Goal: Task Accomplishment & Management: Use online tool/utility

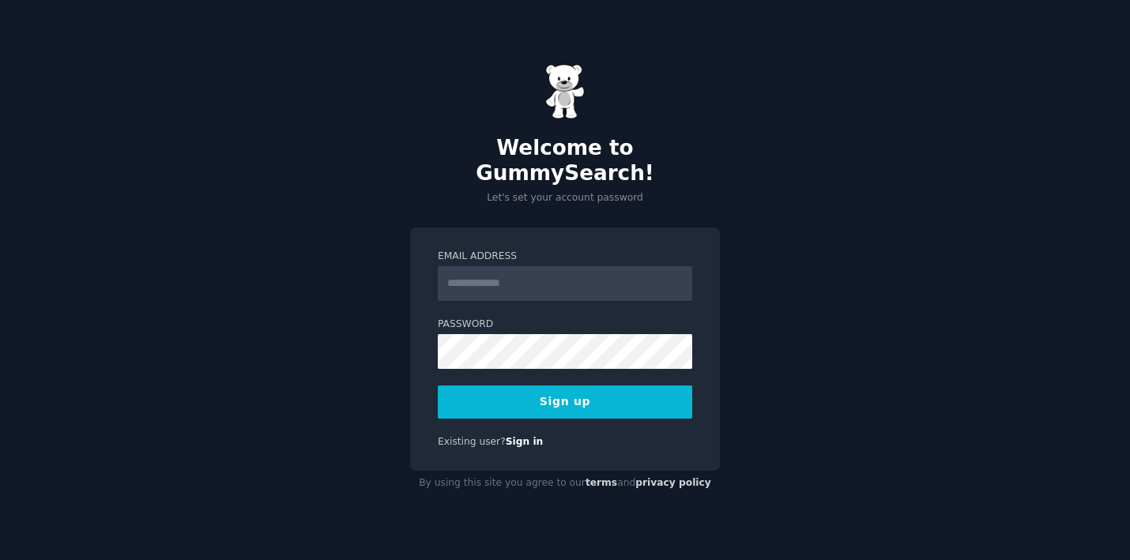
click at [584, 267] on input "Email Address" at bounding box center [565, 283] width 254 height 35
click at [571, 228] on div "Email Address Password Sign up Existing user? Sign in" at bounding box center [565, 350] width 310 height 244
click at [559, 266] on input "Email Address" at bounding box center [565, 283] width 254 height 35
type input "**********"
click at [551, 393] on button "Sign up" at bounding box center [565, 402] width 254 height 33
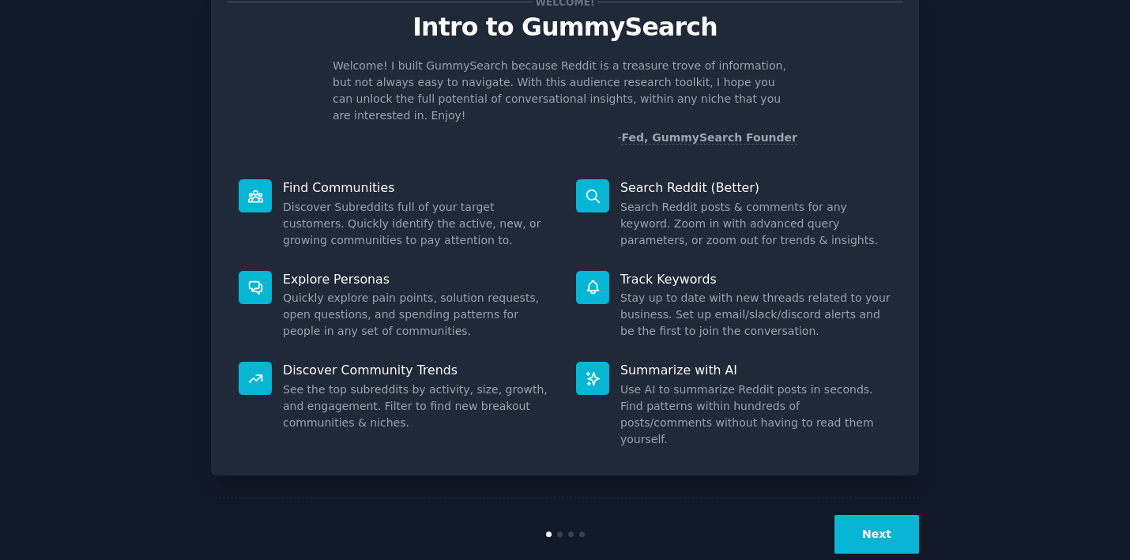
scroll to position [58, 0]
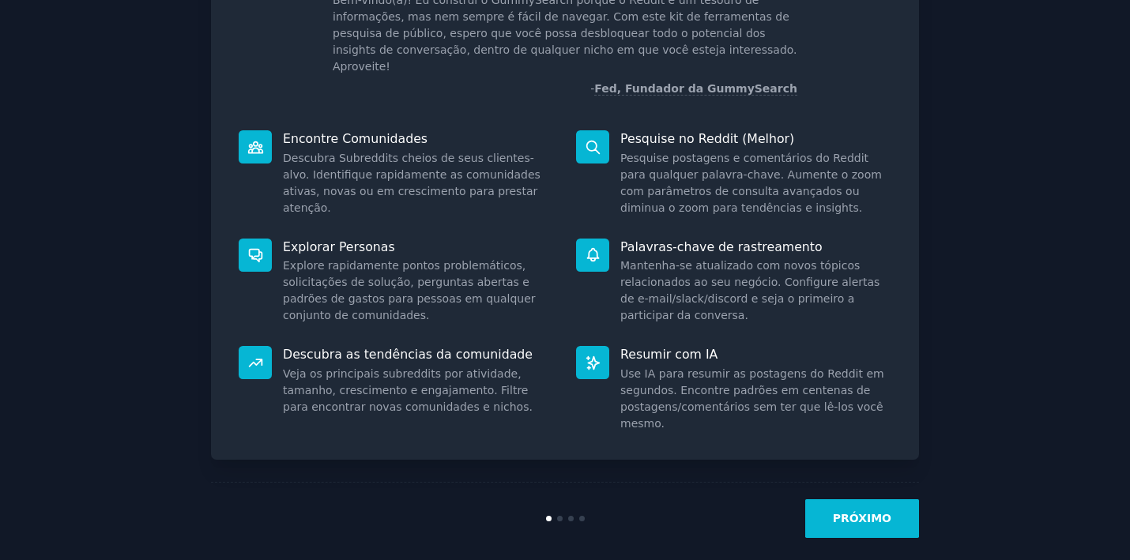
click at [888, 514] on button "PRÓXIMO" at bounding box center [862, 518] width 114 height 39
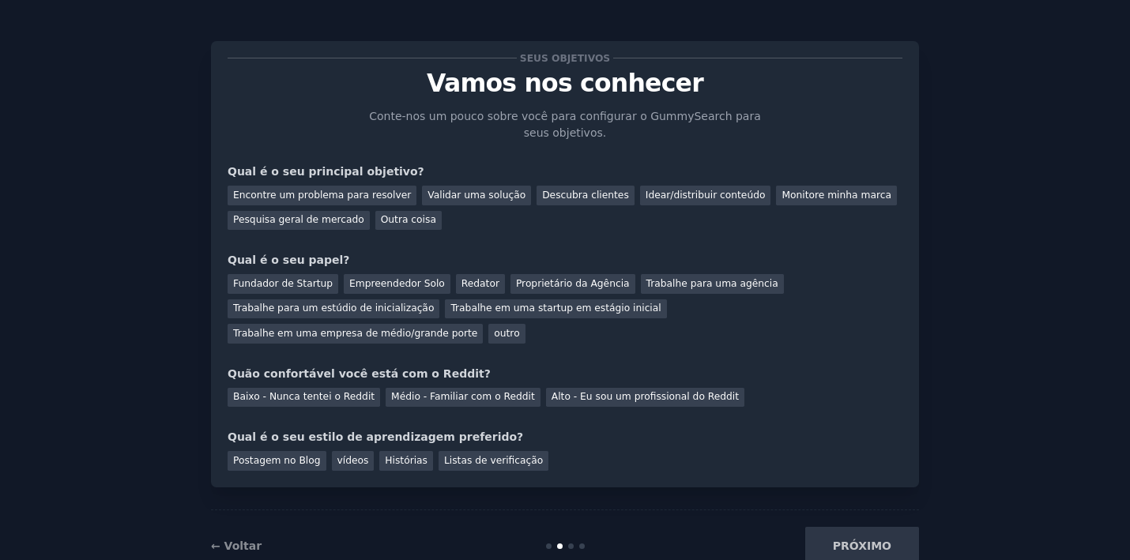
click at [888, 514] on div "← Voltar PRÓXIMO" at bounding box center [565, 546] width 708 height 73
click at [340, 219] on div "Pesquisa geral de mercado" at bounding box center [299, 221] width 142 height 20
click at [307, 291] on div "Fundador de Startup" at bounding box center [283, 284] width 111 height 20
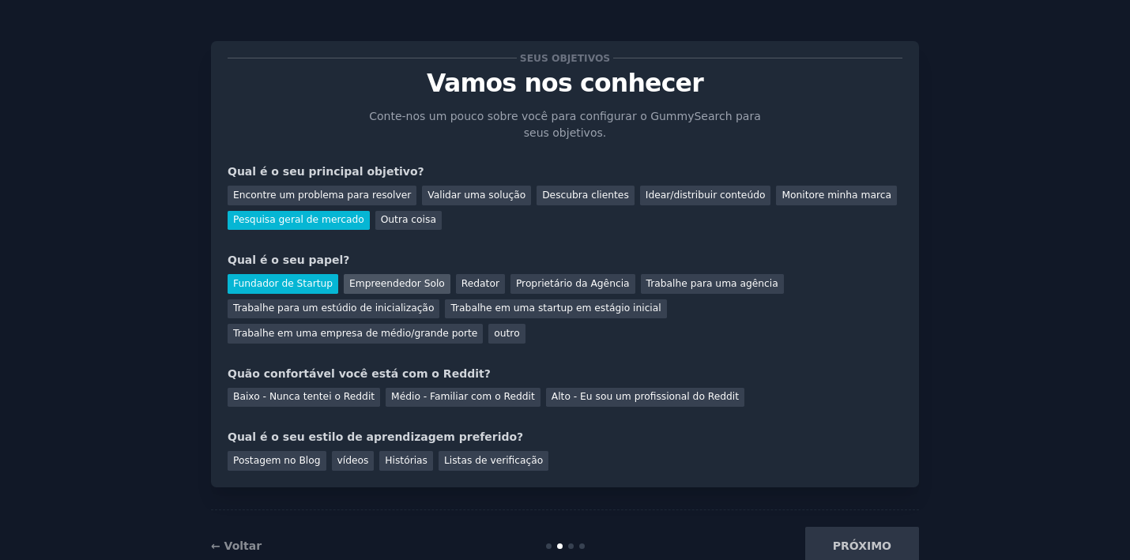
click at [397, 285] on div "Empreendedor Solo" at bounding box center [397, 284] width 107 height 20
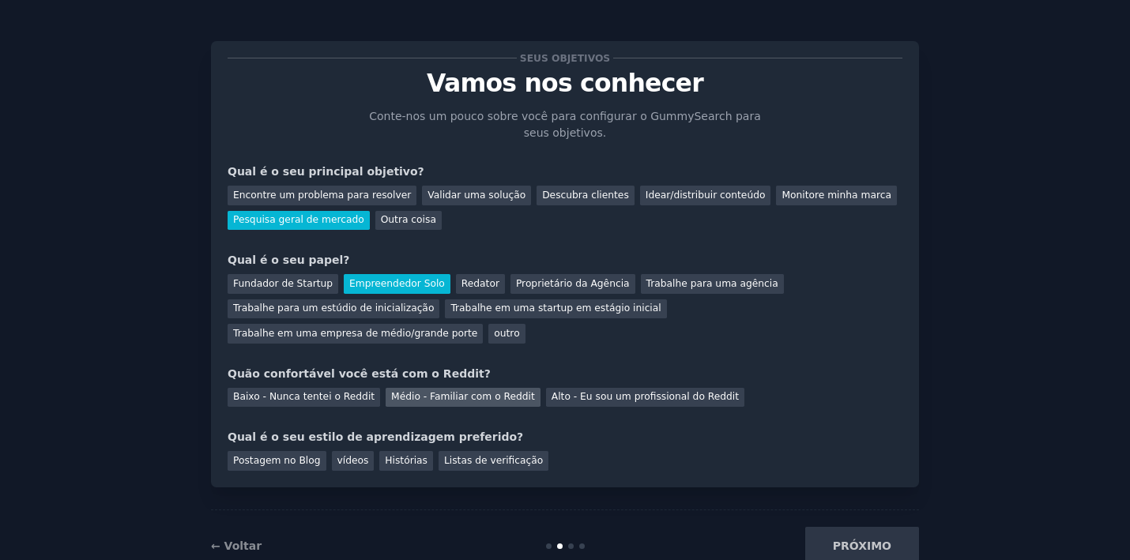
click at [435, 393] on div "Médio - Familiar com o Reddit" at bounding box center [463, 398] width 155 height 20
click at [350, 458] on div "vídeos" at bounding box center [353, 461] width 43 height 20
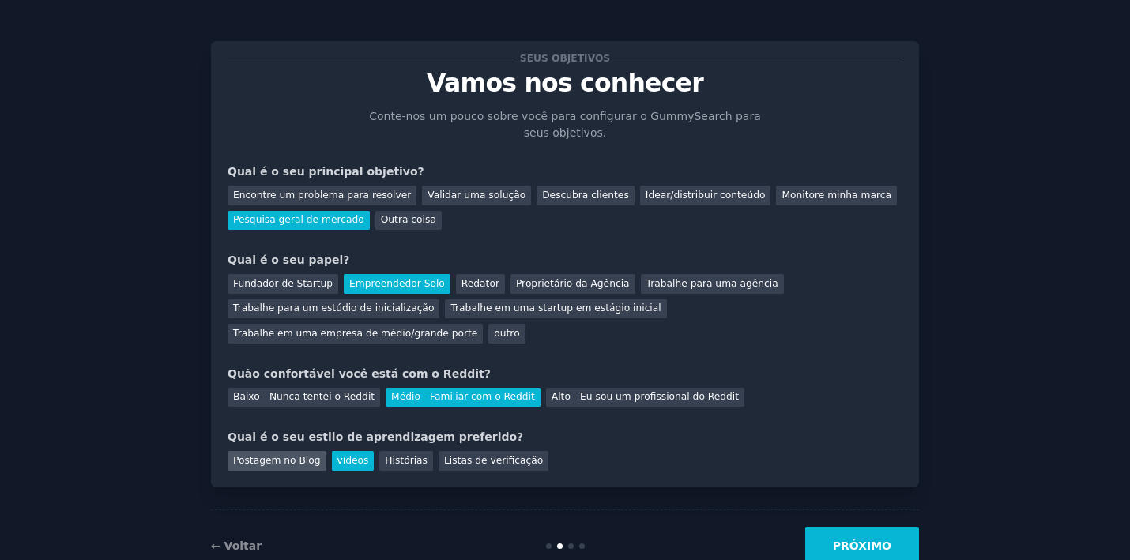
click at [306, 455] on div "Postagem no Blog" at bounding box center [277, 461] width 99 height 20
click at [337, 454] on div "vídeos" at bounding box center [353, 461] width 43 height 20
click at [830, 534] on button "PRÓXIMO" at bounding box center [862, 546] width 114 height 39
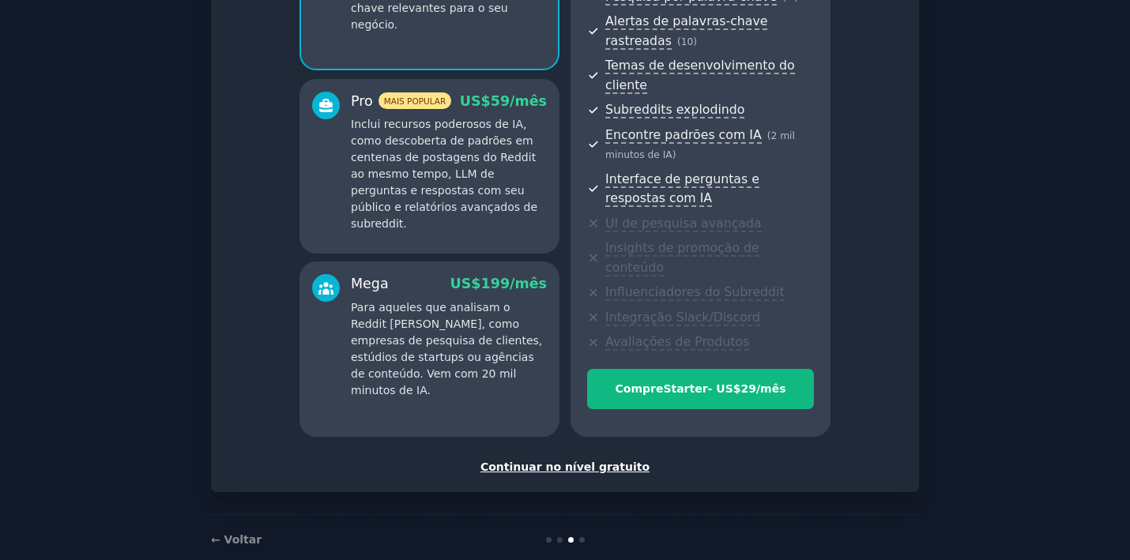
click at [599, 459] on div "Continuar no nível gratuito" at bounding box center [565, 467] width 675 height 17
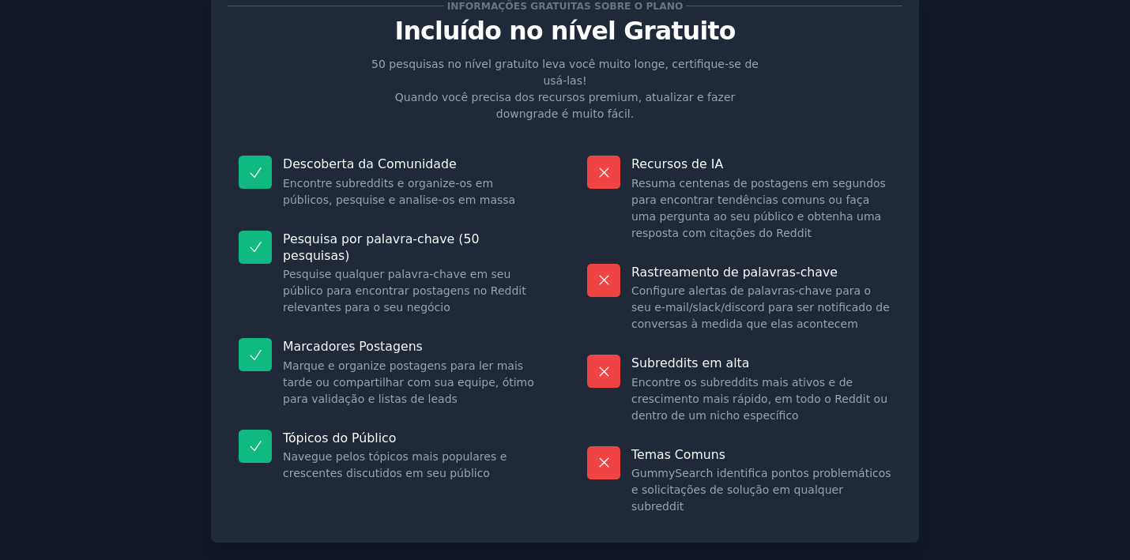
scroll to position [86, 0]
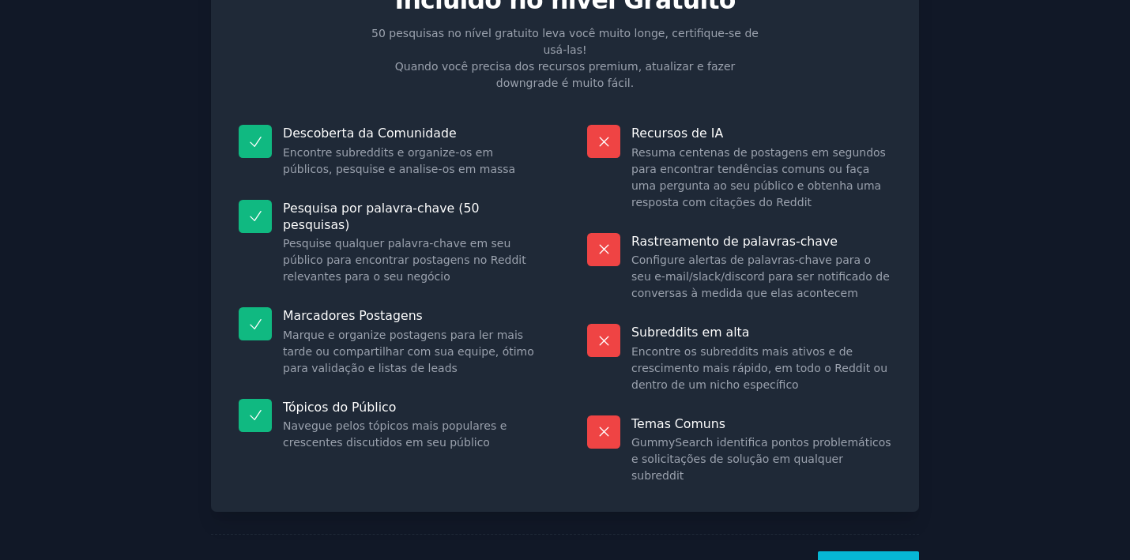
click at [877, 552] on button "Vamos!" at bounding box center [868, 571] width 101 height 39
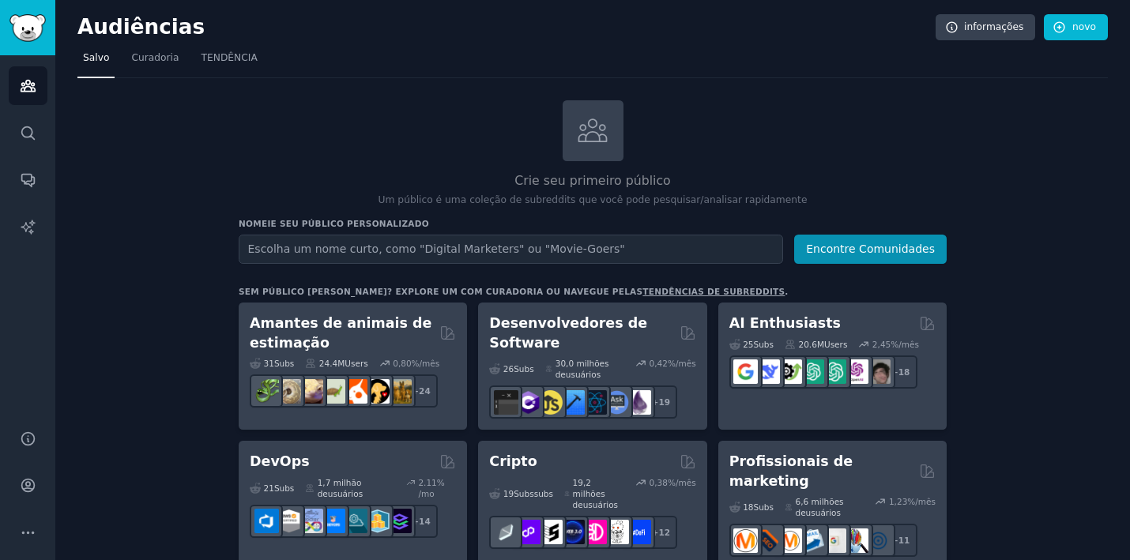
click at [456, 243] on input "text" at bounding box center [511, 249] width 544 height 29
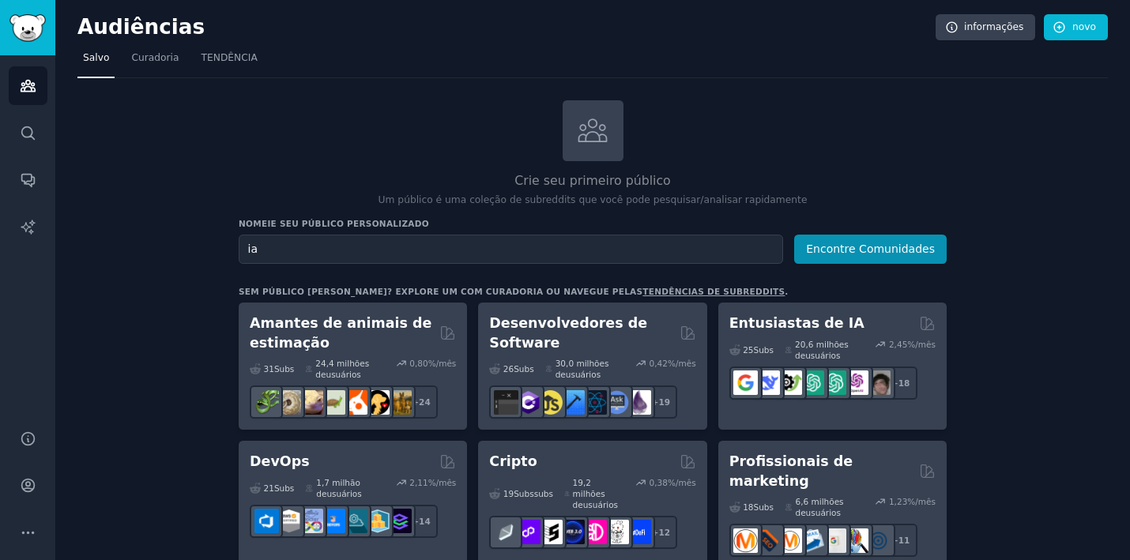
click at [872, 247] on button "Encontre Comunidades" at bounding box center [870, 249] width 152 height 29
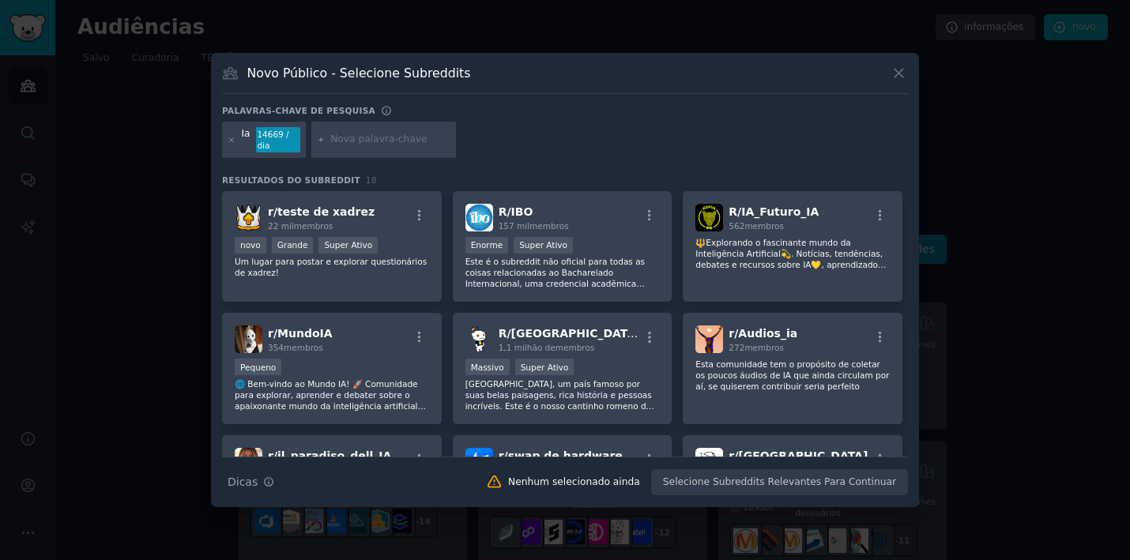
click at [902, 79] on icon at bounding box center [898, 73] width 17 height 17
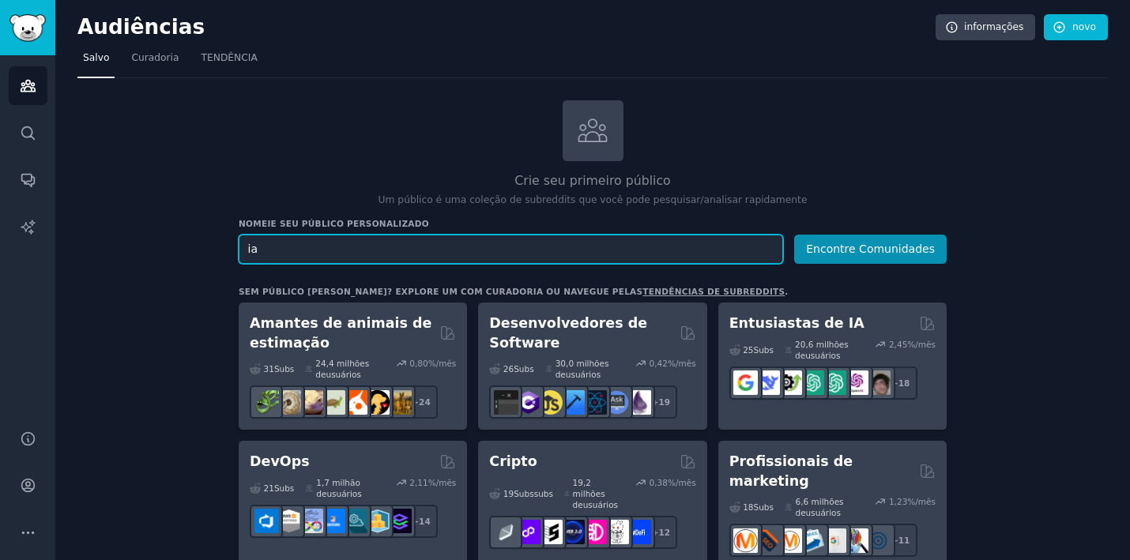
click at [493, 250] on input "ia" at bounding box center [511, 249] width 544 height 29
click at [444, 249] on input "ia" at bounding box center [511, 249] width 544 height 29
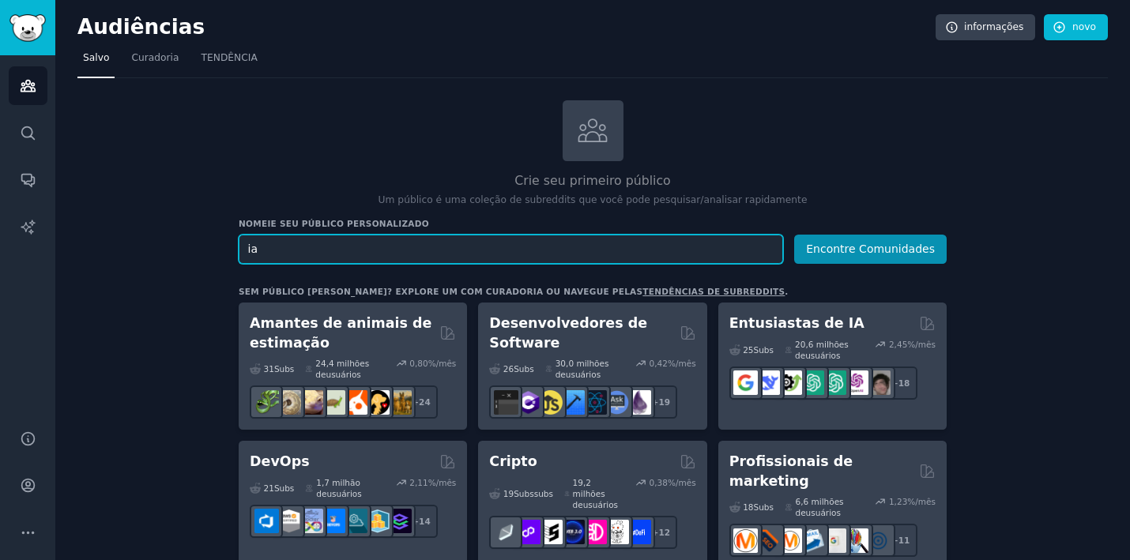
click at [444, 249] on input "ia" at bounding box center [511, 249] width 544 height 29
type input "ai automation"
click at [872, 247] on button "Encontre Comunidades" at bounding box center [870, 249] width 152 height 29
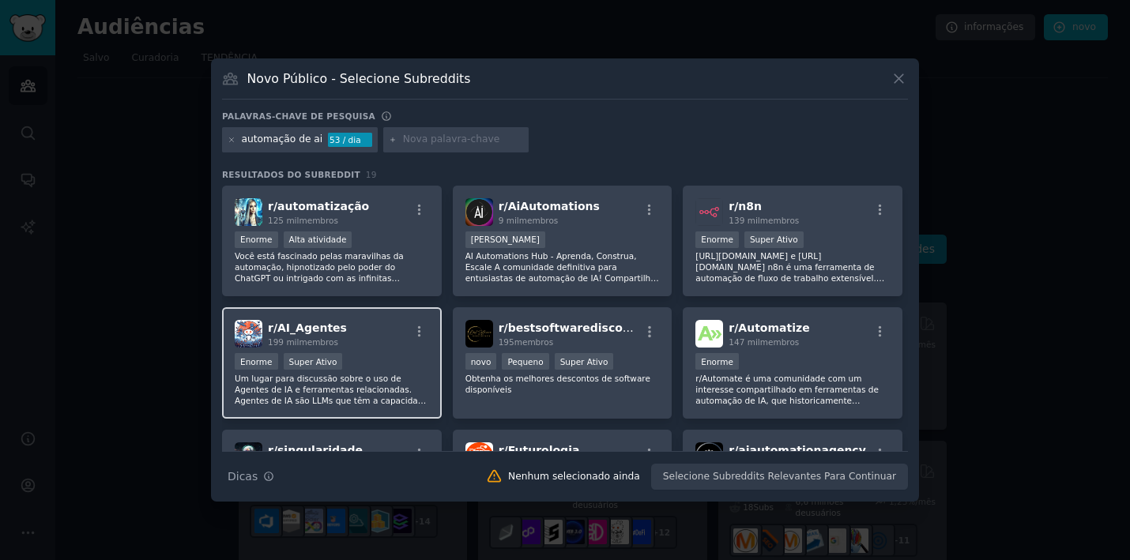
click at [412, 355] on div "Enorme Super Ativo" at bounding box center [332, 363] width 194 height 20
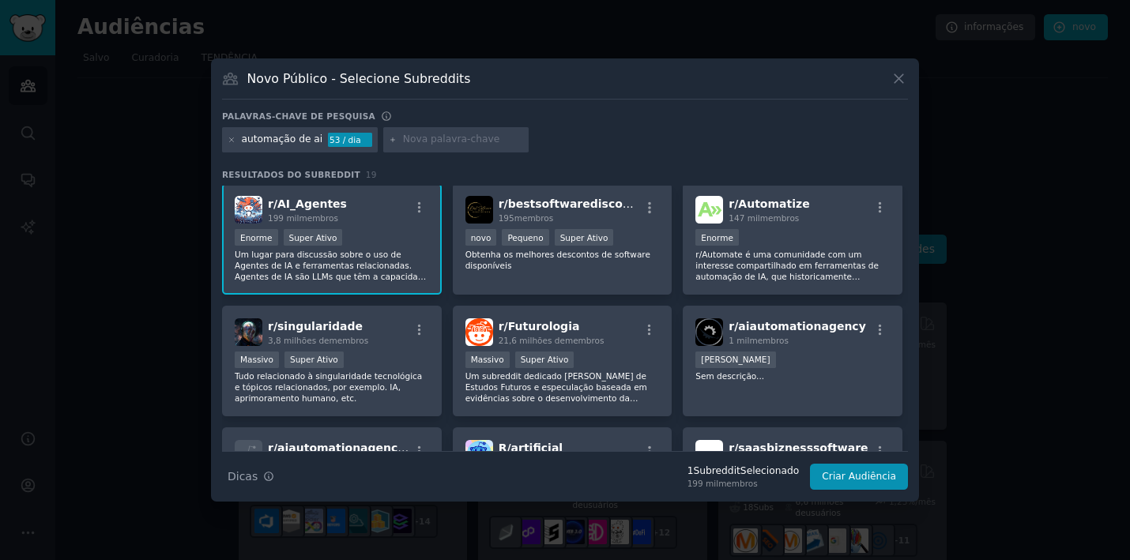
scroll to position [58, 0]
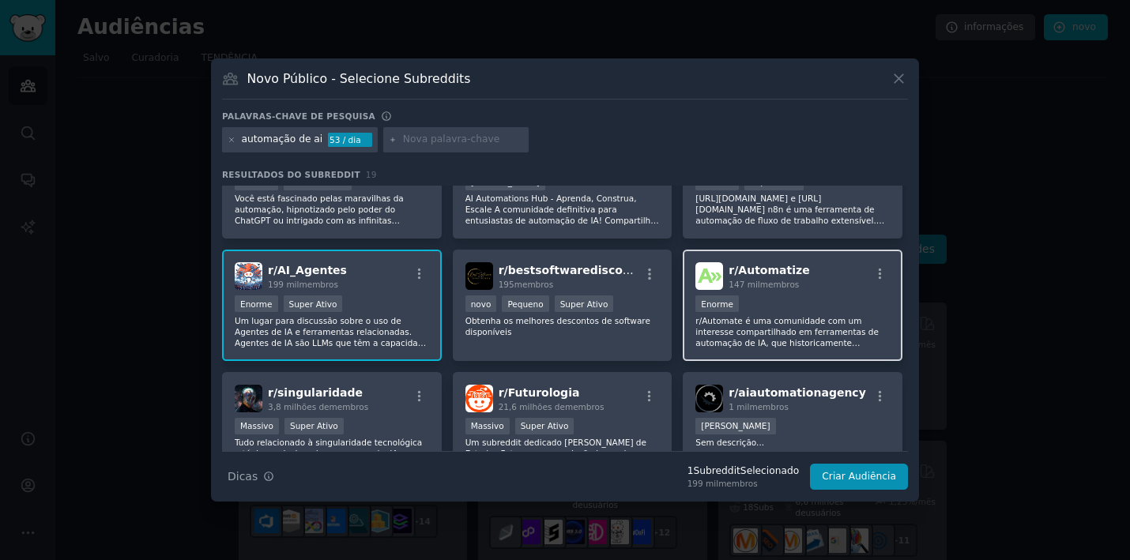
click at [804, 337] on p "r/Automate é uma comunidade com um interesse compartilhado em ferramentas de au…" at bounding box center [792, 331] width 194 height 33
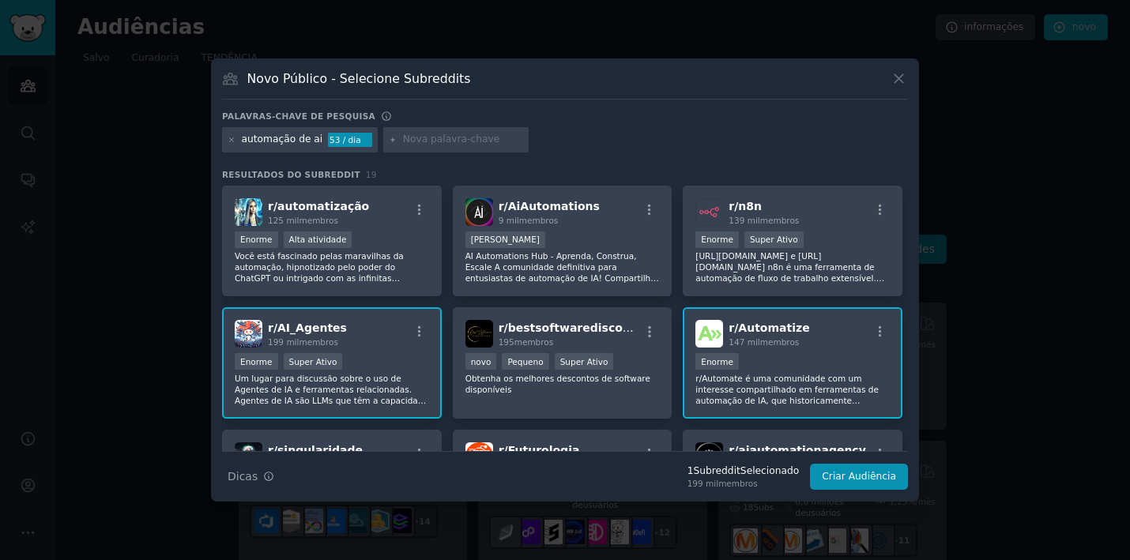
scroll to position [0, 0]
click at [582, 273] on p "AI Automations Hub - Aprenda, Construa, Escale A comunidade definitiva para ent…" at bounding box center [562, 266] width 194 height 33
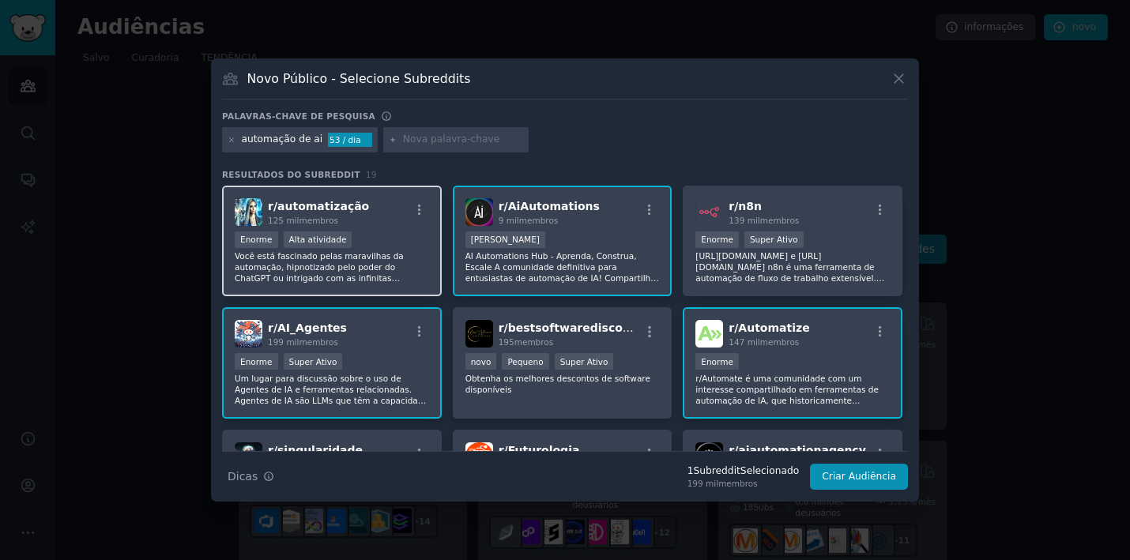
click at [371, 282] on p "Você está fascinado pelas maravilhas da automação, hipnotizado pelo poder do Ch…" at bounding box center [332, 266] width 194 height 33
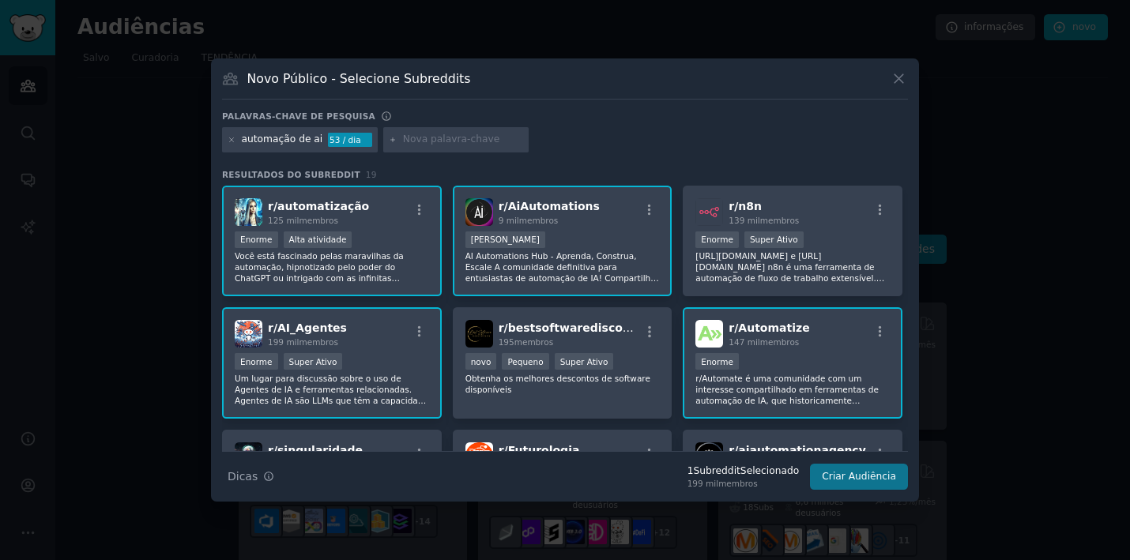
click at [877, 482] on button "Criar Audiência" at bounding box center [859, 477] width 98 height 27
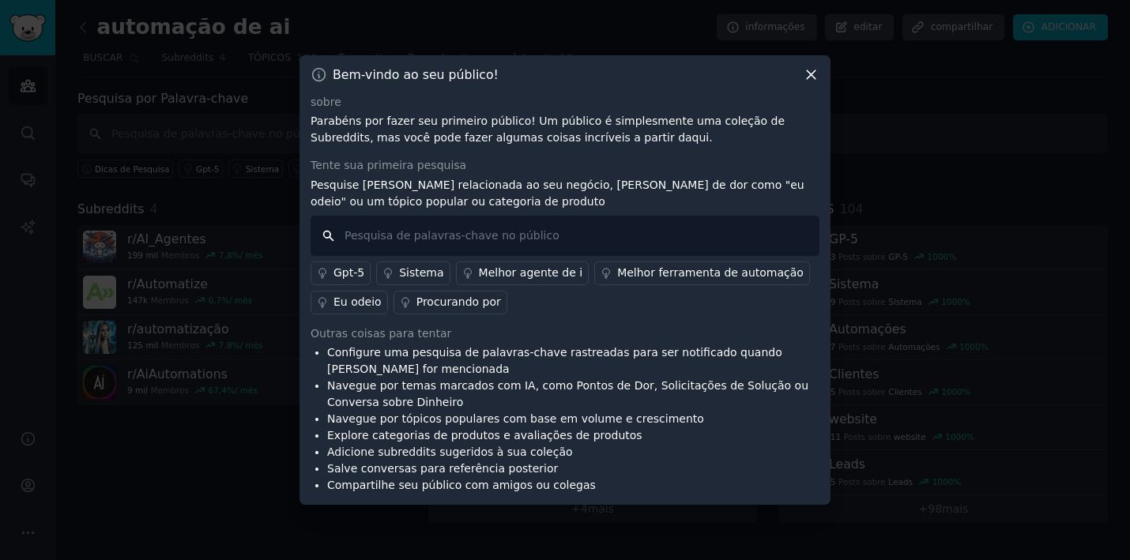
click at [465, 246] on input "text" at bounding box center [565, 236] width 509 height 40
click at [439, 232] on input "text" at bounding box center [565, 236] width 509 height 40
click at [454, 132] on p "Parabéns por fazer seu primeiro público! Um público é simplesmente uma coleção …" at bounding box center [565, 129] width 509 height 33
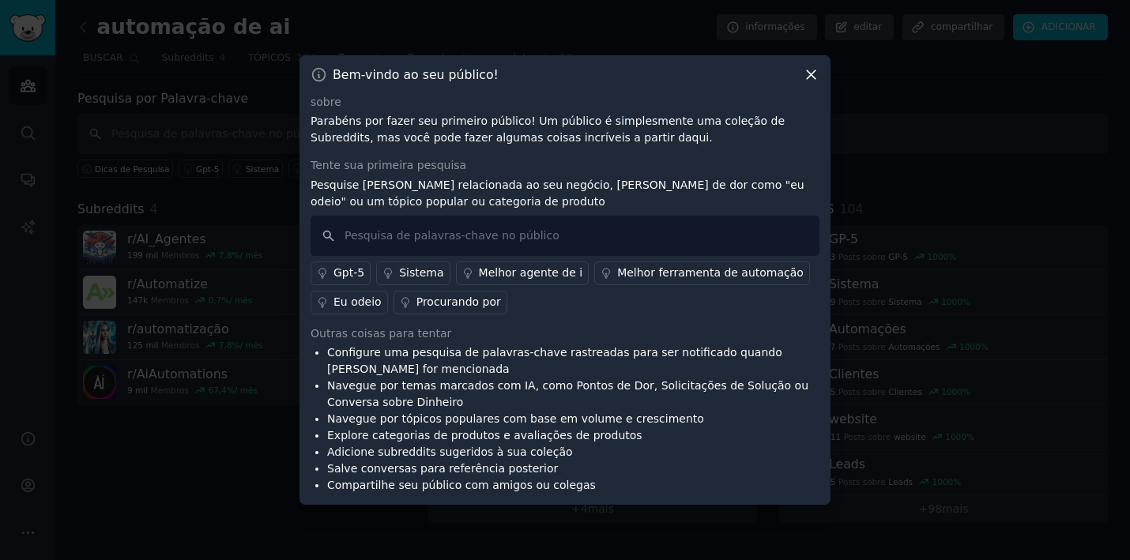
click at [454, 132] on p "Parabéns por fazer seu primeiro público! Um público é simplesmente uma coleção …" at bounding box center [565, 129] width 509 height 33
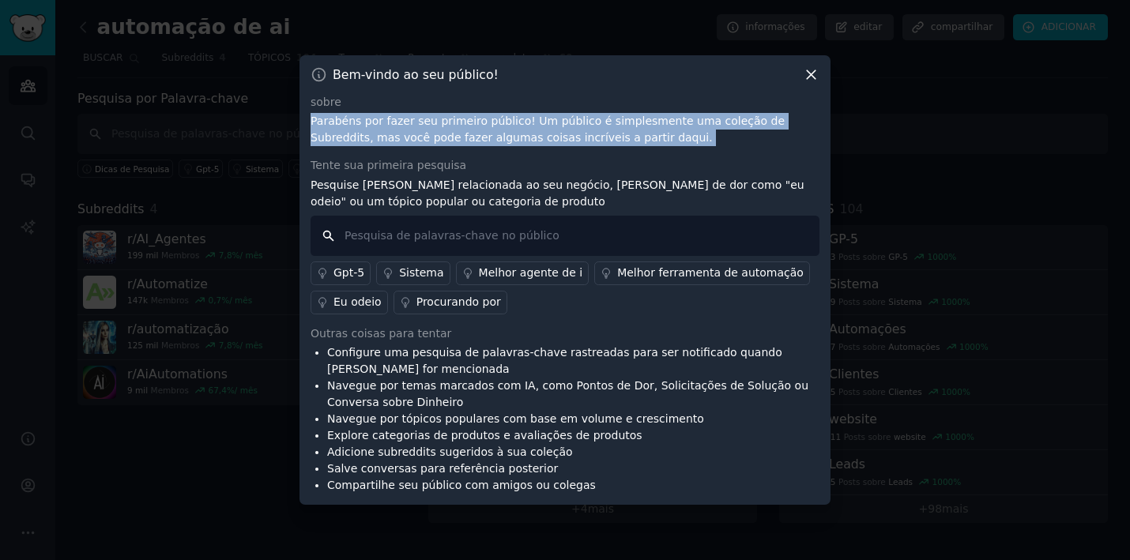
click at [467, 241] on input "text" at bounding box center [565, 236] width 509 height 40
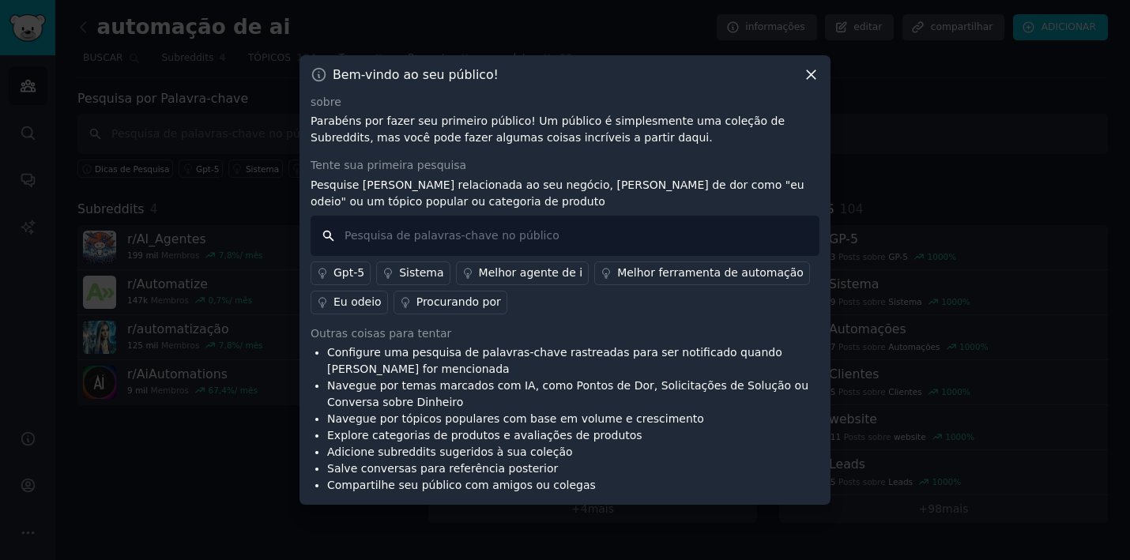
type input "a"
type input "agente ia"
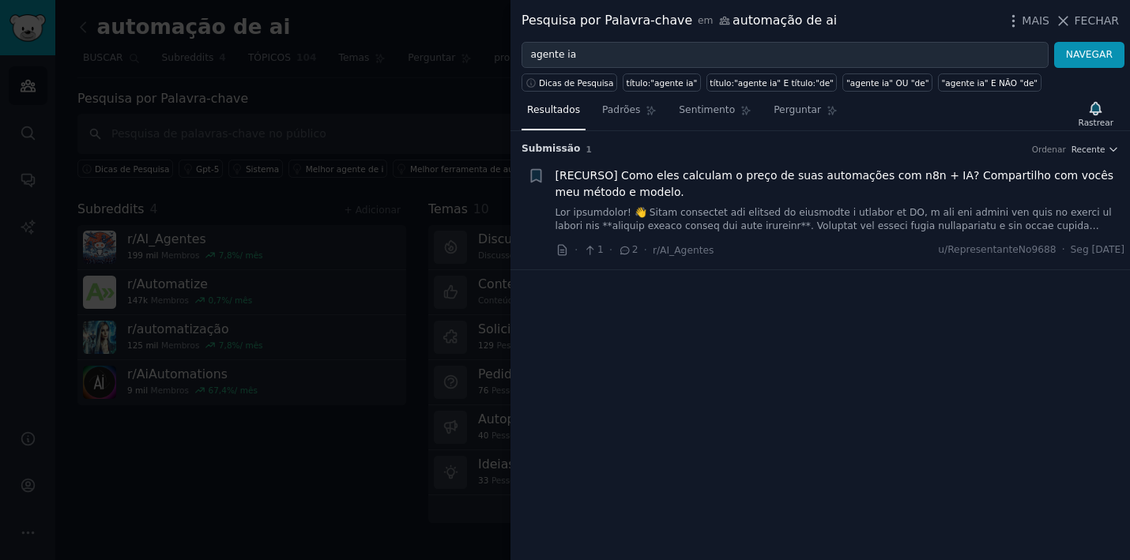
click at [386, 353] on div at bounding box center [565, 280] width 1130 height 560
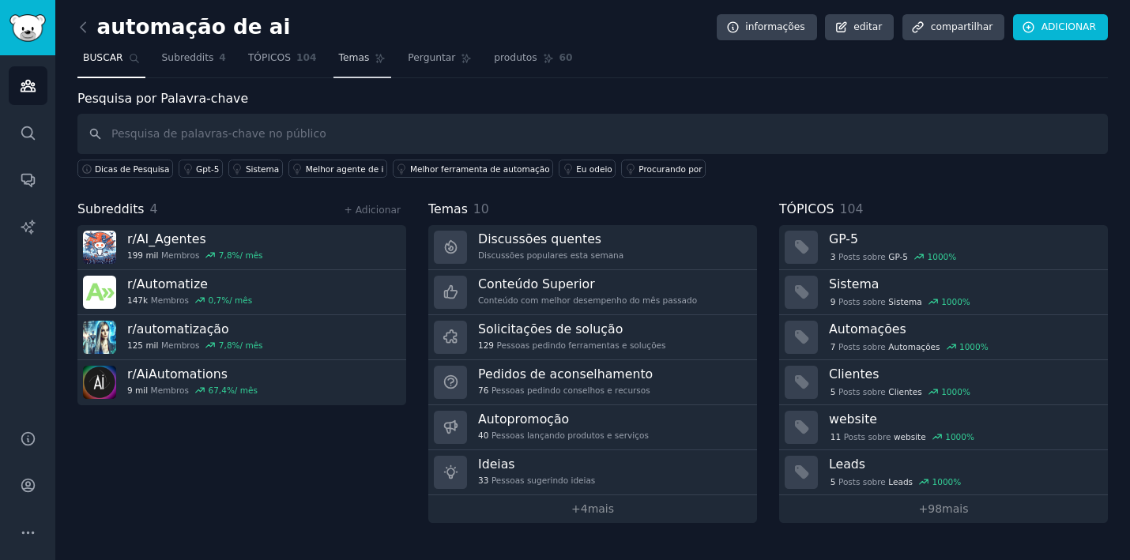
click at [359, 59] on span "Temas" at bounding box center [354, 58] width 31 height 14
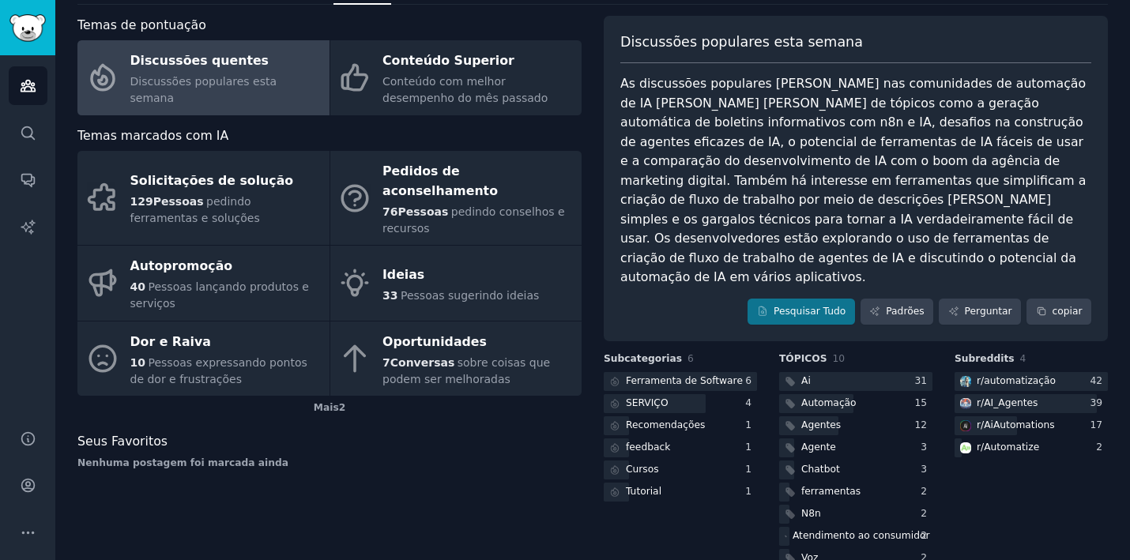
scroll to position [82, 0]
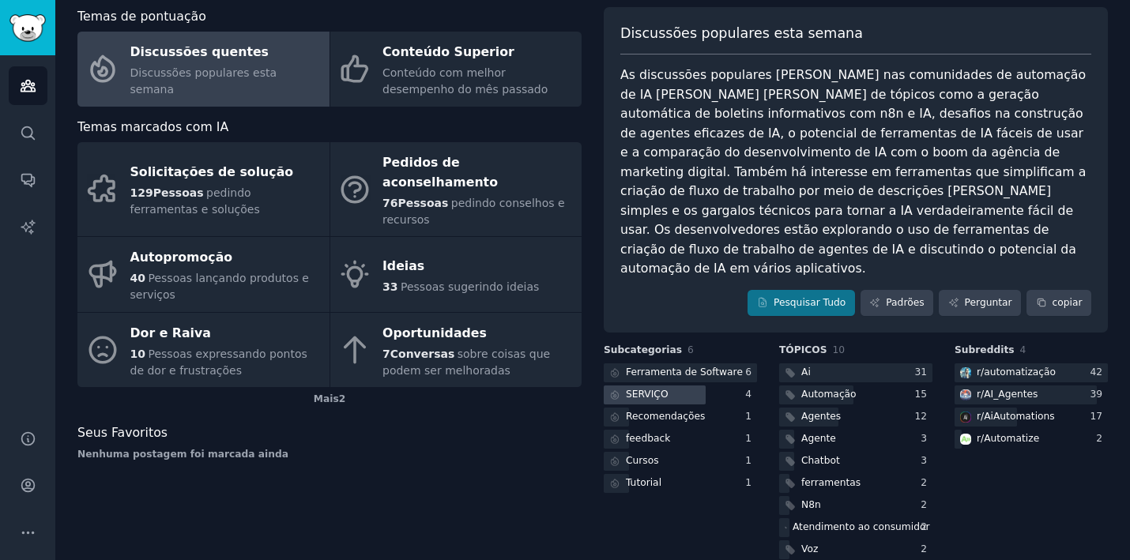
click at [688, 386] on div at bounding box center [655, 396] width 102 height 20
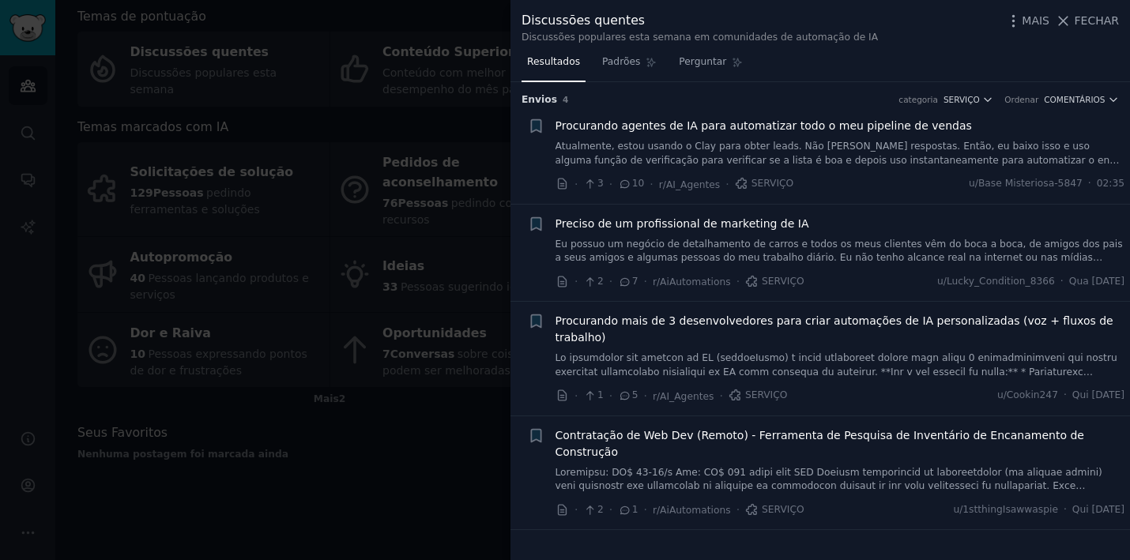
click at [478, 471] on div at bounding box center [565, 280] width 1130 height 560
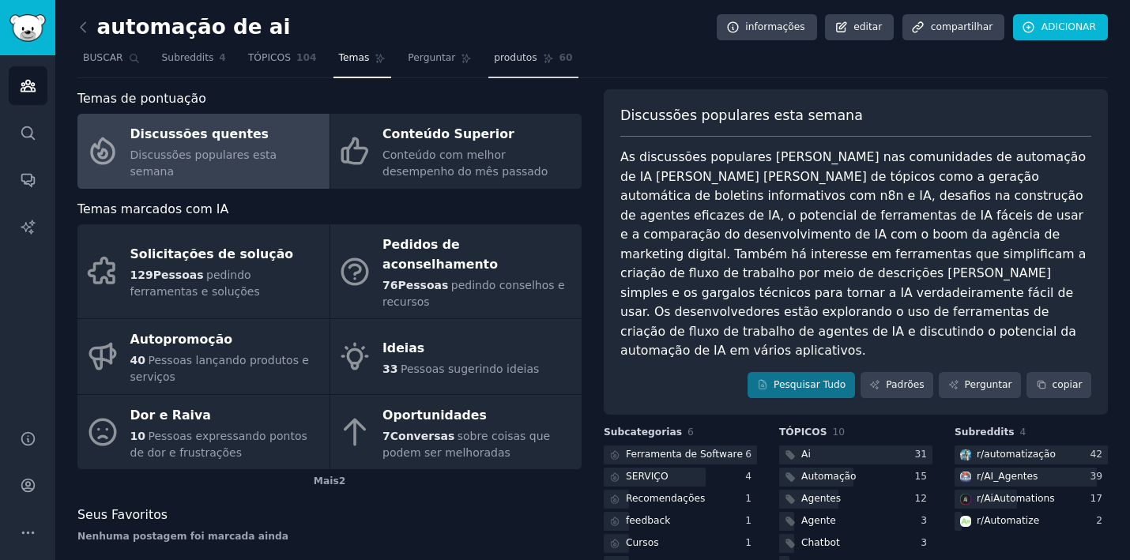
click at [496, 58] on span "produtos" at bounding box center [515, 58] width 43 height 14
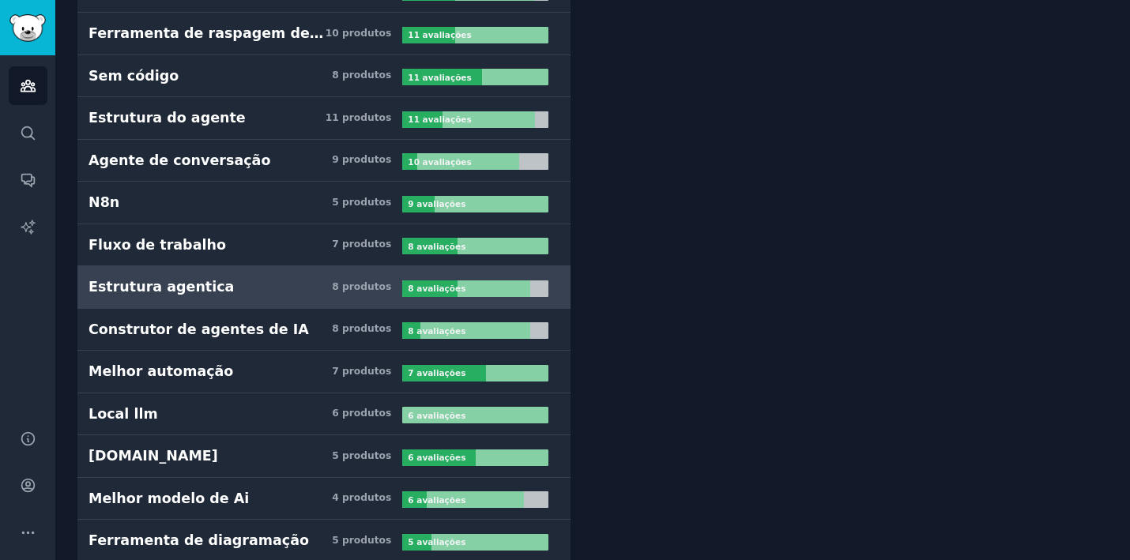
scroll to position [497, 0]
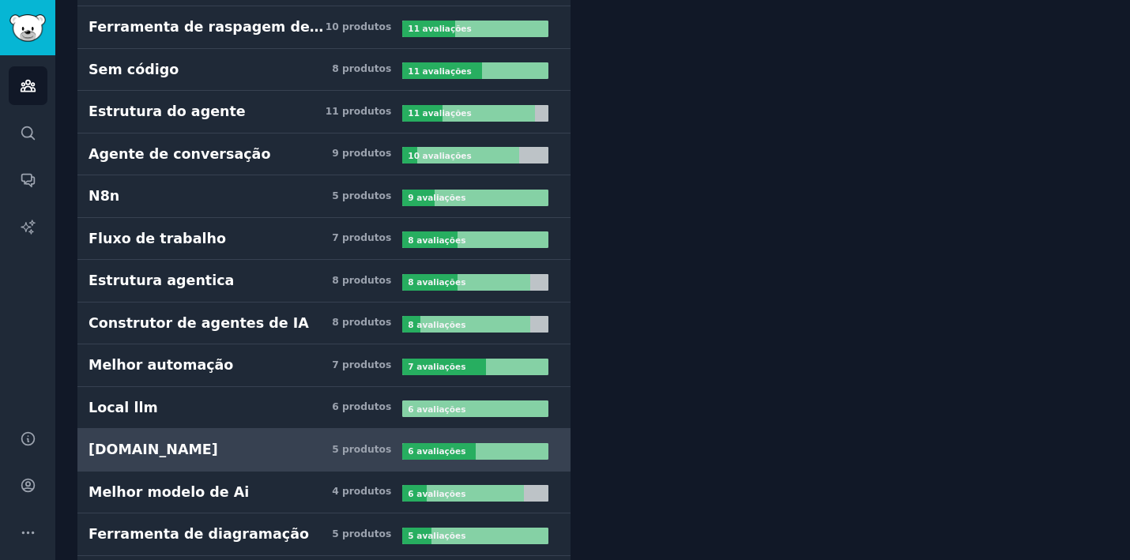
click at [171, 440] on h3 "[DOMAIN_NAME] 5 produtos" at bounding box center [245, 450] width 314 height 20
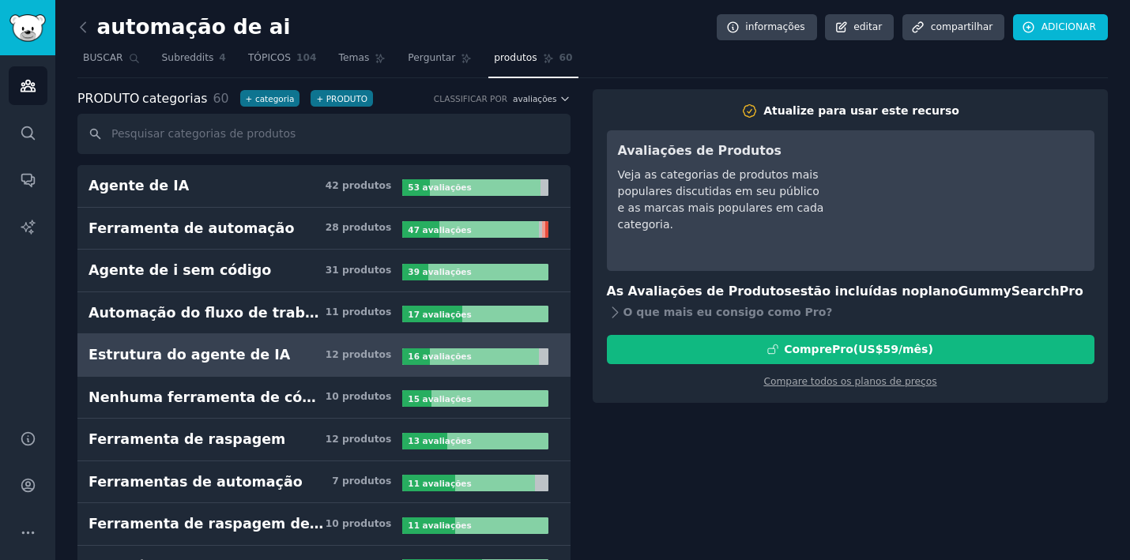
scroll to position [-1, 0]
click at [198, 337] on link "Estrutura do agente de IA 12 produtos 16 avaliações" at bounding box center [323, 355] width 493 height 43
click at [202, 350] on div "Estrutura do agente de IA" at bounding box center [188, 355] width 201 height 20
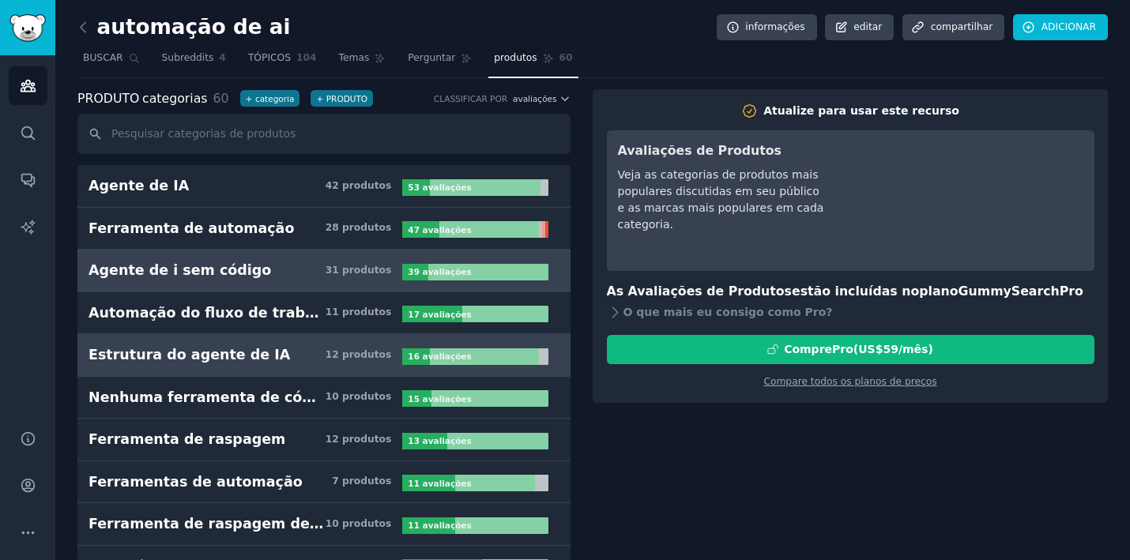
click at [224, 255] on link "Agente de i sem código 31 produtos 39 avaliações" at bounding box center [323, 271] width 493 height 43
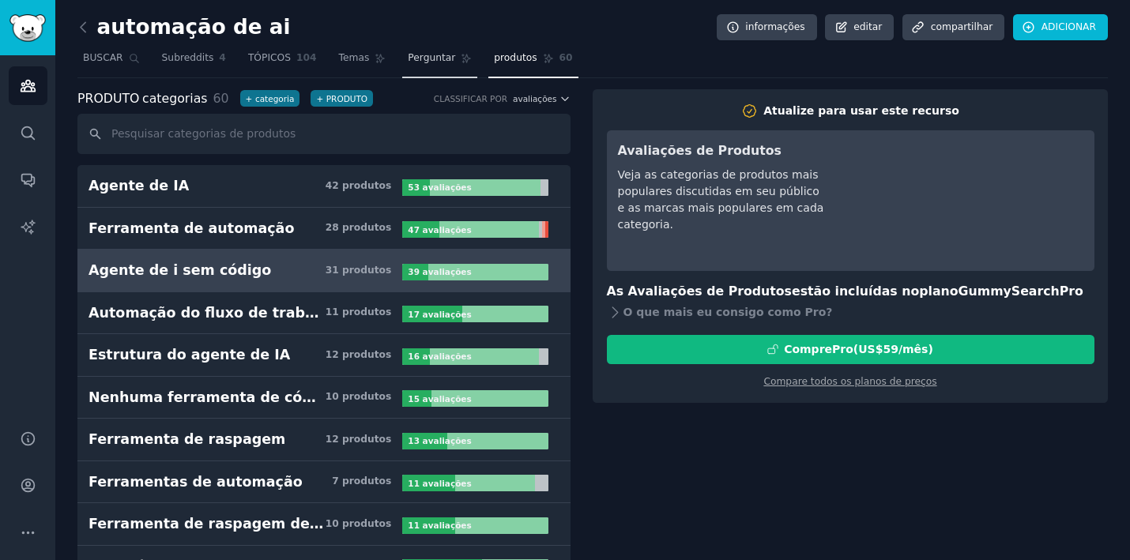
click at [433, 47] on link "Perguntar" at bounding box center [439, 62] width 75 height 32
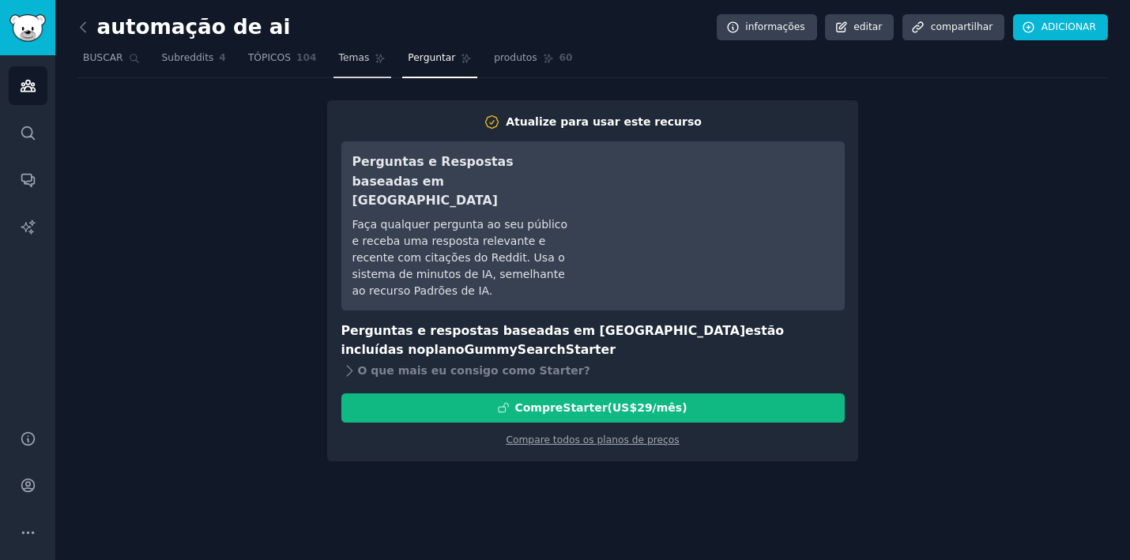
click at [370, 61] on link "Temas" at bounding box center [362, 62] width 58 height 32
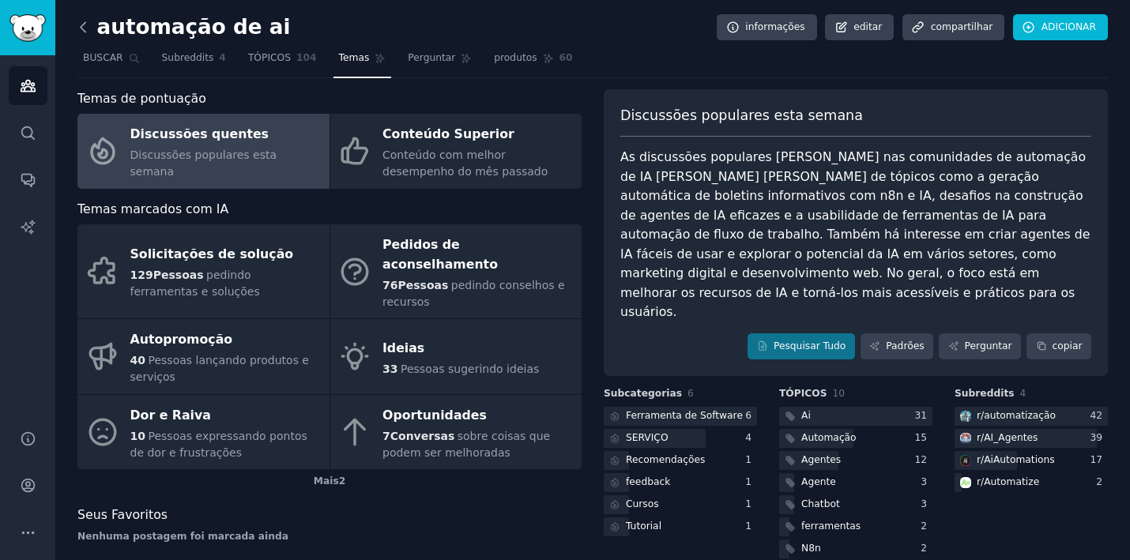
click at [86, 28] on icon at bounding box center [83, 27] width 17 height 17
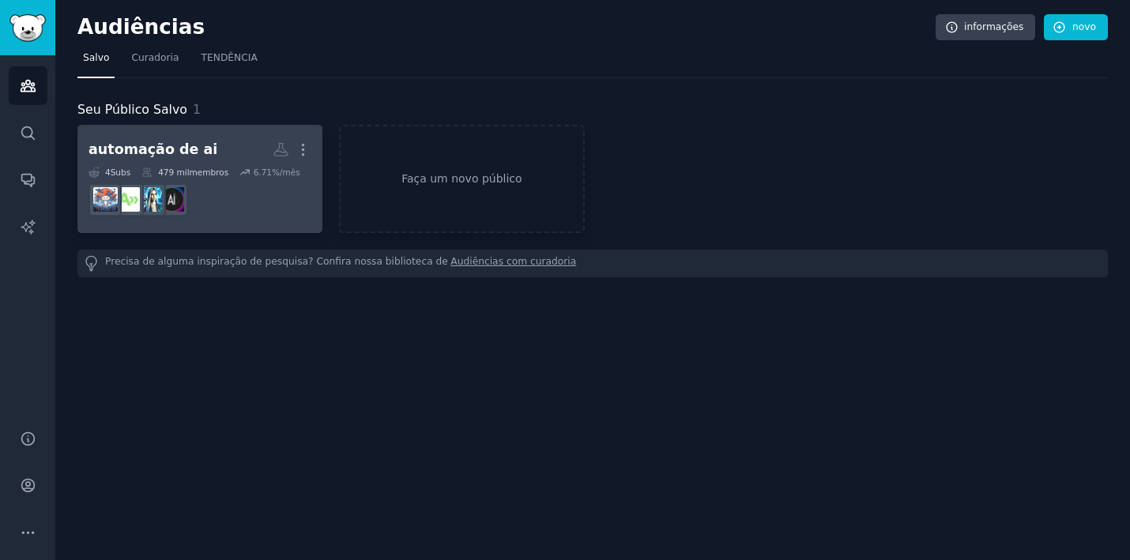
click at [203, 140] on h2 "automação de ai MAIS" at bounding box center [199, 150] width 223 height 28
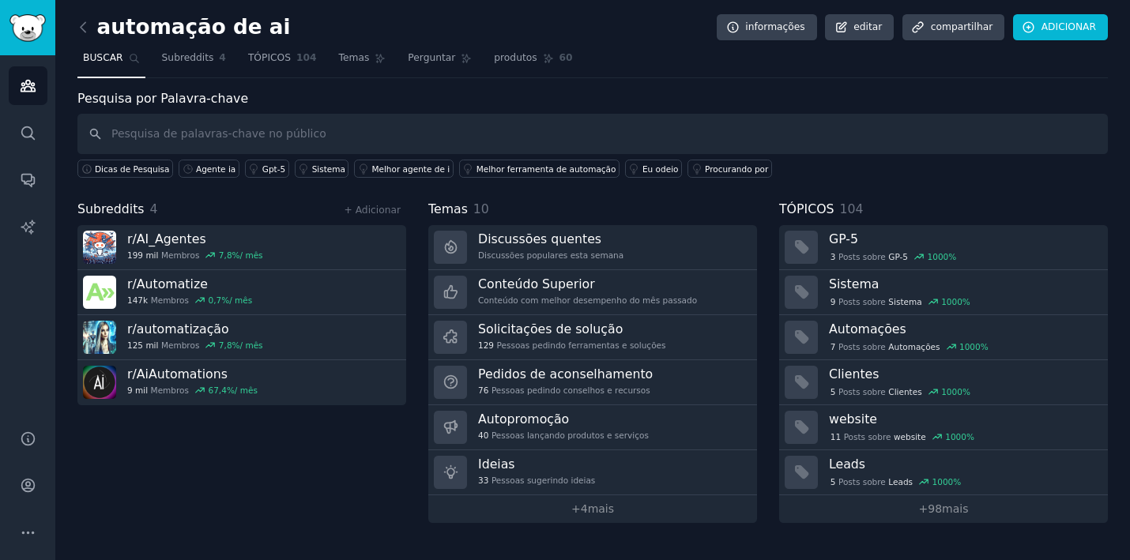
click at [216, 141] on input "text" at bounding box center [592, 134] width 1030 height 40
type input "advogados"
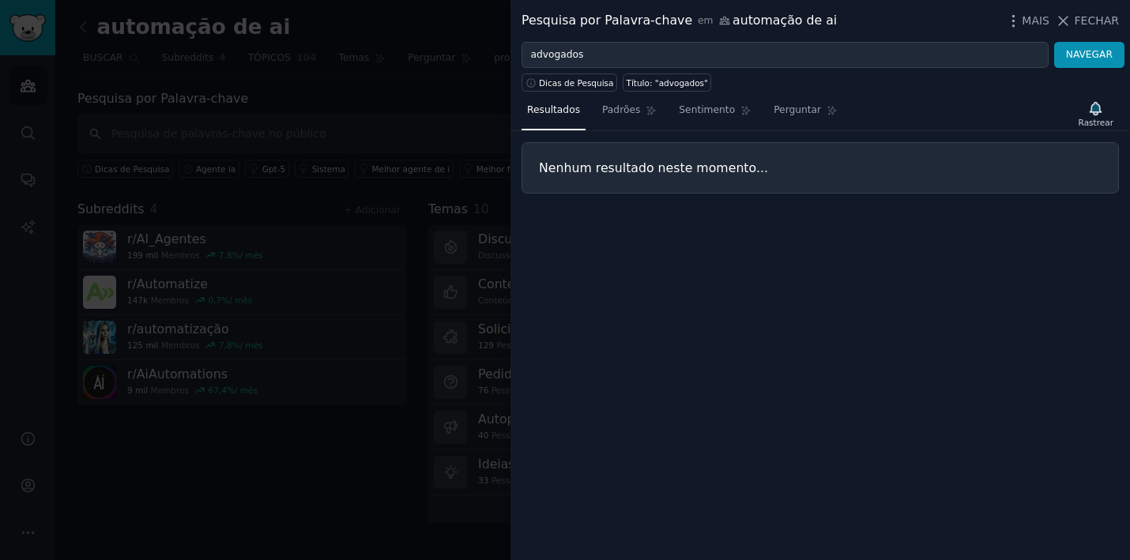
click at [459, 131] on div at bounding box center [565, 280] width 1130 height 560
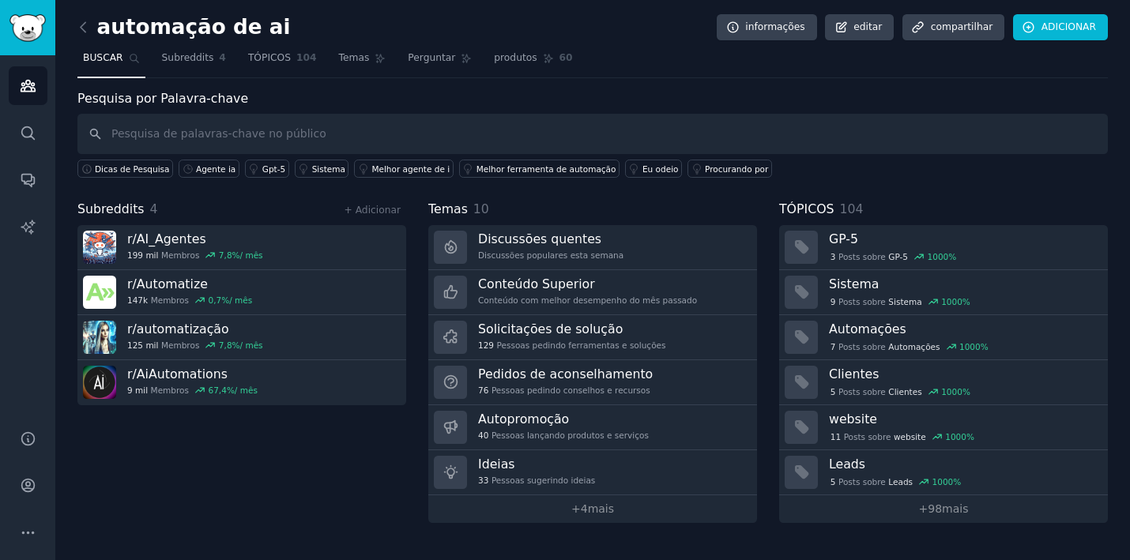
click at [95, 28] on link at bounding box center [87, 27] width 20 height 25
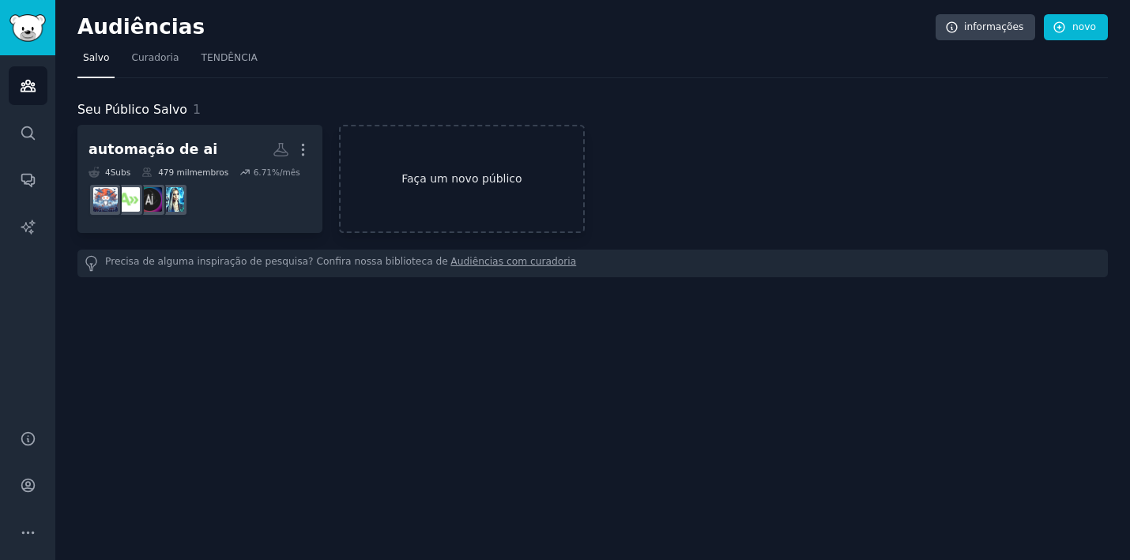
click at [515, 157] on link "Faça um novo público" at bounding box center [461, 179] width 245 height 108
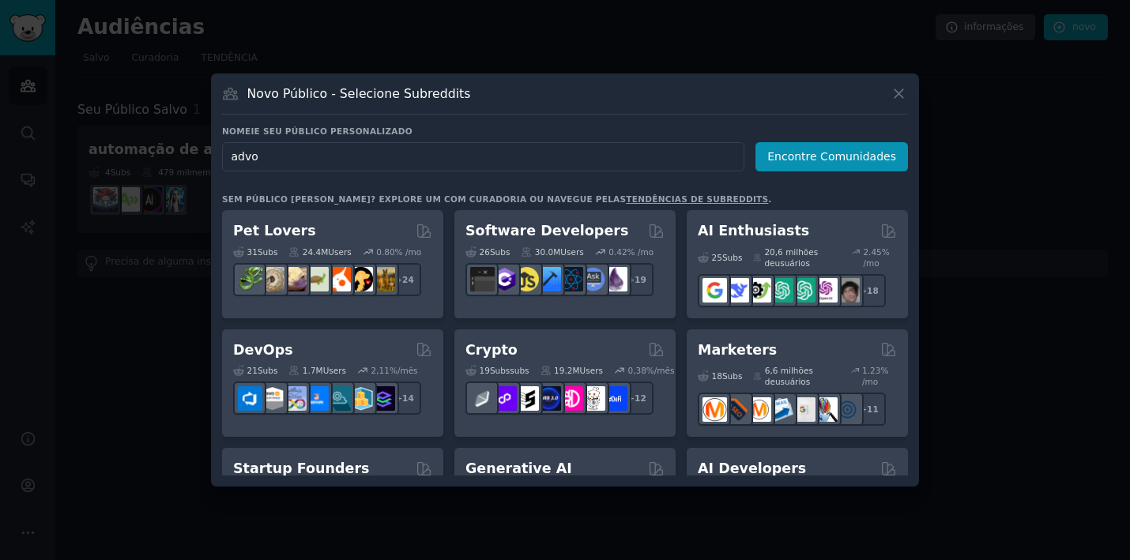
type input "advog"
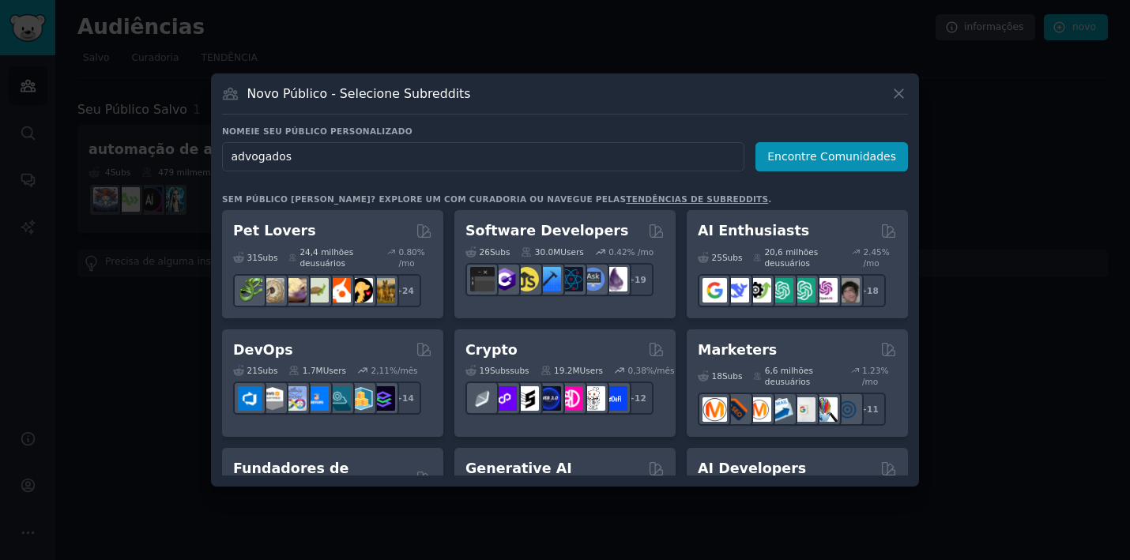
click at [835, 156] on button "Encontre Comunidades" at bounding box center [831, 156] width 152 height 29
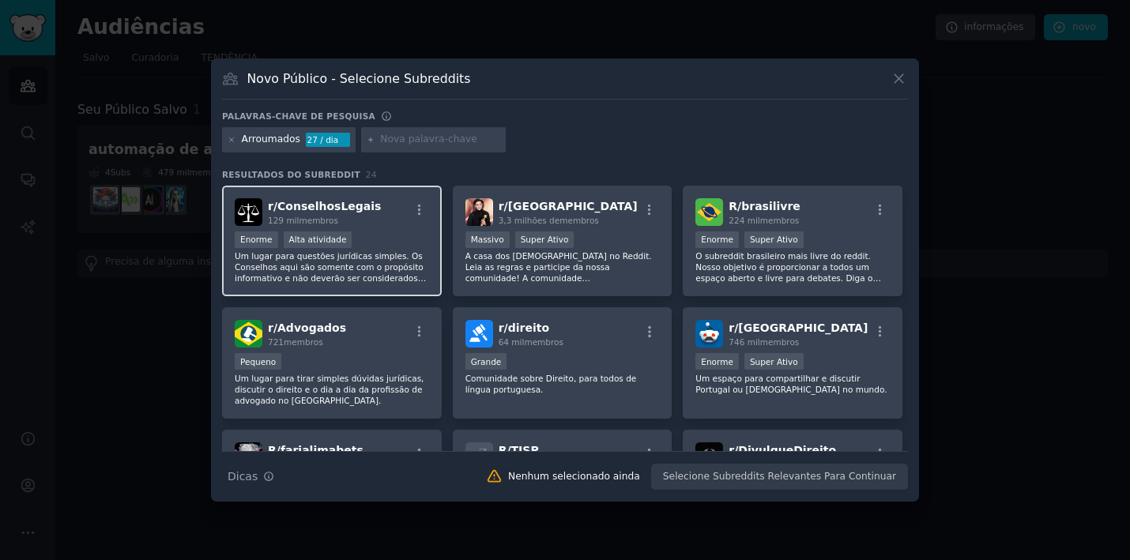
click at [389, 268] on p "Um lugar para questões jurídicas simples. Os Conselhos aqui são somente com o p…" at bounding box center [332, 266] width 194 height 33
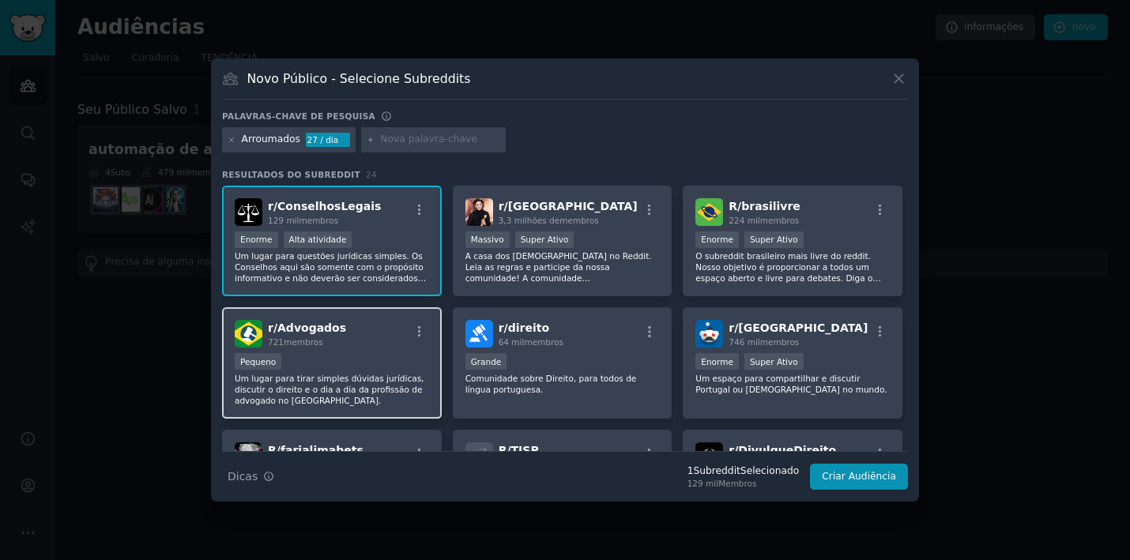
click at [362, 356] on div "Pequeno" at bounding box center [332, 363] width 194 height 20
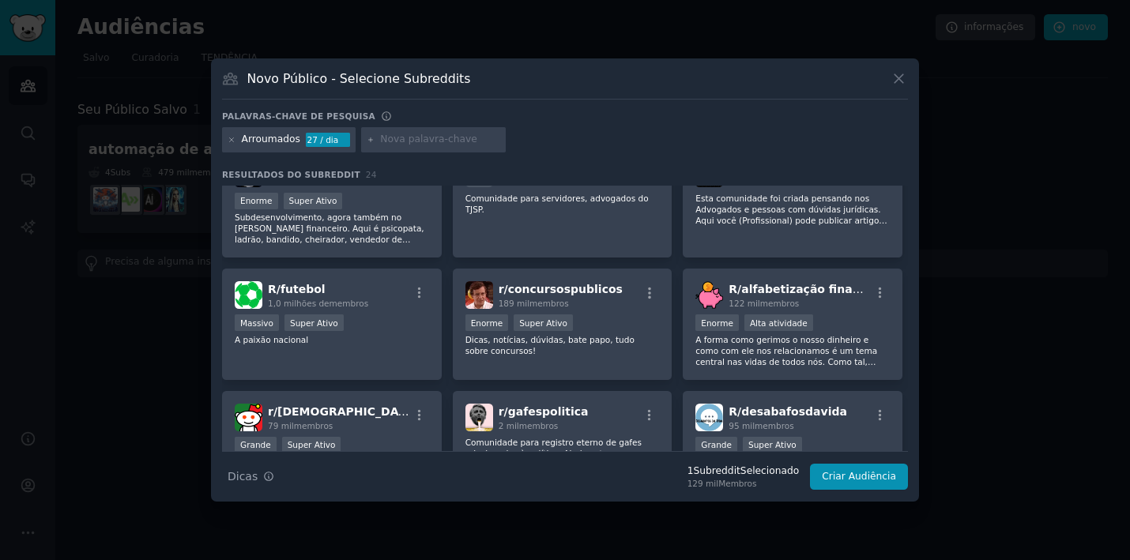
scroll to position [261, 0]
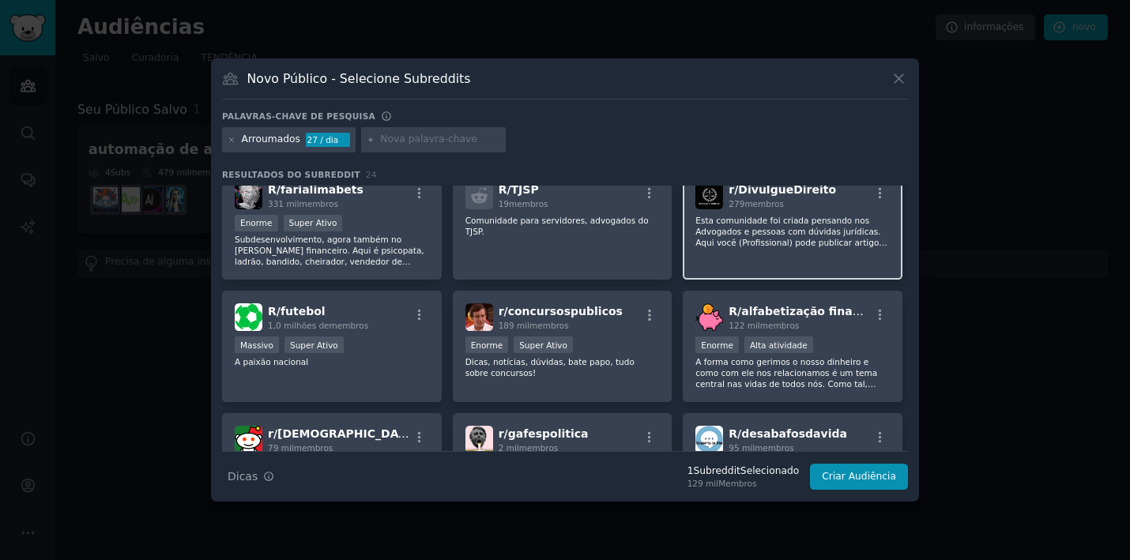
click at [820, 221] on p "Esta comunidade foi criada pensando nos Advogados e pessoas com dúvidas jurídic…" at bounding box center [792, 231] width 194 height 33
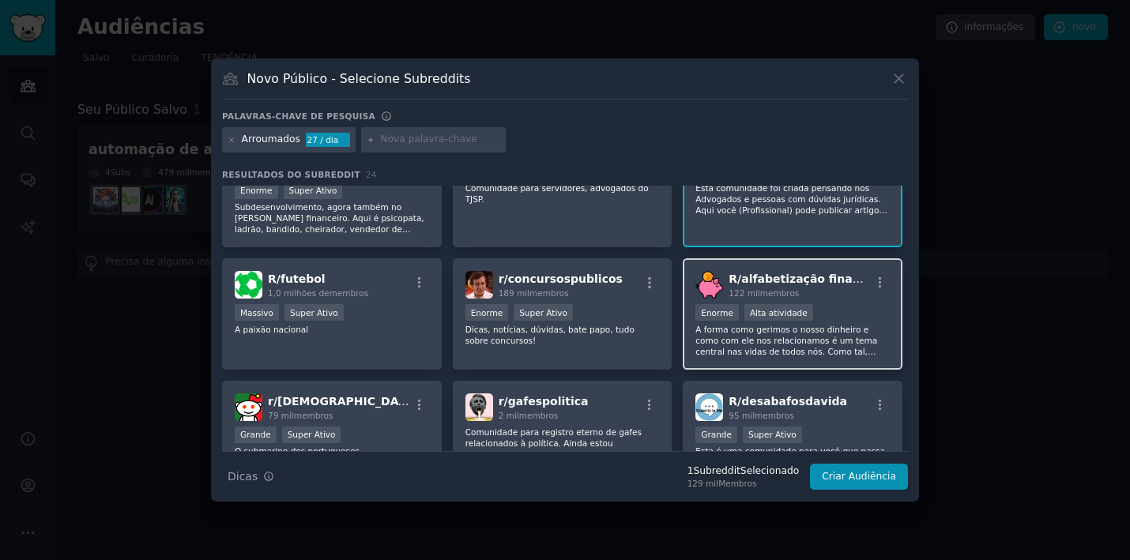
scroll to position [295, 0]
click at [827, 342] on p "A forma como gerimos o nosso dinheiro e como com ele nos relacionamos é um tema…" at bounding box center [792, 338] width 194 height 33
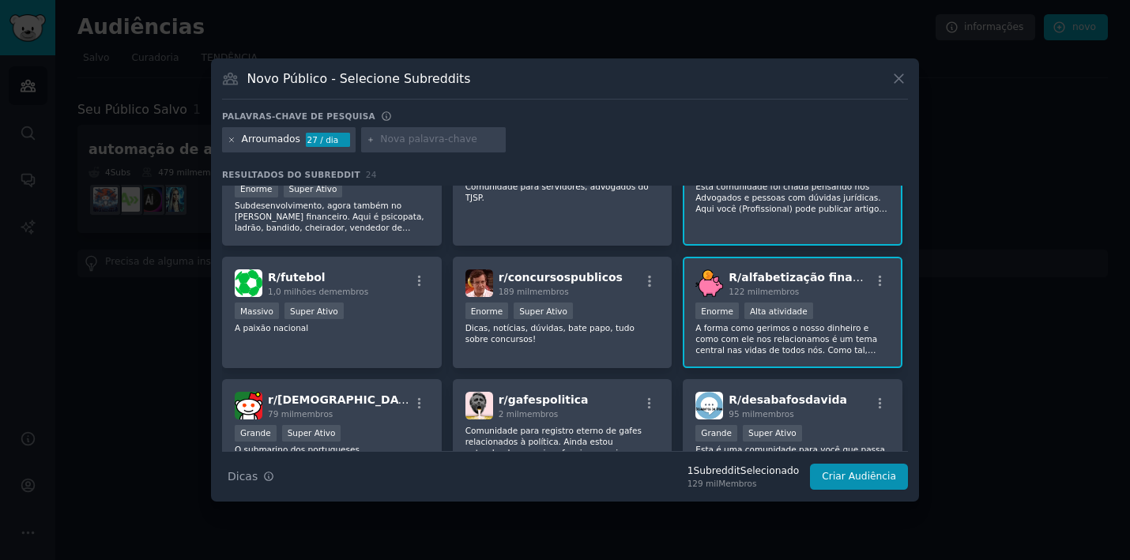
click at [232, 136] on icon at bounding box center [232, 140] width 9 height 9
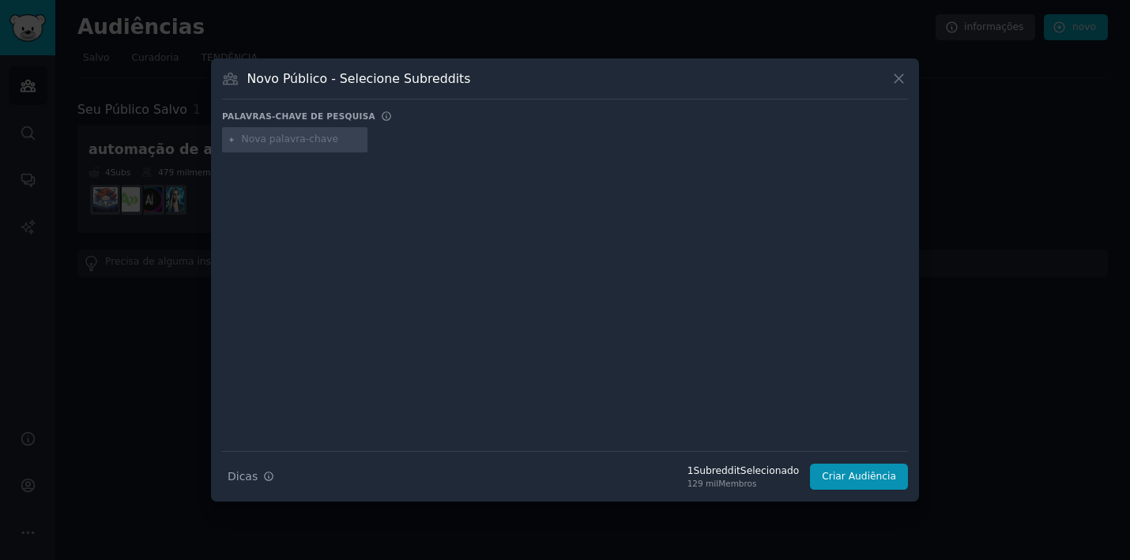
click at [264, 142] on input "text" at bounding box center [302, 140] width 120 height 14
type input "ia automation"
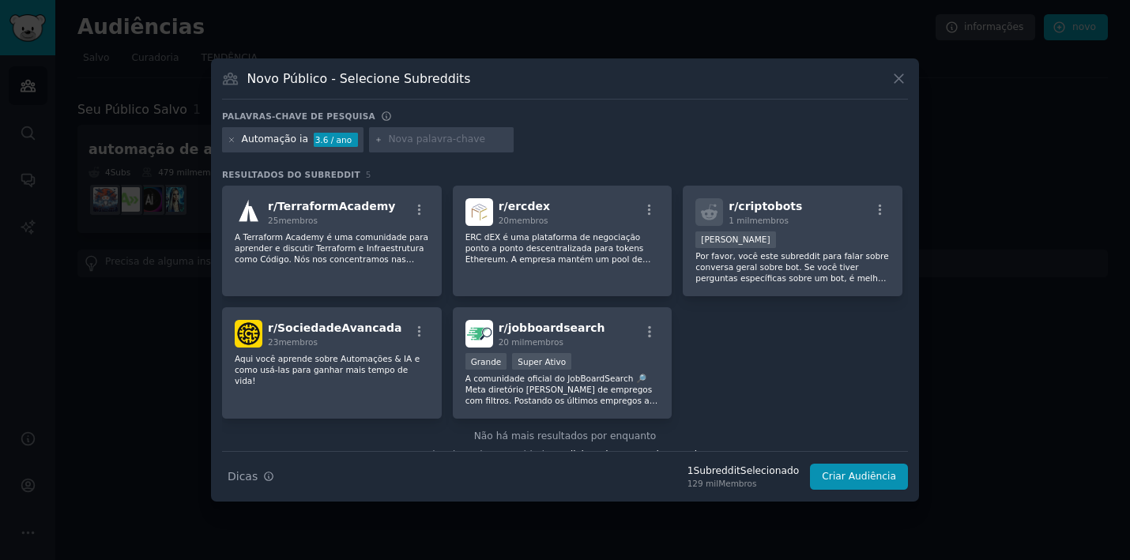
click at [225, 137] on div "Automação ia 3.6 / ano" at bounding box center [292, 139] width 141 height 25
click at [230, 139] on icon at bounding box center [232, 140] width 9 height 9
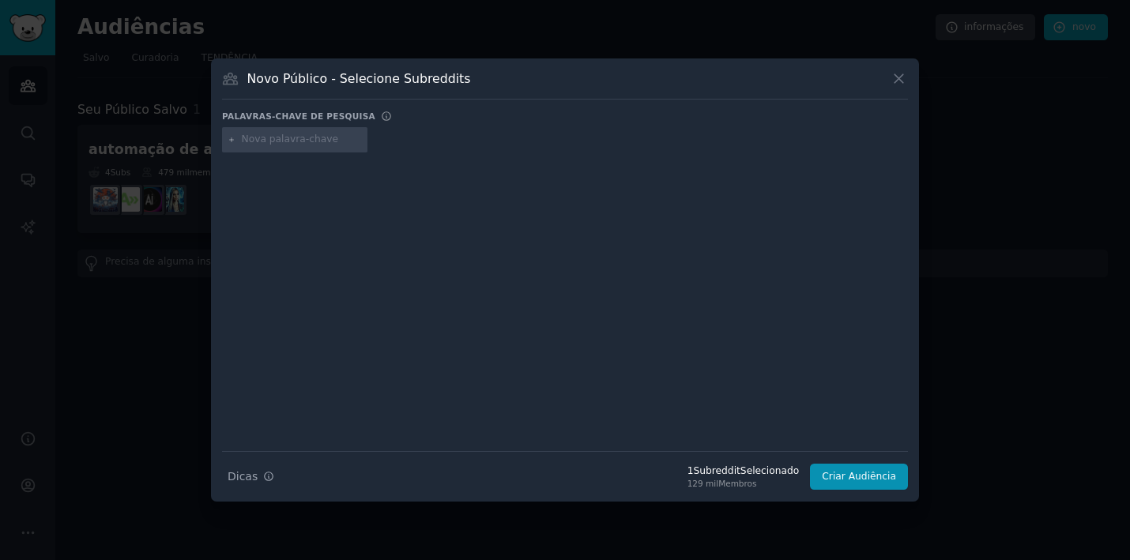
click at [265, 140] on input "text" at bounding box center [302, 140] width 120 height 14
type input "ai automation"
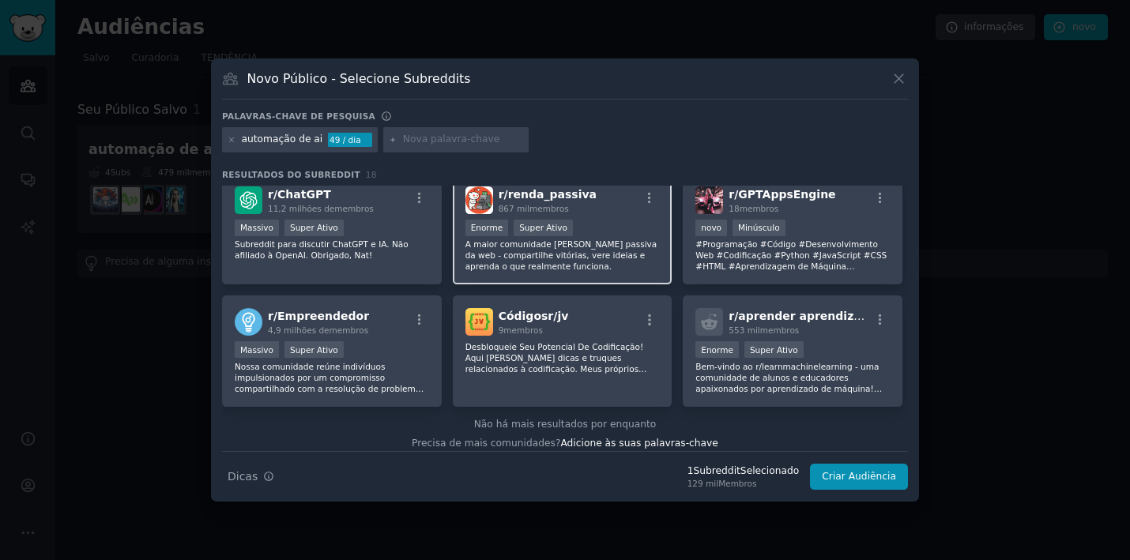
scroll to position [488, 0]
click at [570, 239] on p "A maior comunidade [PERSON_NAME] passiva da web - compartilhe vitórias, vere id…" at bounding box center [562, 255] width 194 height 33
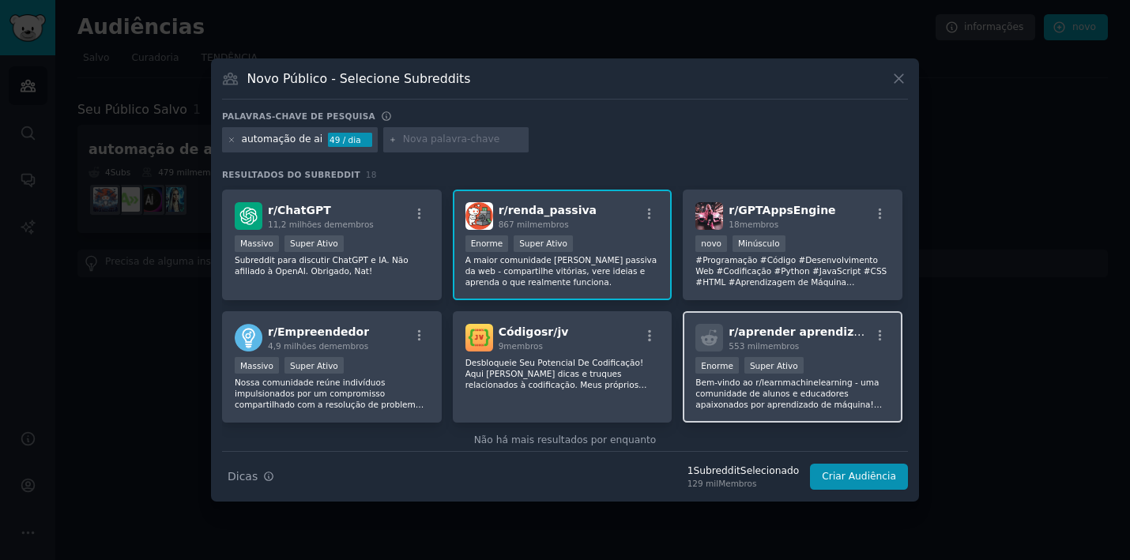
click at [745, 386] on p "Bem-vindo ao r/learnmachinelearning - uma comunidade de alunos e educadores apa…" at bounding box center [792, 393] width 194 height 33
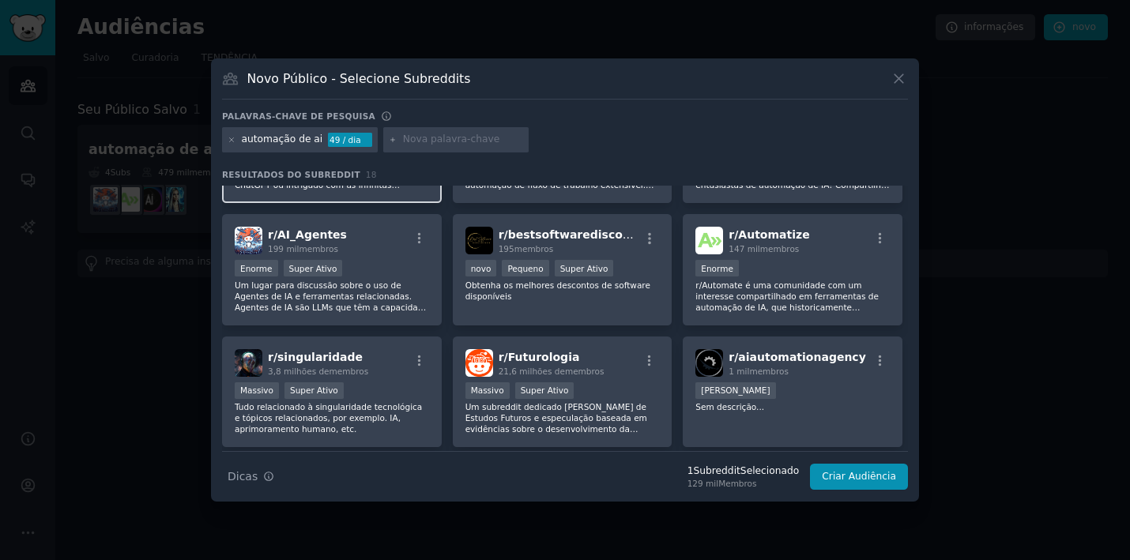
scroll to position [35, 0]
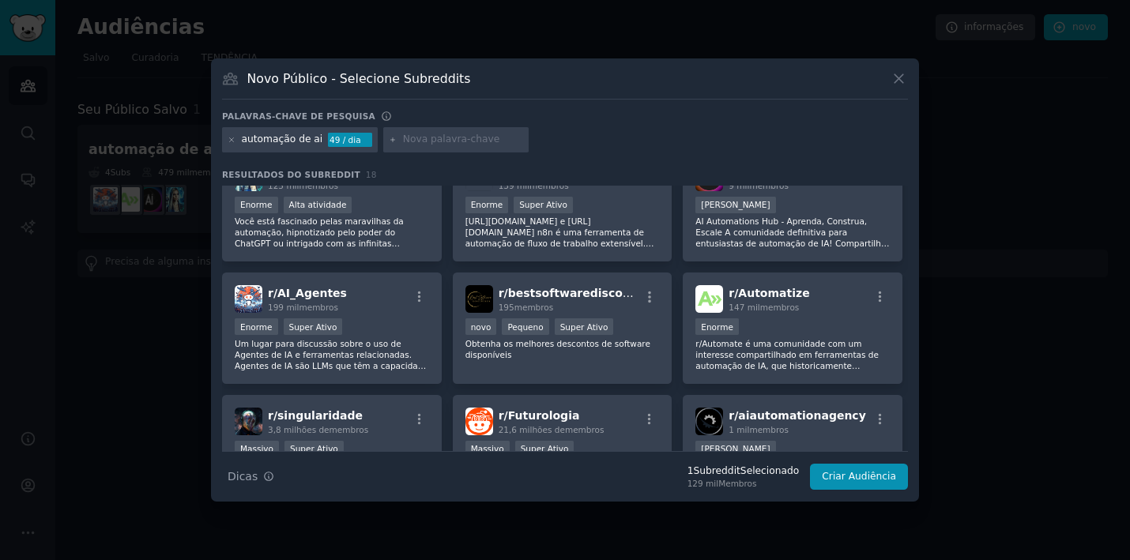
click at [445, 145] on input "text" at bounding box center [463, 140] width 120 height 14
type input "dinheiro"
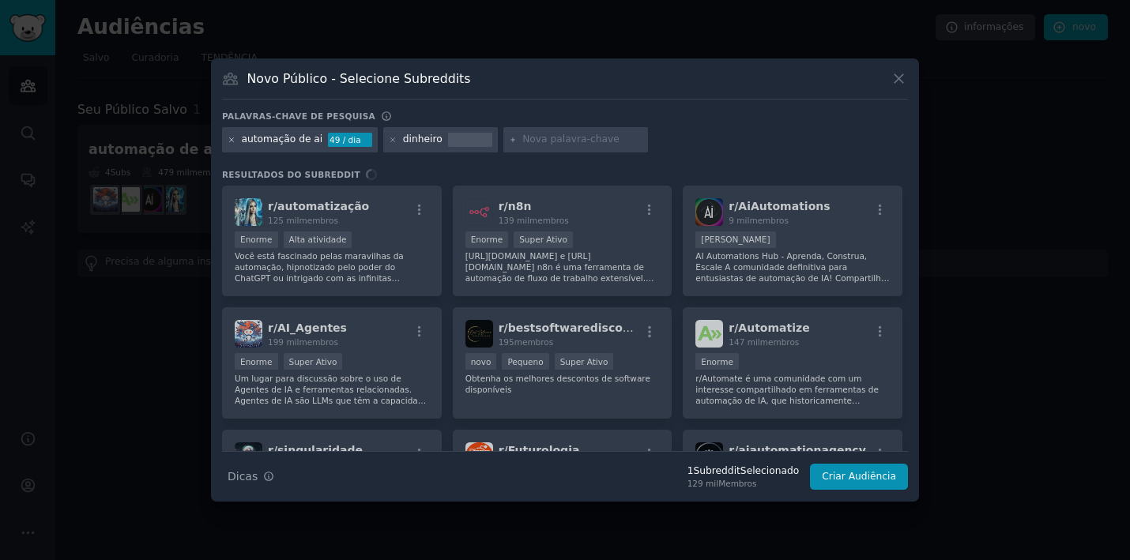
click at [230, 137] on icon at bounding box center [232, 140] width 9 height 9
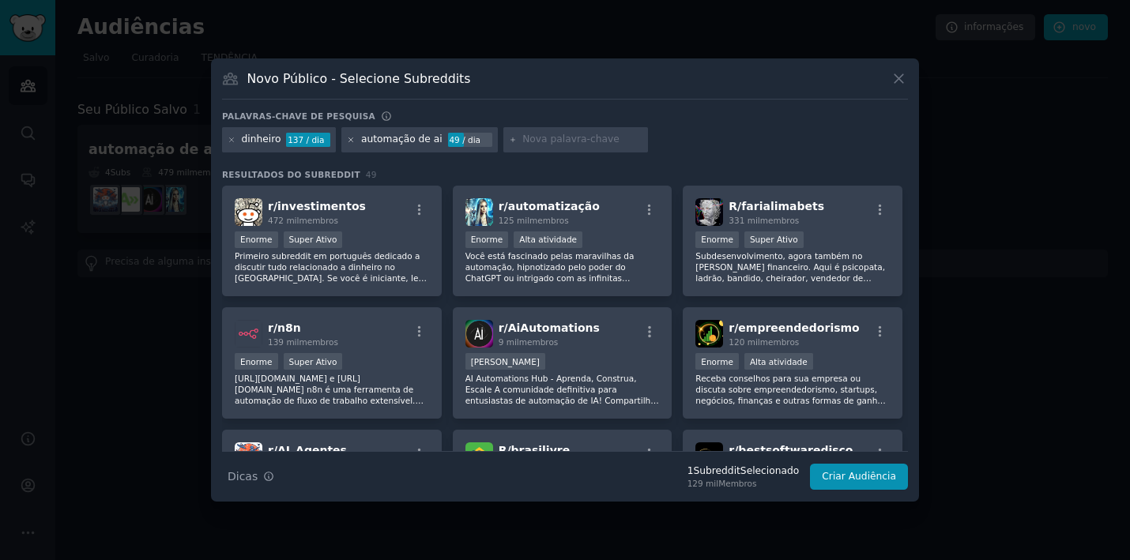
click at [349, 141] on icon at bounding box center [351, 139] width 4 height 4
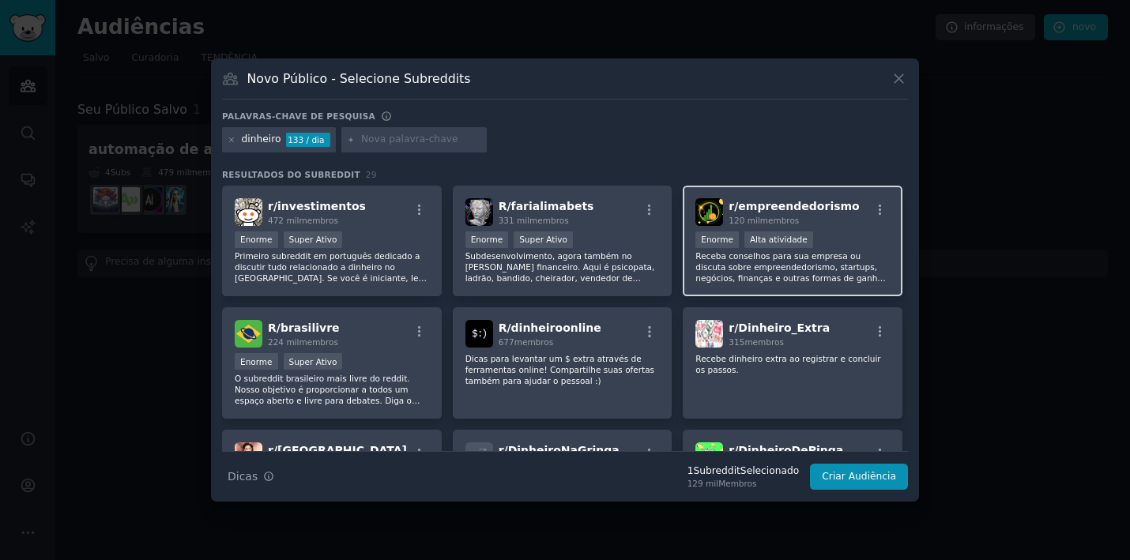
scroll to position [9, 0]
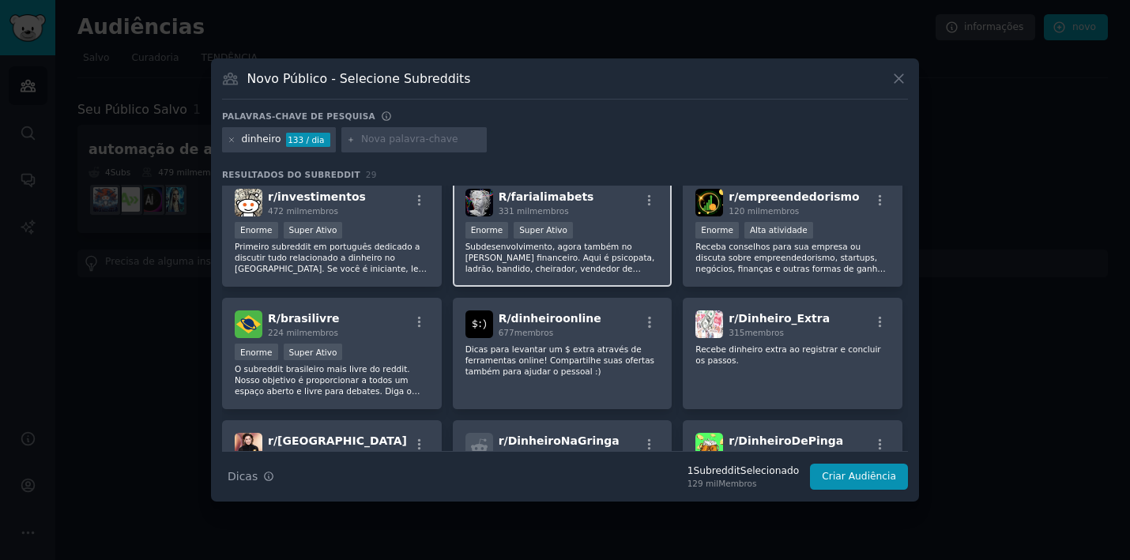
click at [616, 267] on p "Subdesenvolvimento, agora também no [PERSON_NAME] financeiro. Aqui é psicopata,…" at bounding box center [562, 257] width 194 height 33
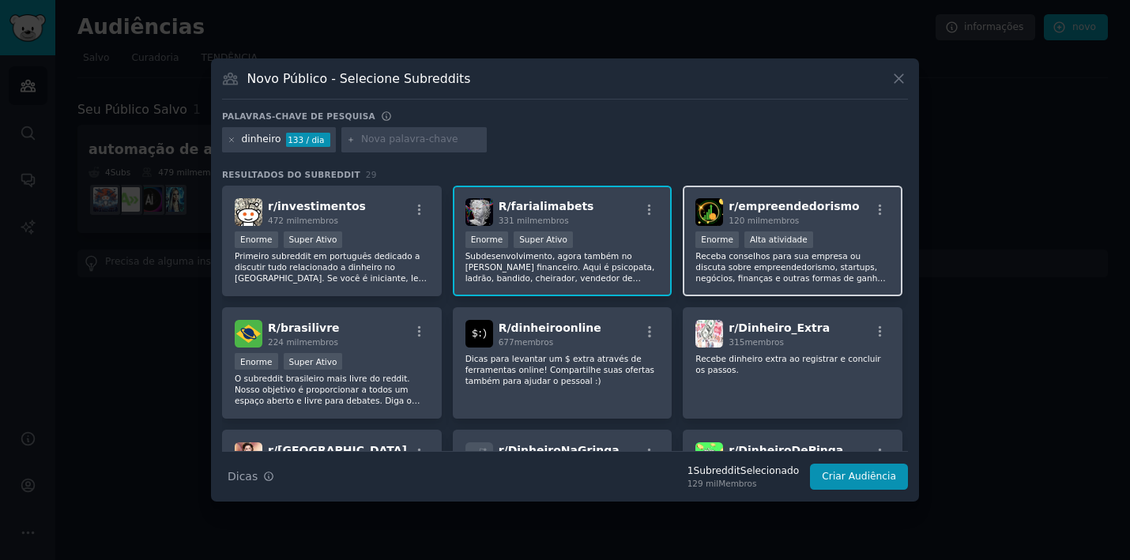
scroll to position [0, 0]
click at [789, 277] on p "Receba conselhos para sua empresa ou discuta sobre empreendedorismo, startups, …" at bounding box center [792, 266] width 194 height 33
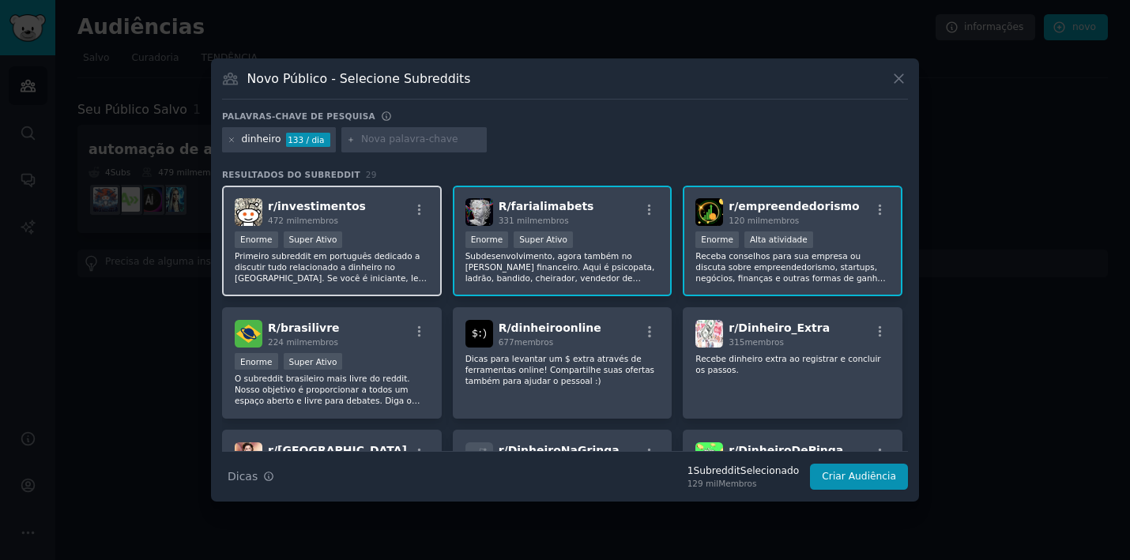
click at [390, 274] on p "Primeiro subreddit em português dedicado a discutir tudo relacionado a dinheiro…" at bounding box center [332, 266] width 194 height 33
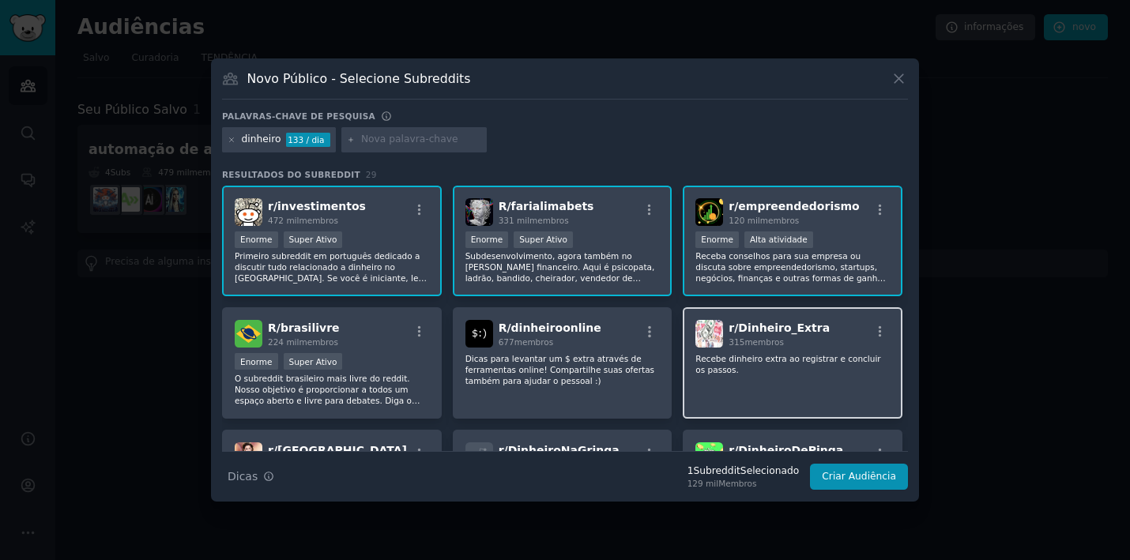
click at [804, 383] on div "r/ Dinheiro_Extra 315 membros Recebe dinheiro extra ao registrar e concluir os …" at bounding box center [793, 362] width 220 height 111
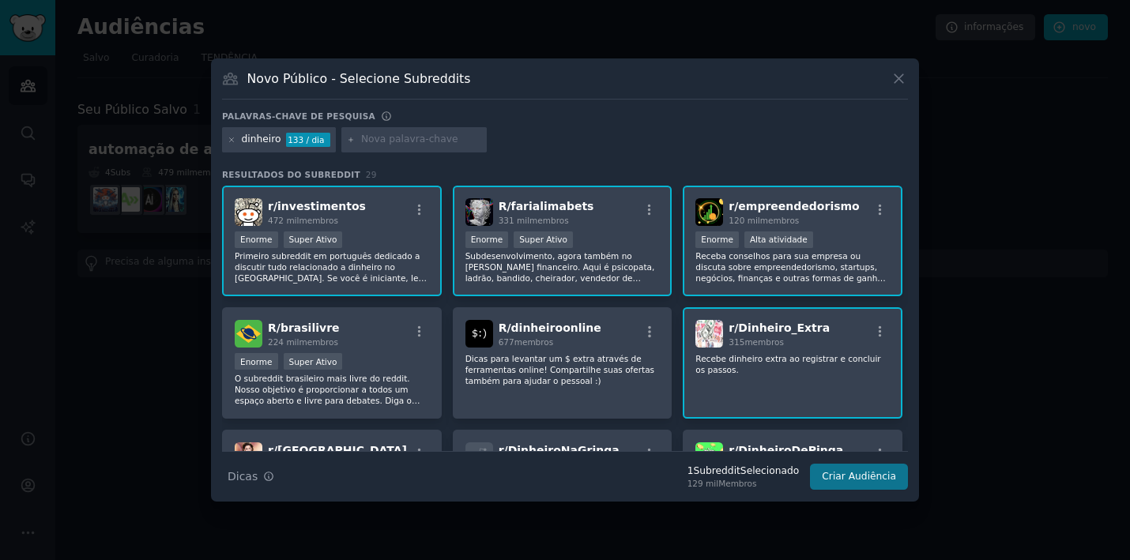
click at [875, 485] on button "Criar Audiência" at bounding box center [859, 477] width 98 height 27
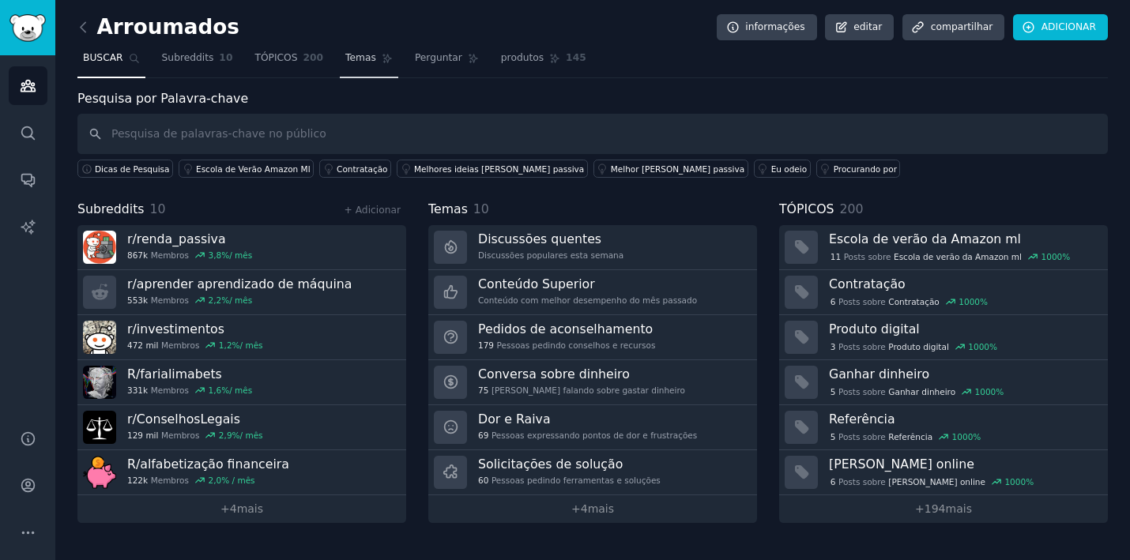
click at [367, 58] on span "Temas" at bounding box center [360, 58] width 31 height 14
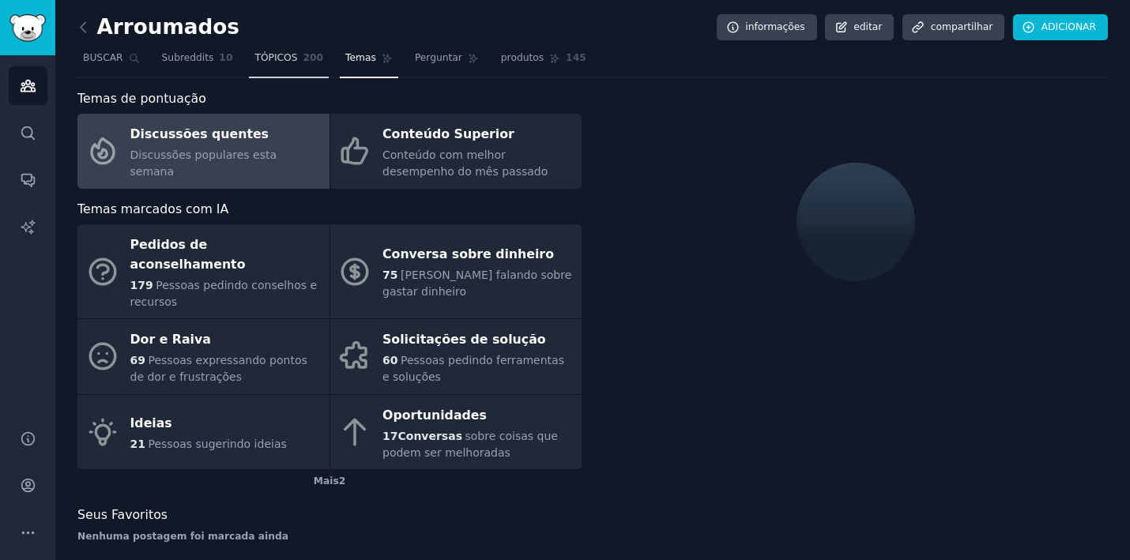
click at [290, 46] on link "TÓPICOS 200" at bounding box center [289, 62] width 80 height 32
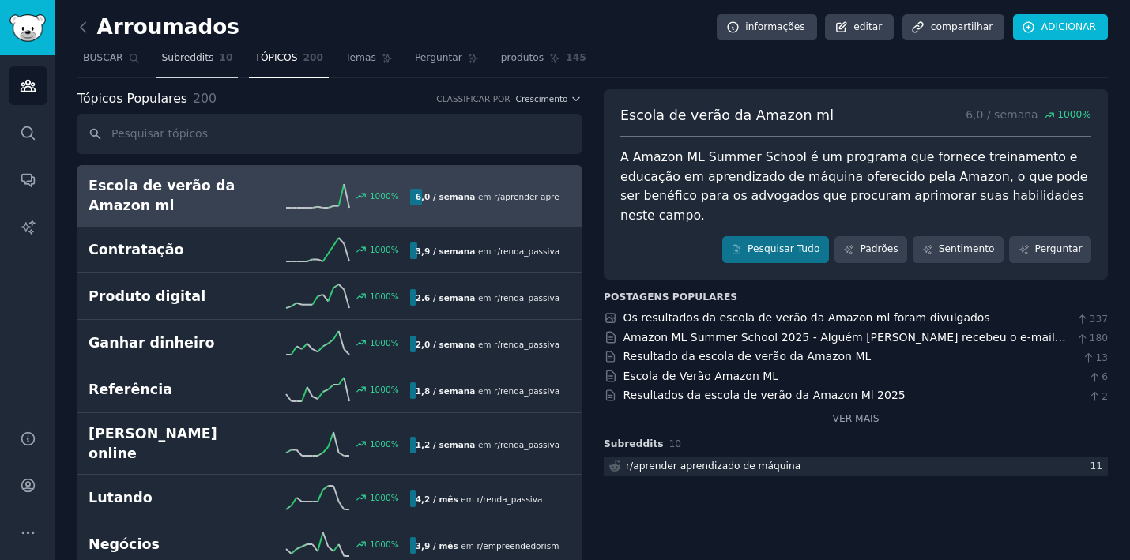
click at [219, 61] on span "10" at bounding box center [225, 58] width 13 height 14
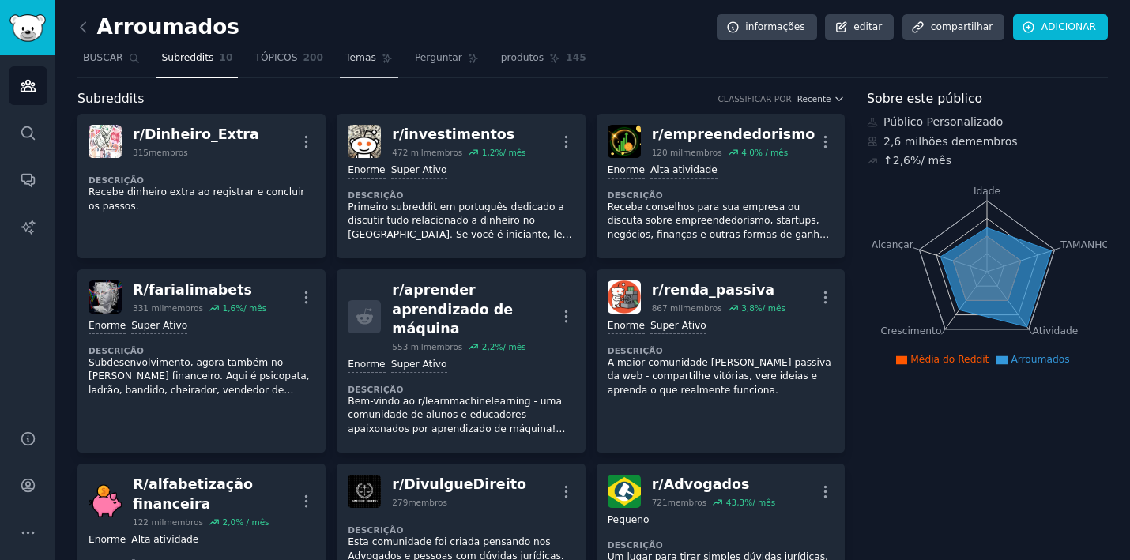
click at [382, 60] on icon at bounding box center [387, 58] width 11 height 11
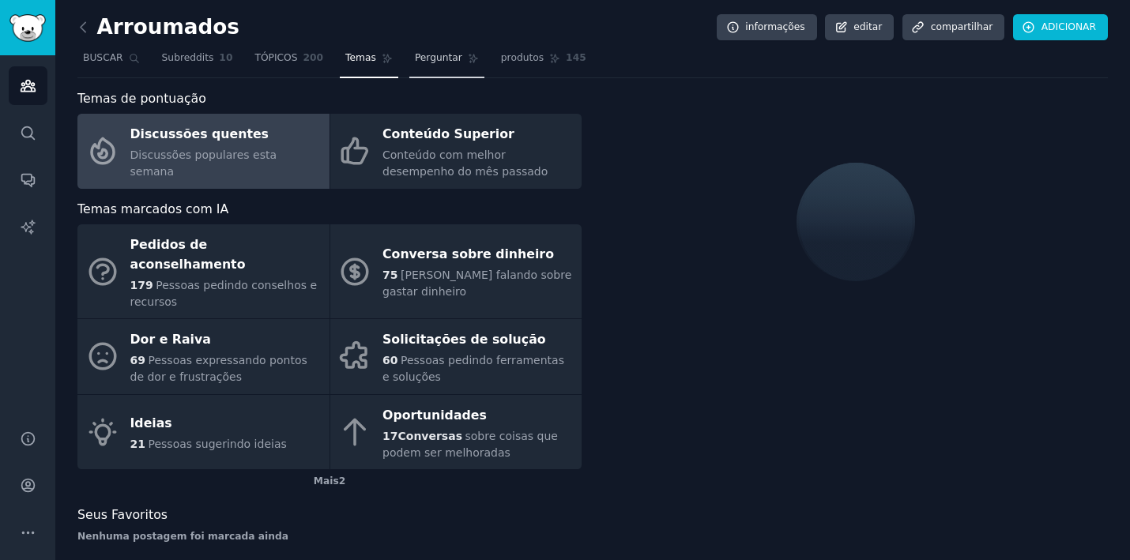
click at [445, 66] on link "Perguntar" at bounding box center [446, 62] width 75 height 32
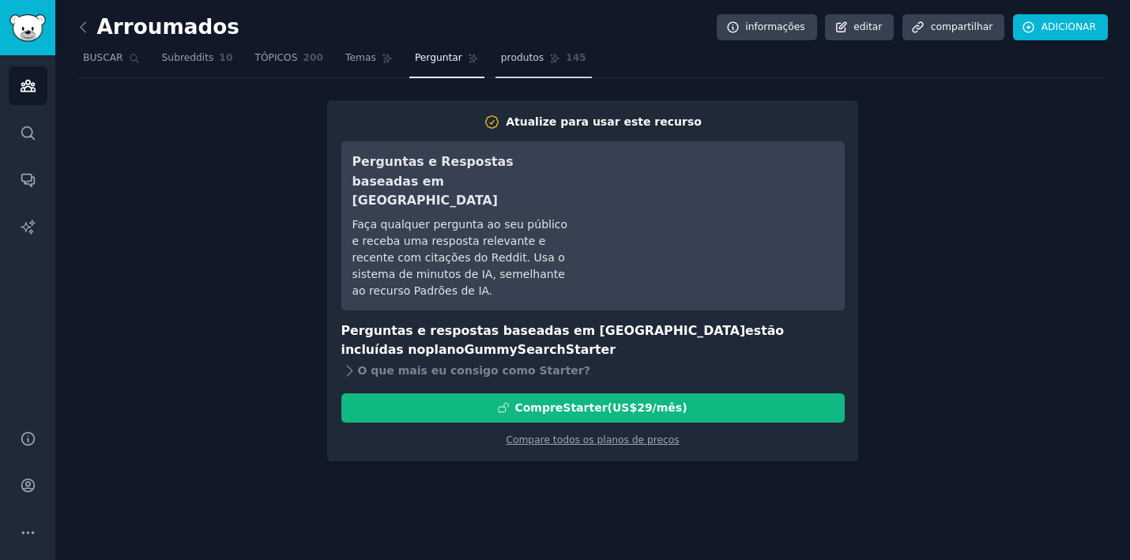
click at [505, 65] on link "produtos 145" at bounding box center [543, 62] width 96 height 32
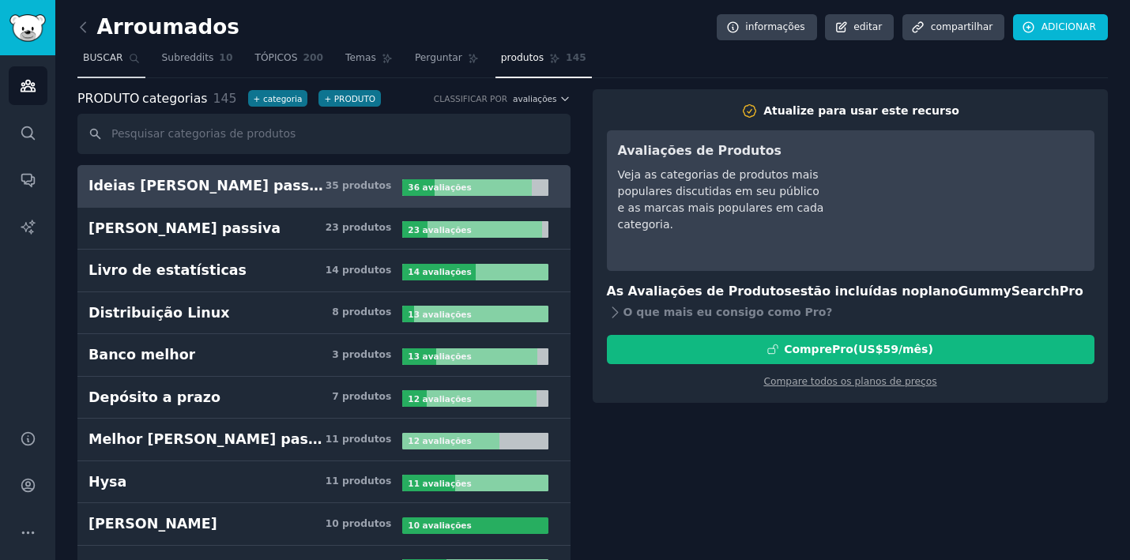
click at [139, 54] on icon at bounding box center [134, 58] width 11 height 11
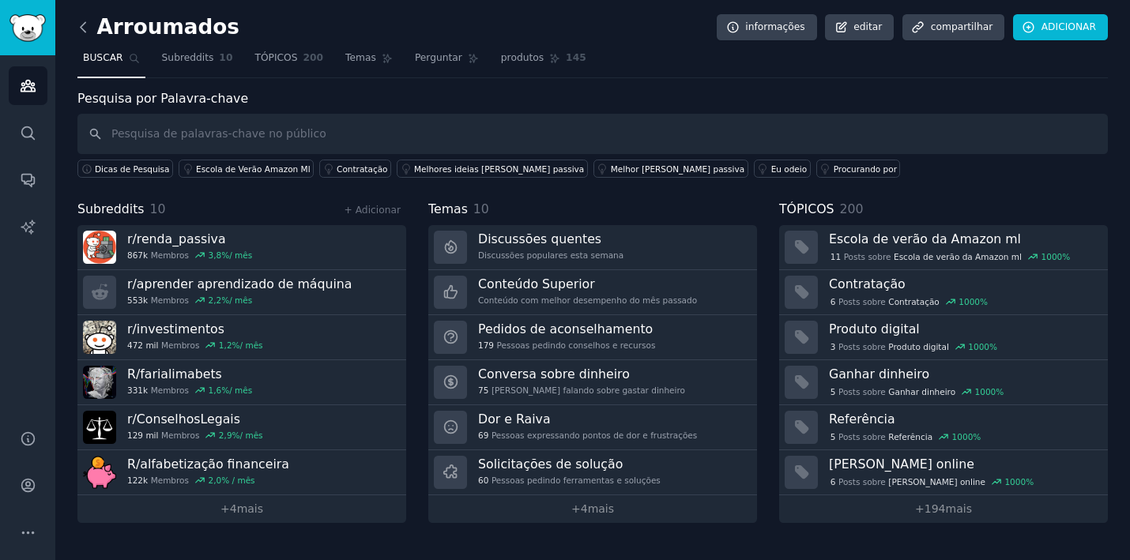
click at [88, 21] on icon at bounding box center [83, 27] width 17 height 17
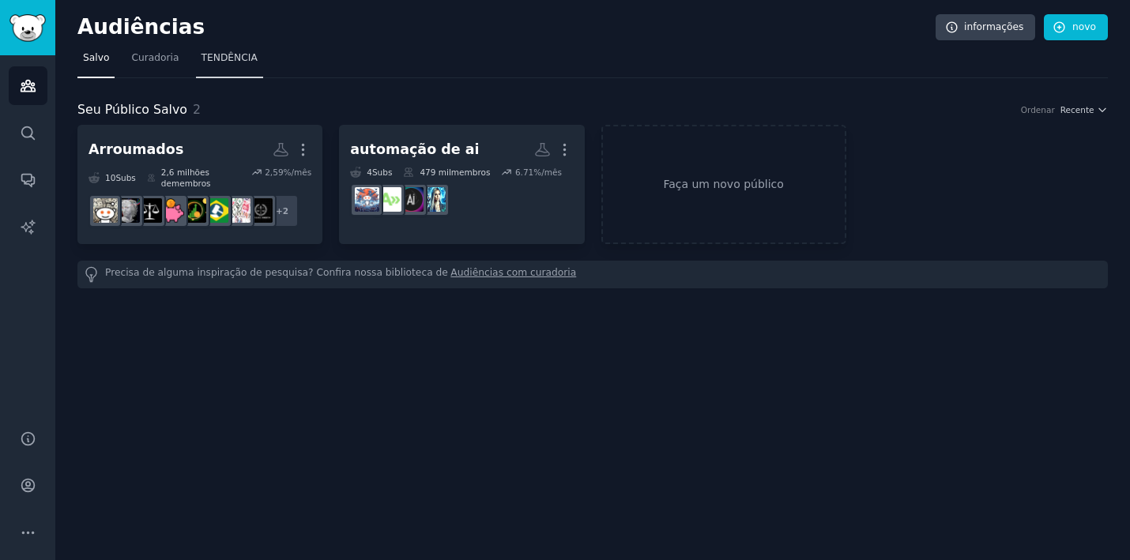
click at [213, 74] on link "TENDÊNCIA" at bounding box center [229, 62] width 67 height 32
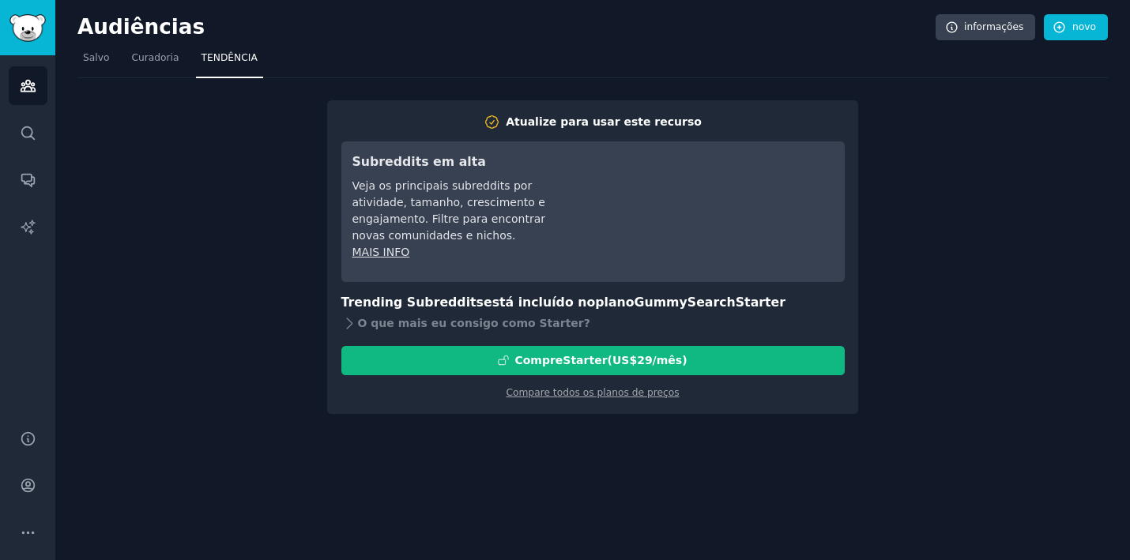
click at [114, 60] on nav "Salvo Curadoria TENDÊNCIA" at bounding box center [592, 62] width 1030 height 32
click at [98, 62] on span "Salvo" at bounding box center [96, 58] width 26 height 14
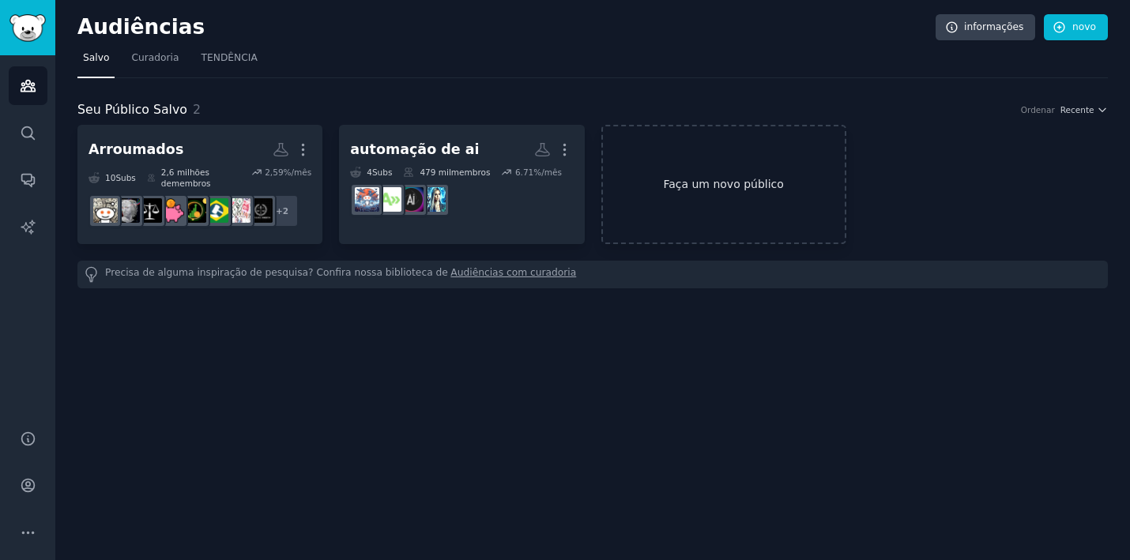
click at [713, 190] on link "Faça um novo público" at bounding box center [723, 184] width 245 height 119
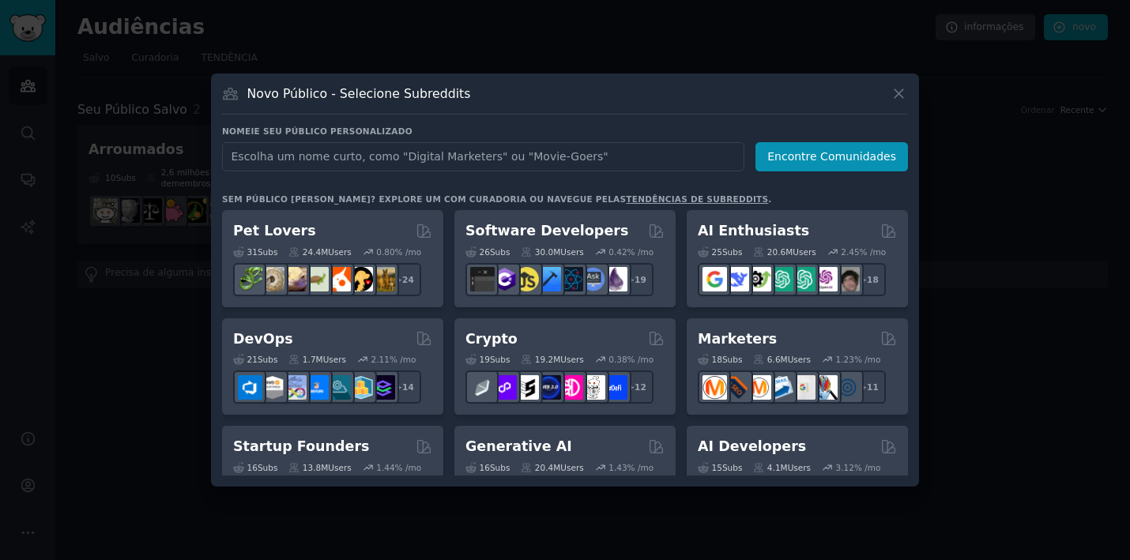
click at [559, 153] on input "text" at bounding box center [483, 156] width 522 height 29
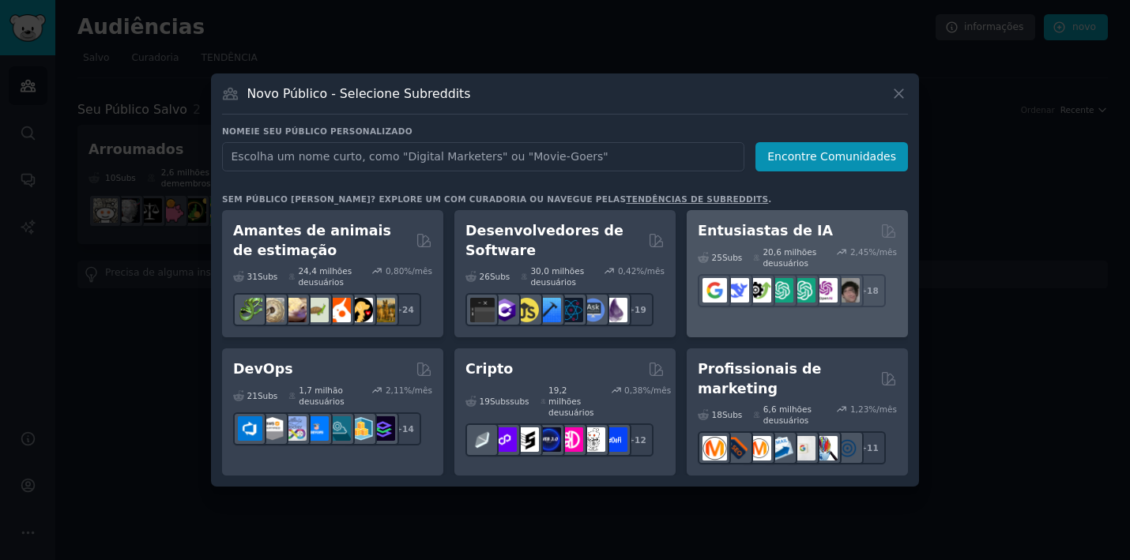
click at [744, 231] on h2 "Entusiastas de IA" at bounding box center [765, 231] width 135 height 20
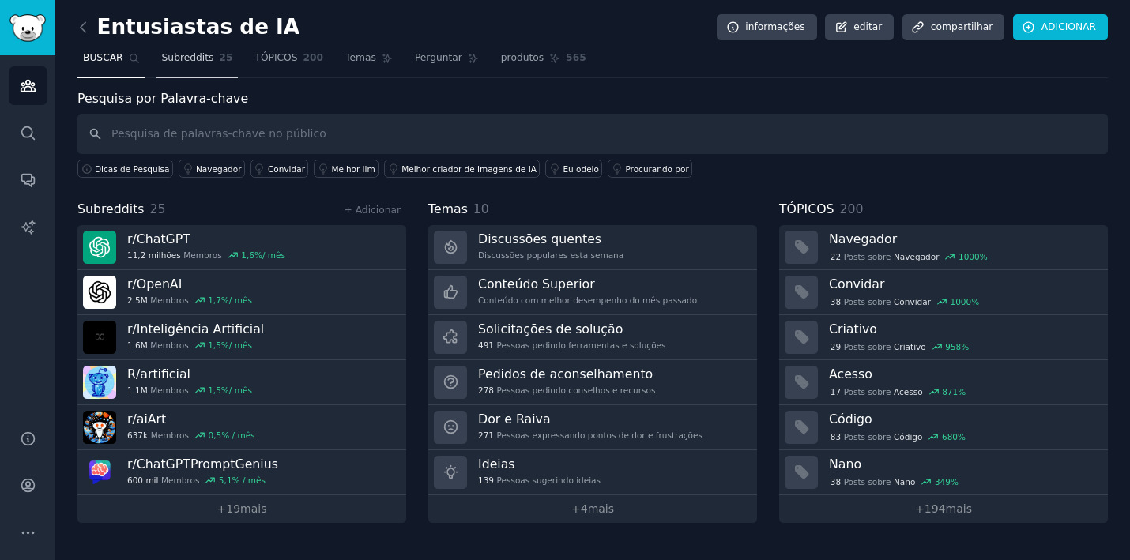
click at [211, 60] on span "Subreddits" at bounding box center [188, 58] width 52 height 14
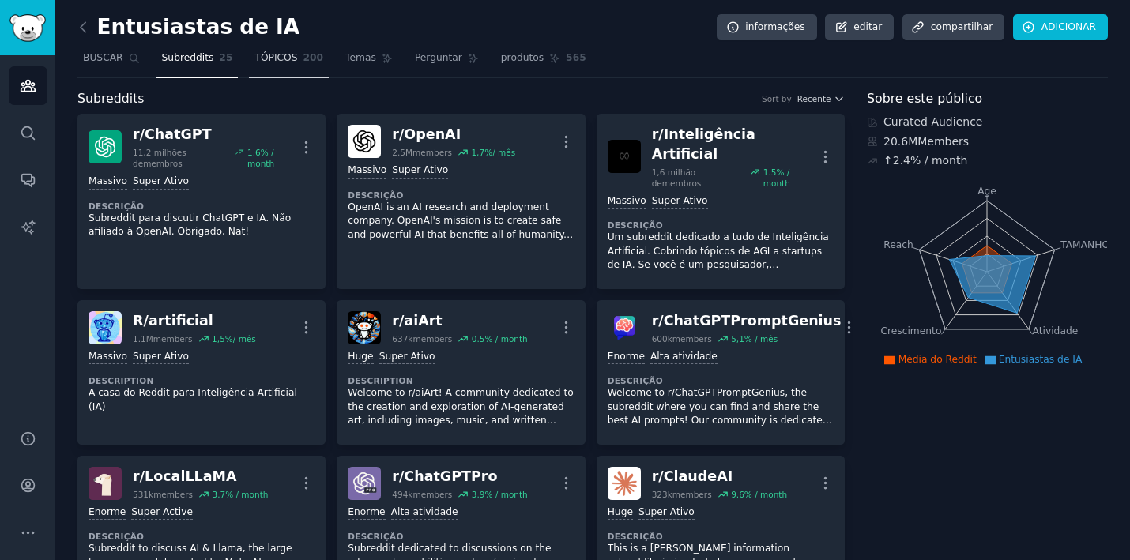
click at [279, 51] on span "TÓPICOS" at bounding box center [275, 58] width 43 height 14
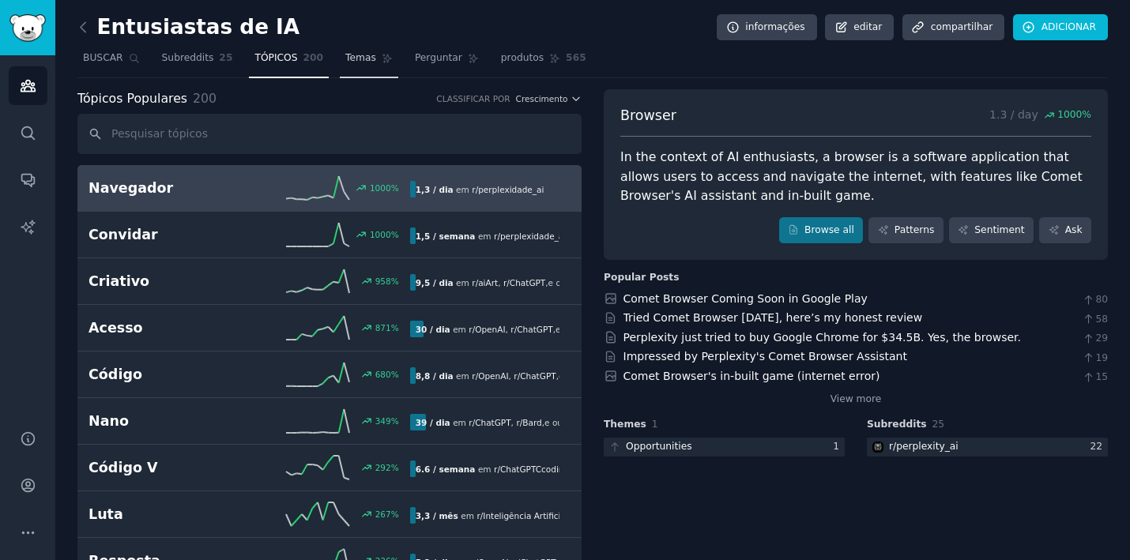
click at [378, 71] on link "Temas" at bounding box center [369, 62] width 58 height 32
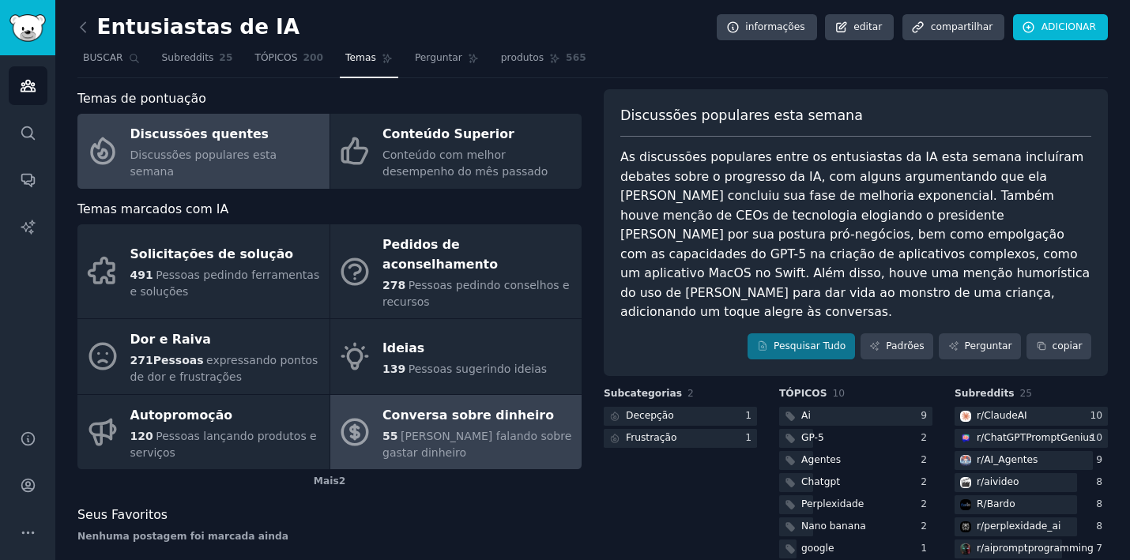
click at [412, 403] on div "Conversa sobre dinheiro" at bounding box center [477, 415] width 191 height 25
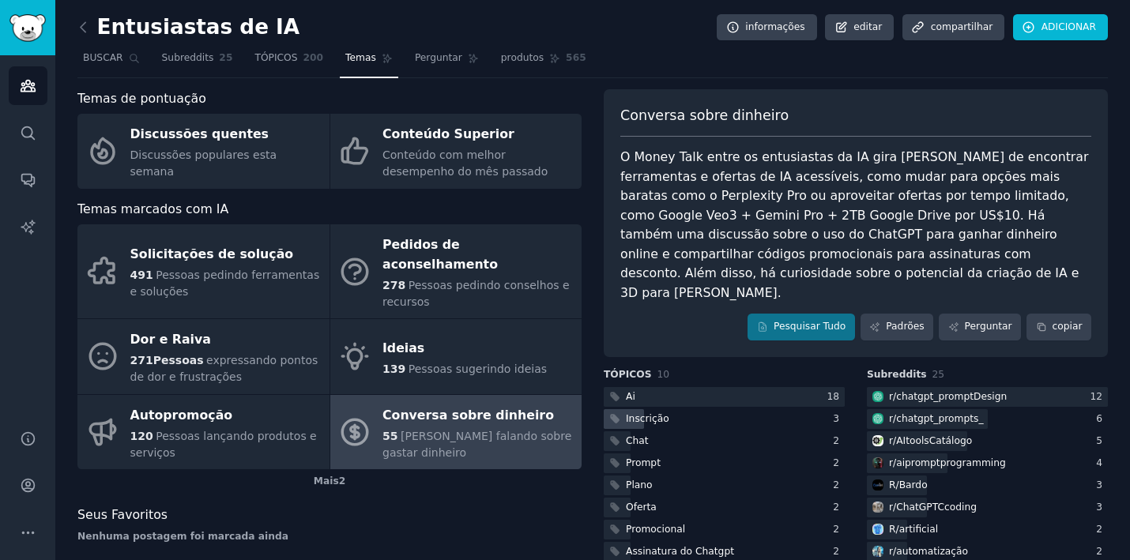
click at [720, 409] on div "Inscrição" at bounding box center [724, 419] width 241 height 20
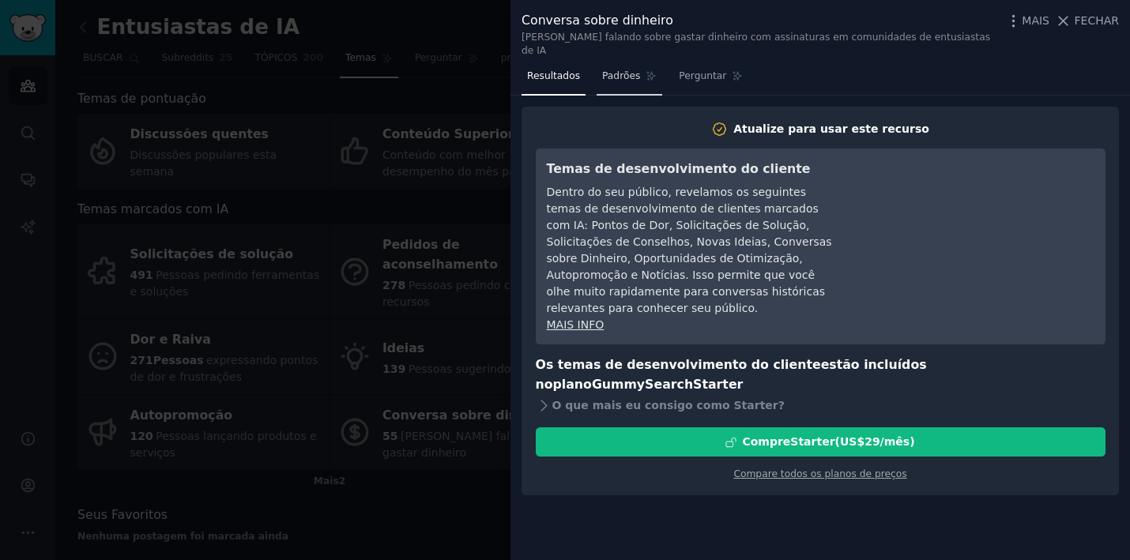
click at [634, 70] on span "Padrões" at bounding box center [621, 77] width 38 height 14
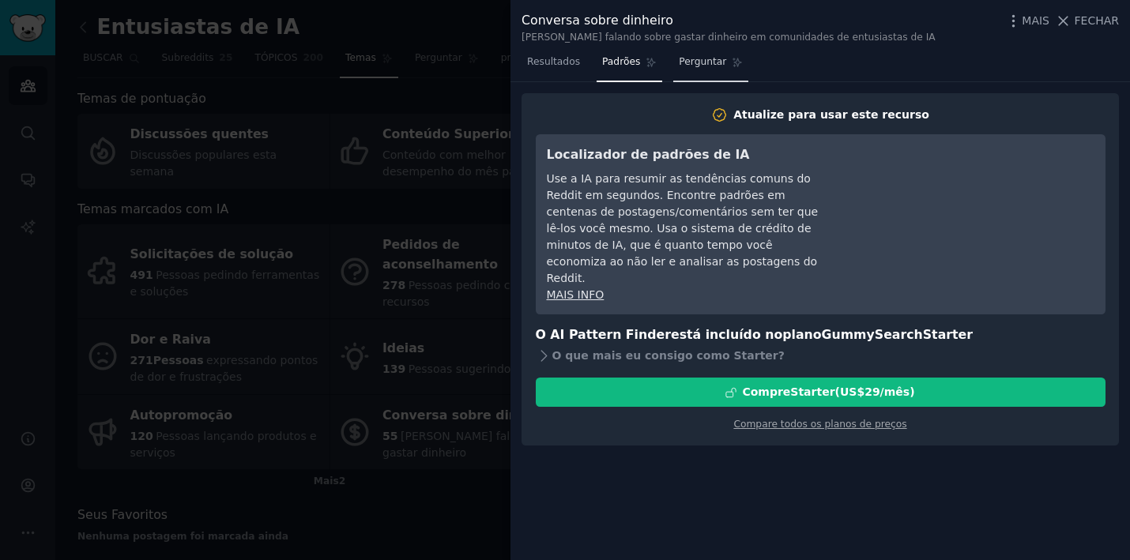
click at [721, 64] on span "Perguntar" at bounding box center [702, 62] width 47 height 14
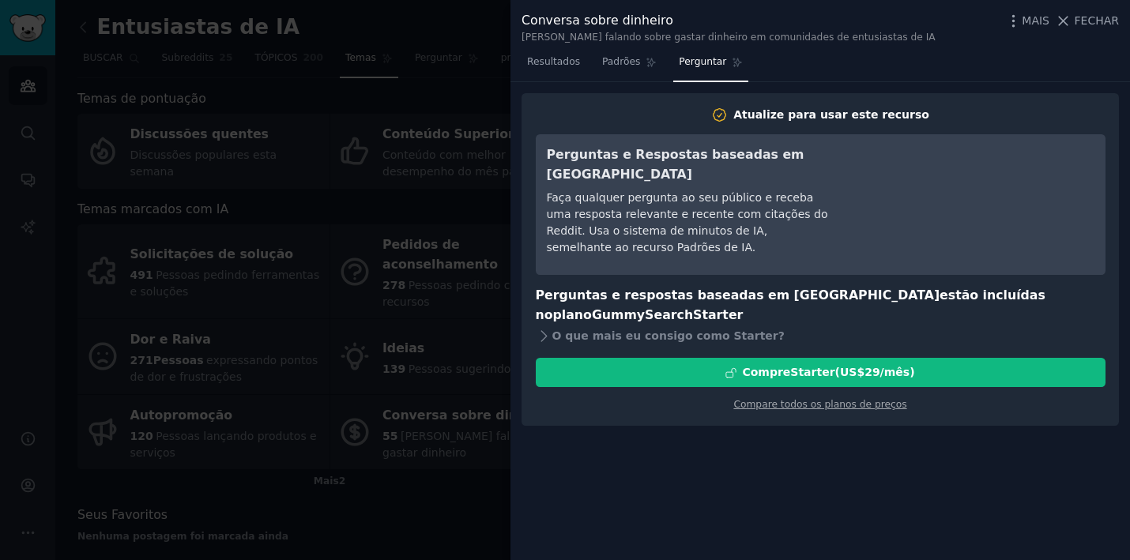
click at [429, 182] on div at bounding box center [565, 280] width 1130 height 560
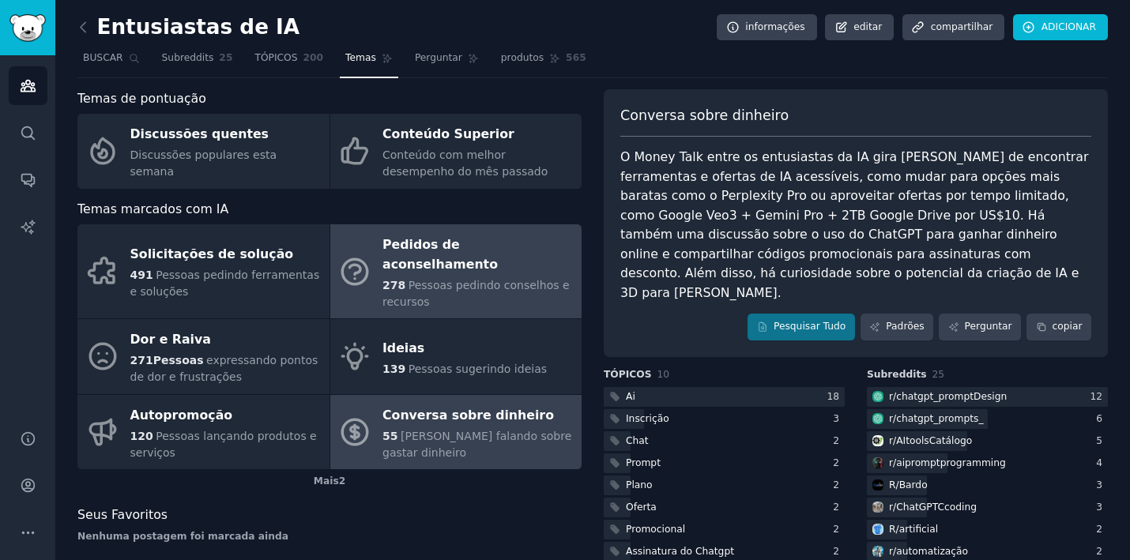
click at [378, 231] on link "Pedidos de aconselhamento 278 Pessoas pedindo conselhos e recursos" at bounding box center [456, 271] width 252 height 94
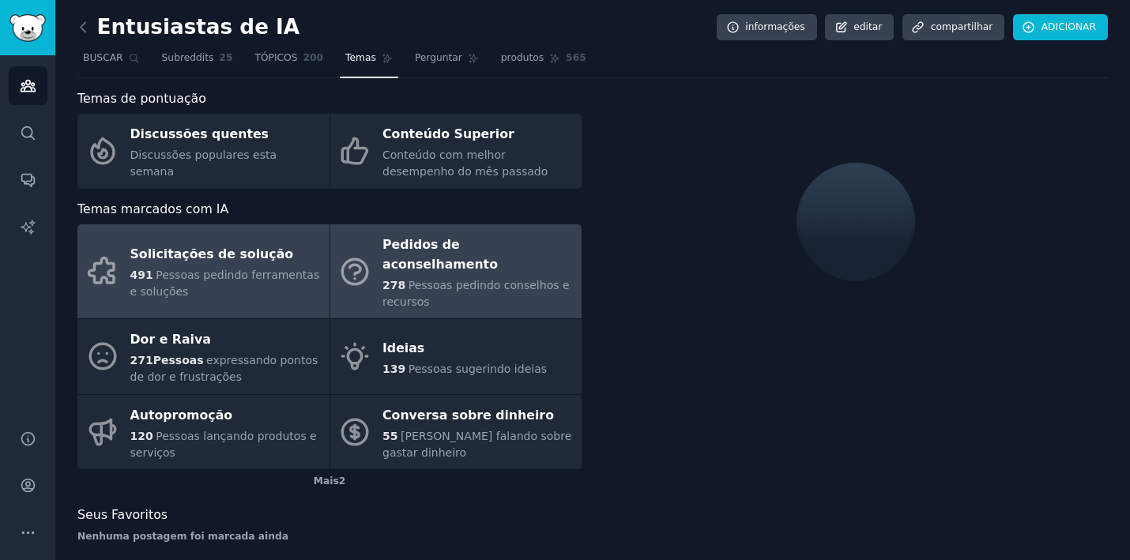
click at [270, 243] on div "Solicitações de solução" at bounding box center [225, 255] width 191 height 25
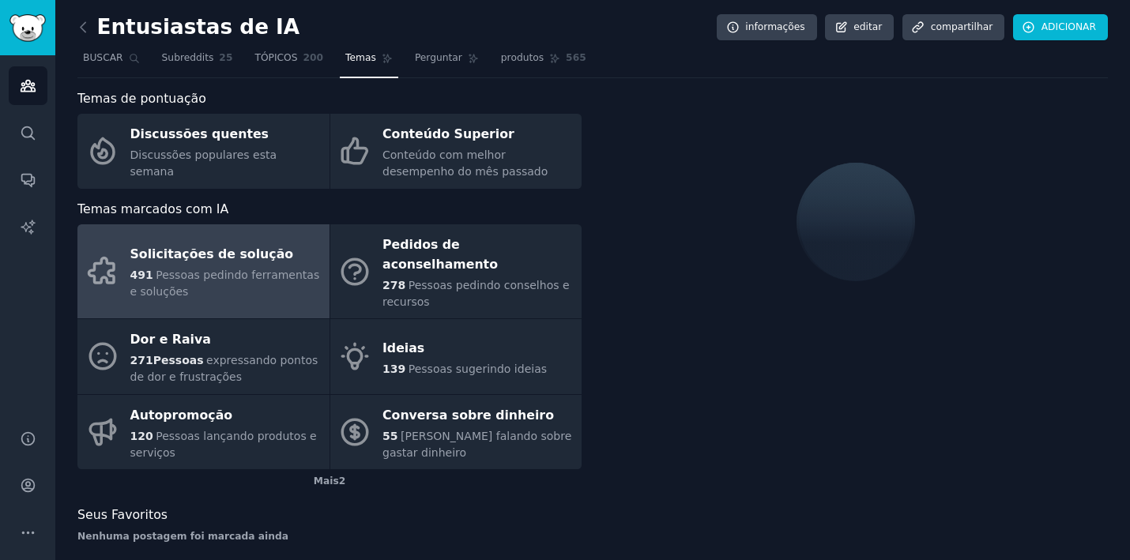
click at [426, 111] on div "Temas de pontuação Discussões quentes Discussões populares esta semana Conteúdo…" at bounding box center [329, 139] width 504 height 100
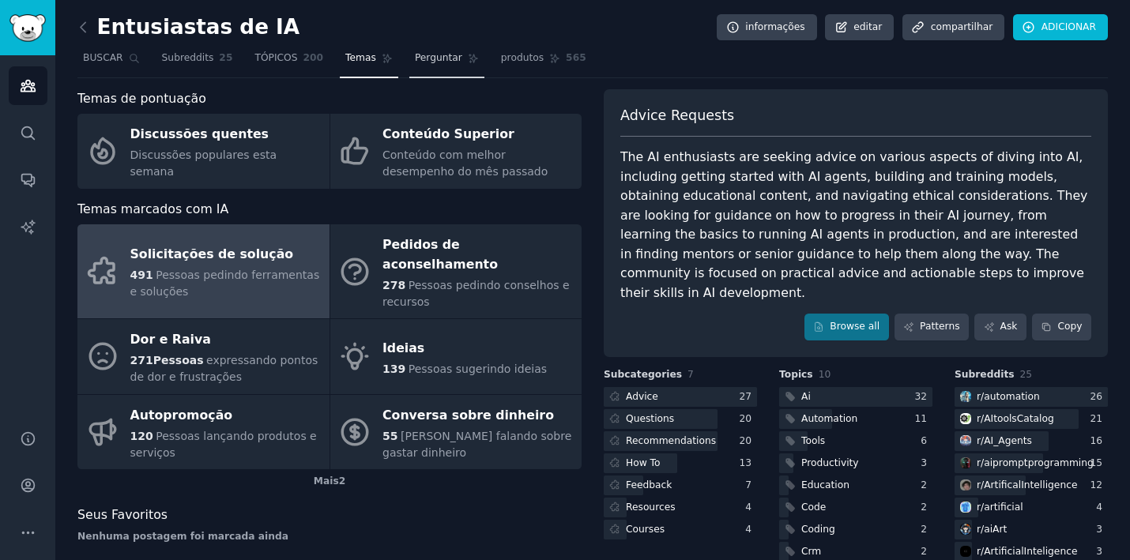
click at [433, 55] on span "Perguntar" at bounding box center [438, 58] width 47 height 14
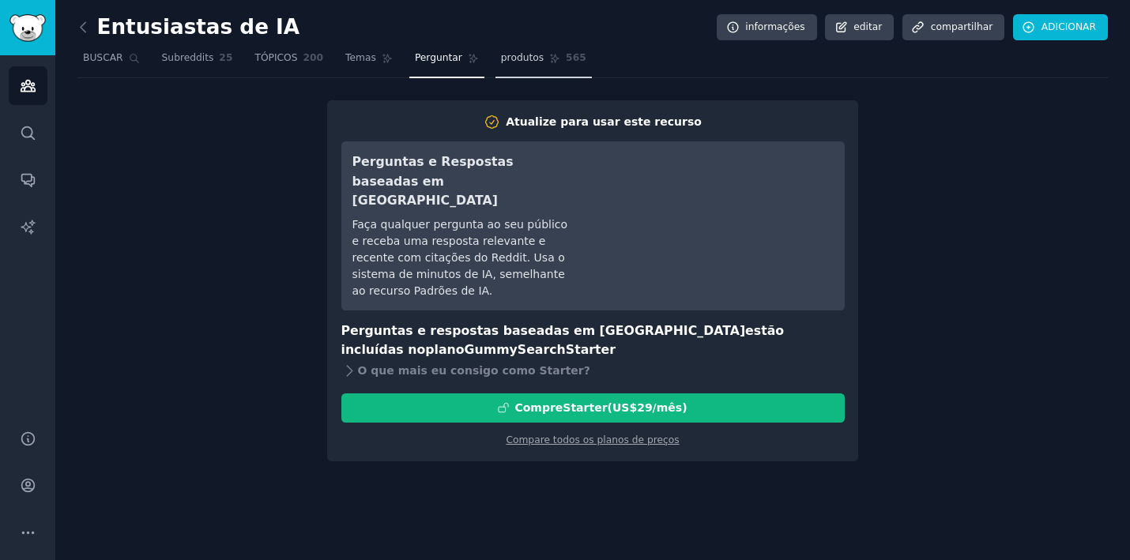
click at [525, 53] on span "produtos" at bounding box center [522, 58] width 43 height 14
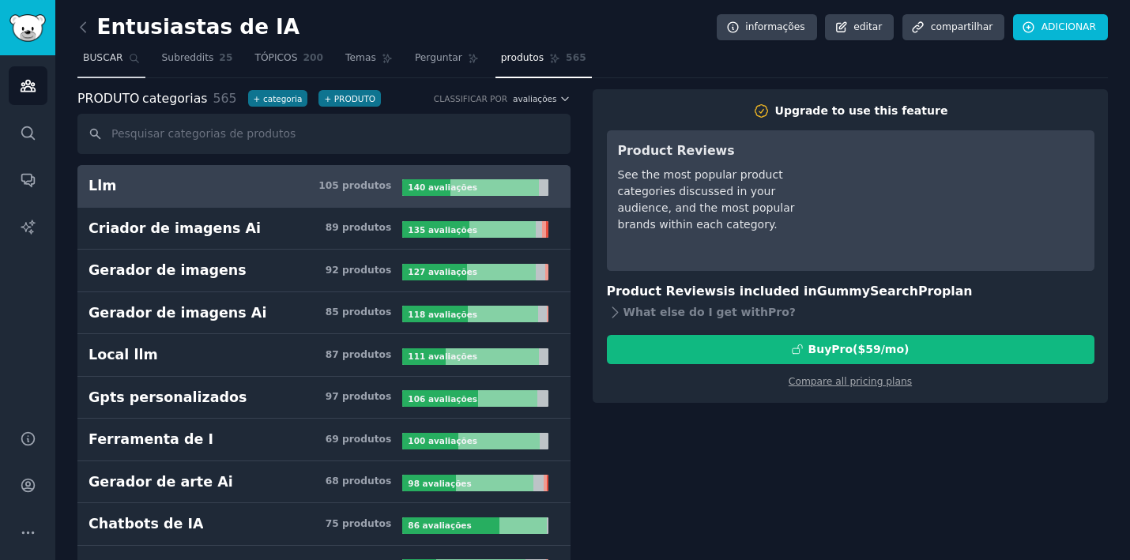
click at [115, 54] on span "BUSCAR" at bounding box center [103, 58] width 40 height 14
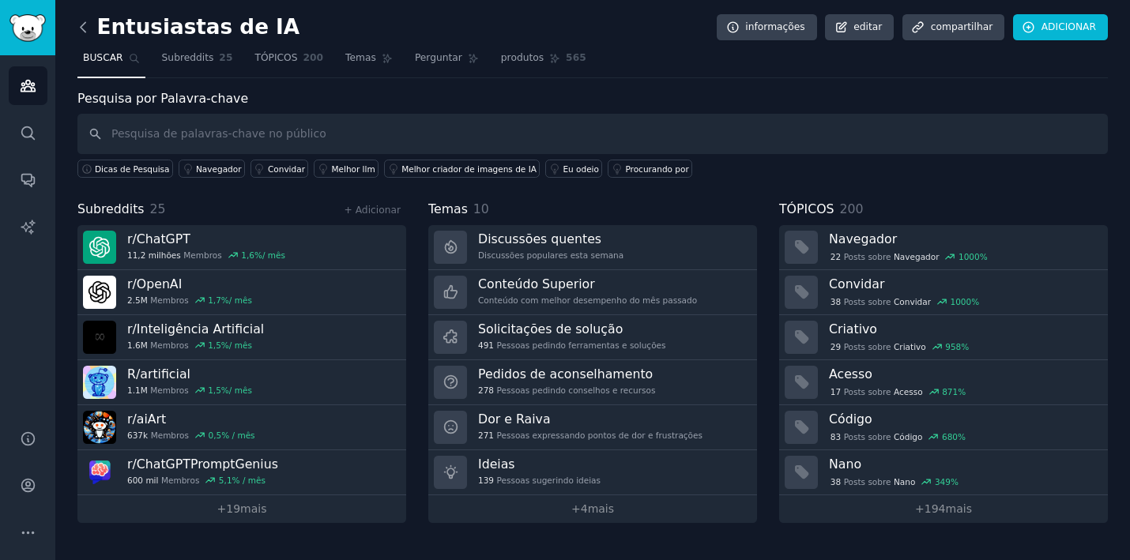
click at [81, 28] on icon at bounding box center [83, 26] width 5 height 9
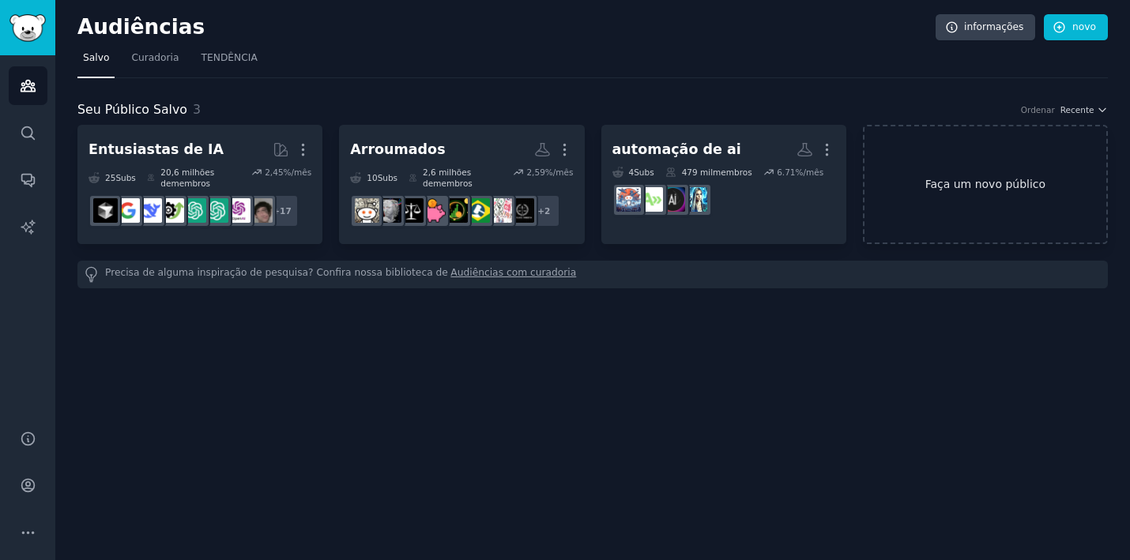
click at [965, 173] on link "Faça um novo público" at bounding box center [985, 184] width 245 height 119
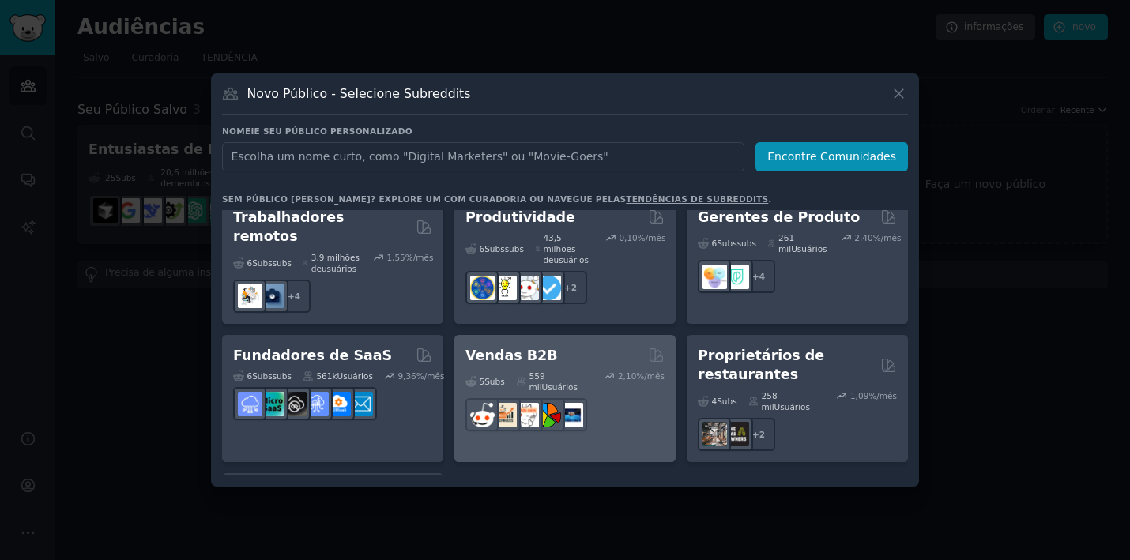
scroll to position [1421, 0]
click at [554, 371] on div "559 mil Usuários" at bounding box center [554, 382] width 77 height 22
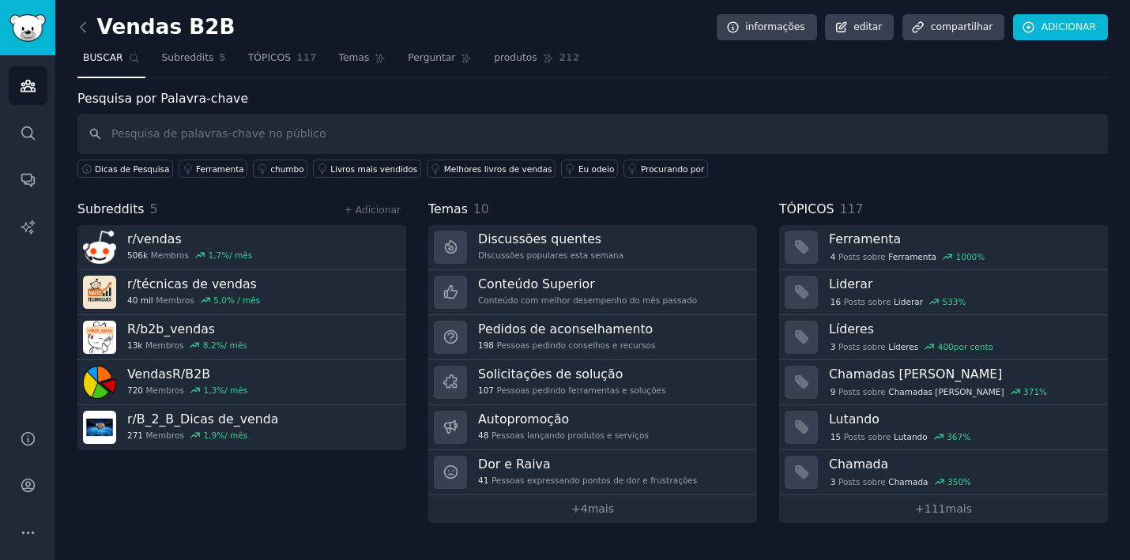
click at [305, 136] on input "text" at bounding box center [592, 134] width 1030 height 40
click at [215, 70] on link "Subreddits 5" at bounding box center [193, 62] width 75 height 32
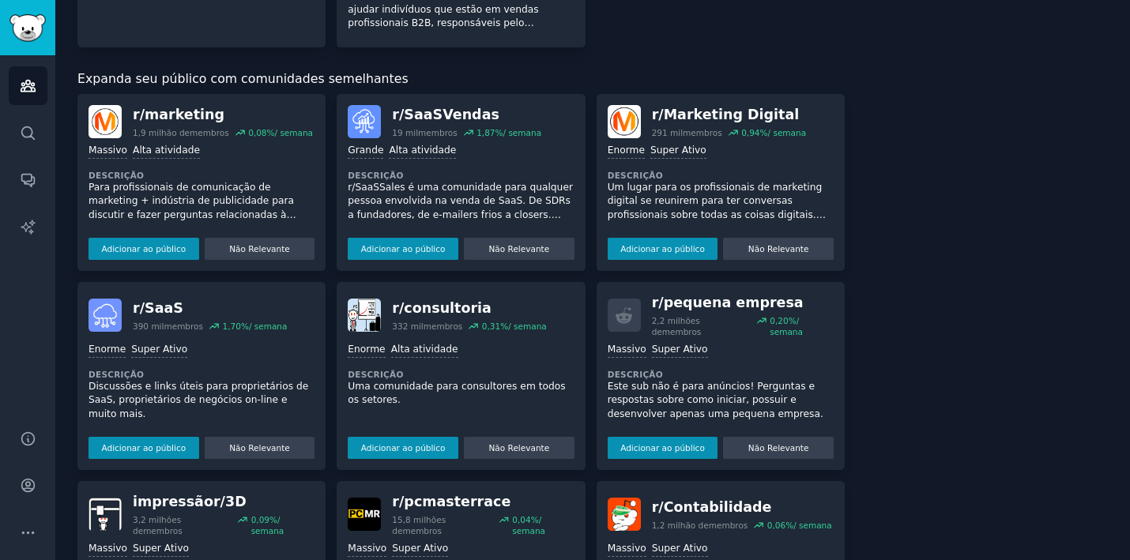
scroll to position [389, 0]
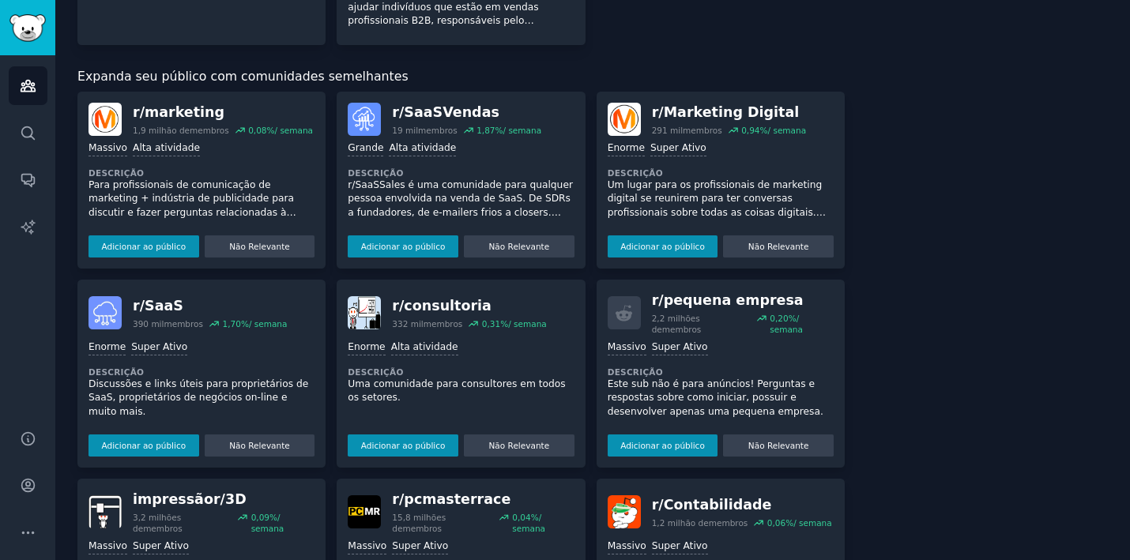
click at [421, 378] on p "Uma comunidade para consultores em todos os setores." at bounding box center [461, 392] width 226 height 28
click at [469, 296] on div "r/ consultoria" at bounding box center [469, 306] width 154 height 20
copy div "r/ consultoria"
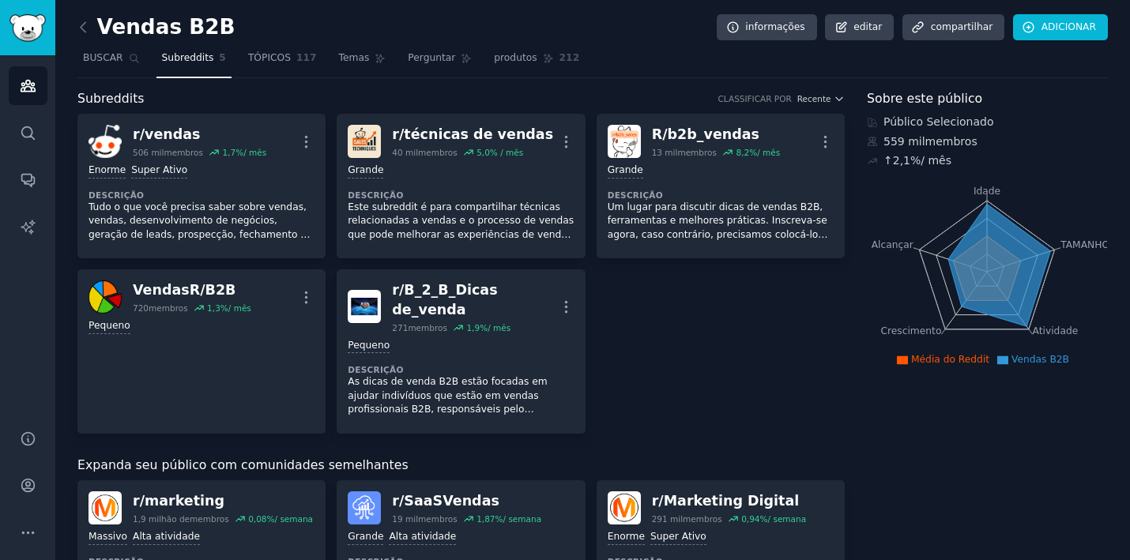
scroll to position [0, 0]
click at [273, 62] on span "TÓPICOS" at bounding box center [269, 58] width 43 height 14
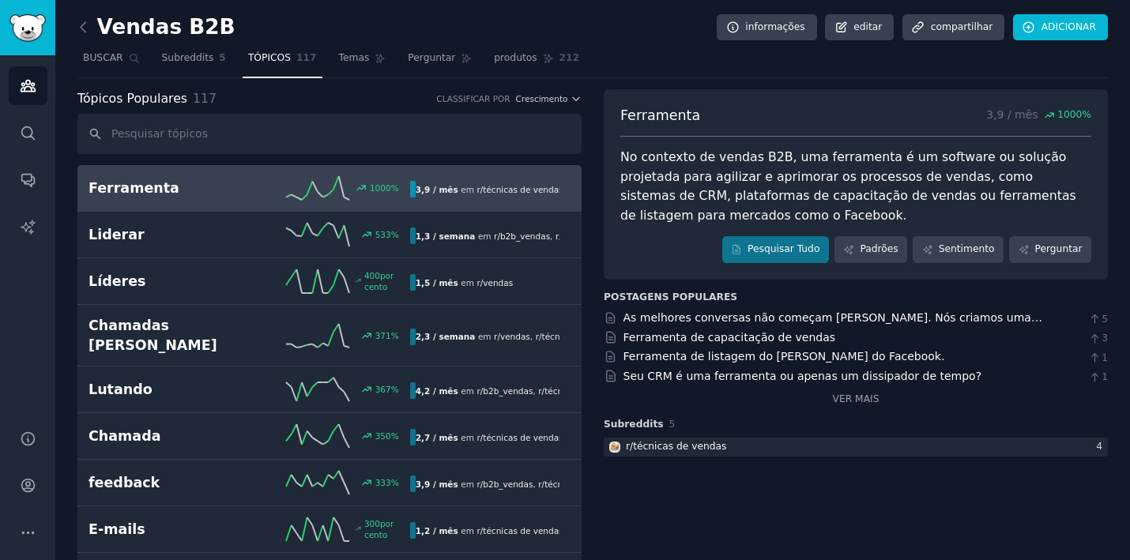
click at [123, 197] on div "Ferramenta 1000 % 3,9 / mês em r/ técnicas de vendas" at bounding box center [329, 188] width 482 height 24
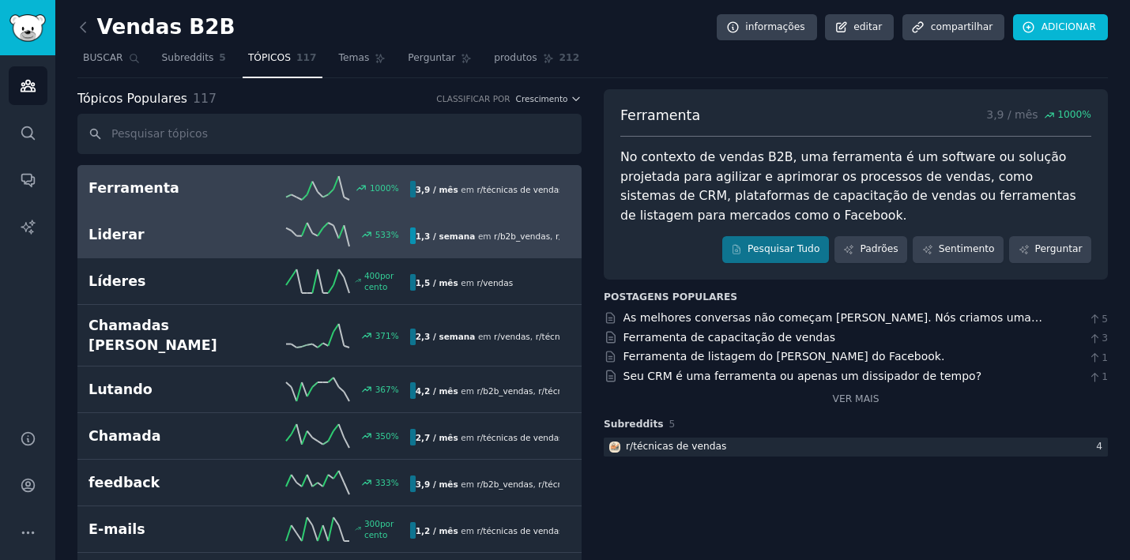
click at [236, 235] on h2 "Liderar" at bounding box center [168, 235] width 160 height 20
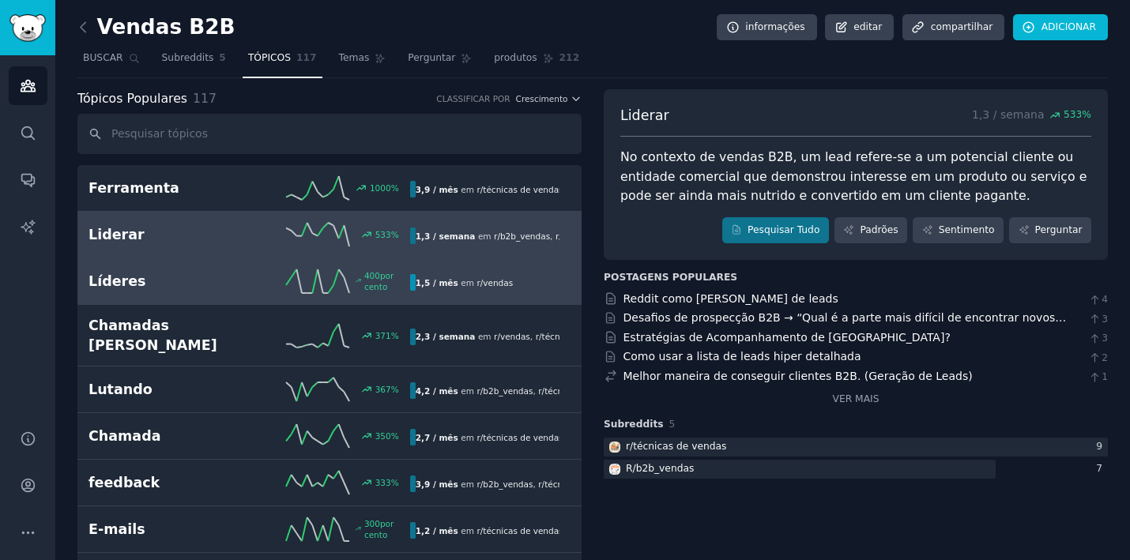
click at [253, 279] on div "400 por cento" at bounding box center [329, 281] width 160 height 24
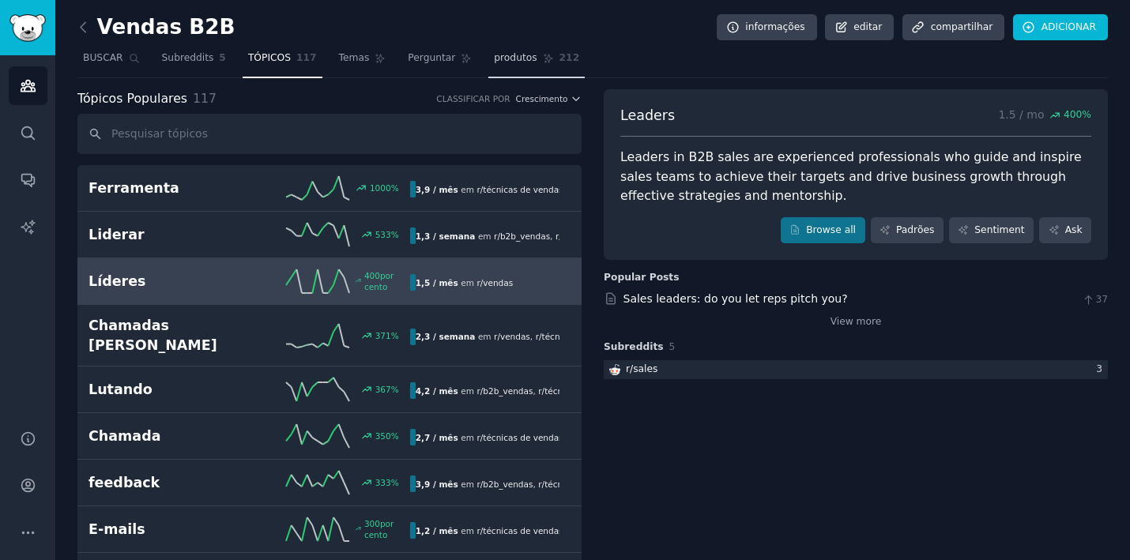
click at [536, 71] on link "produtos 212" at bounding box center [536, 62] width 96 height 32
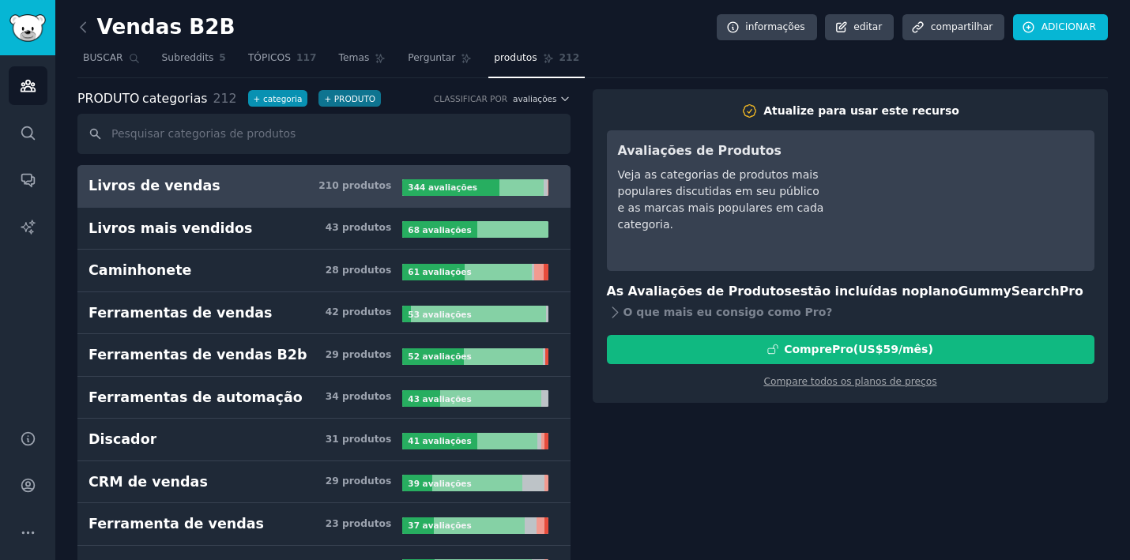
click at [273, 97] on button "+ categoria" at bounding box center [278, 98] width 60 height 17
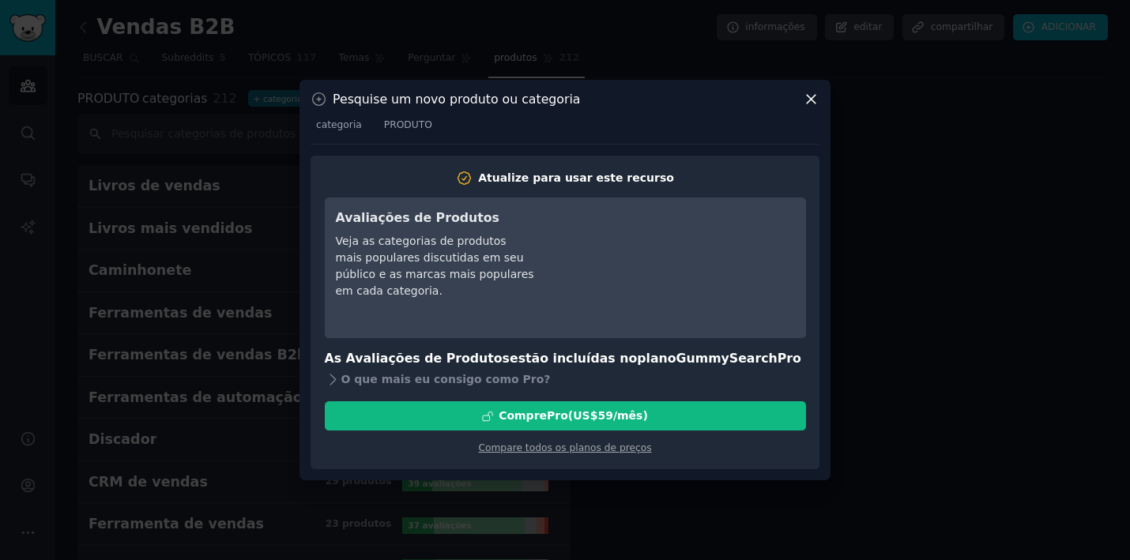
click at [811, 101] on icon at bounding box center [811, 99] width 17 height 17
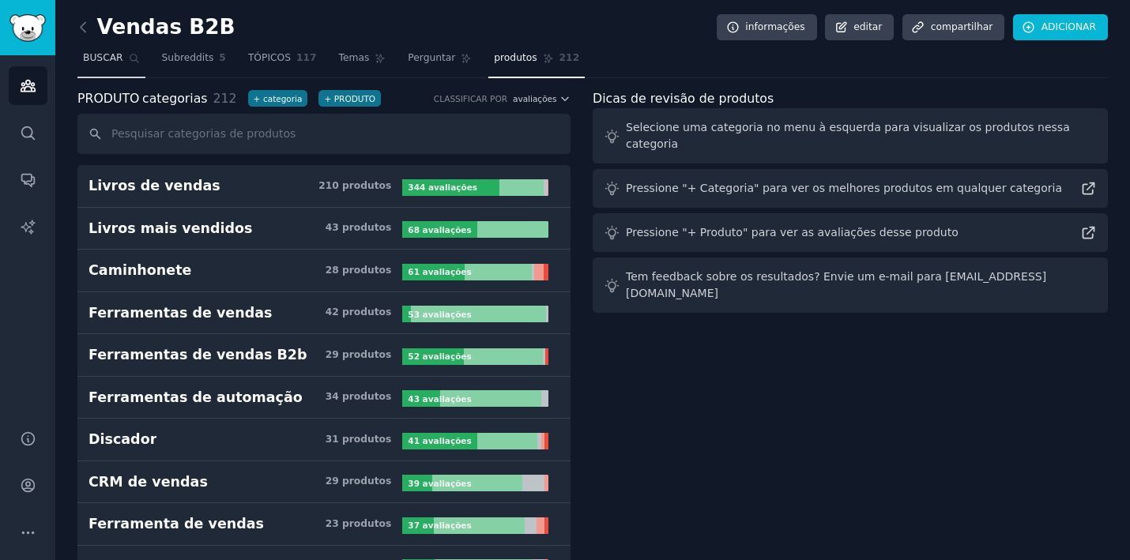
click at [122, 59] on span "BUSCAR" at bounding box center [103, 58] width 40 height 14
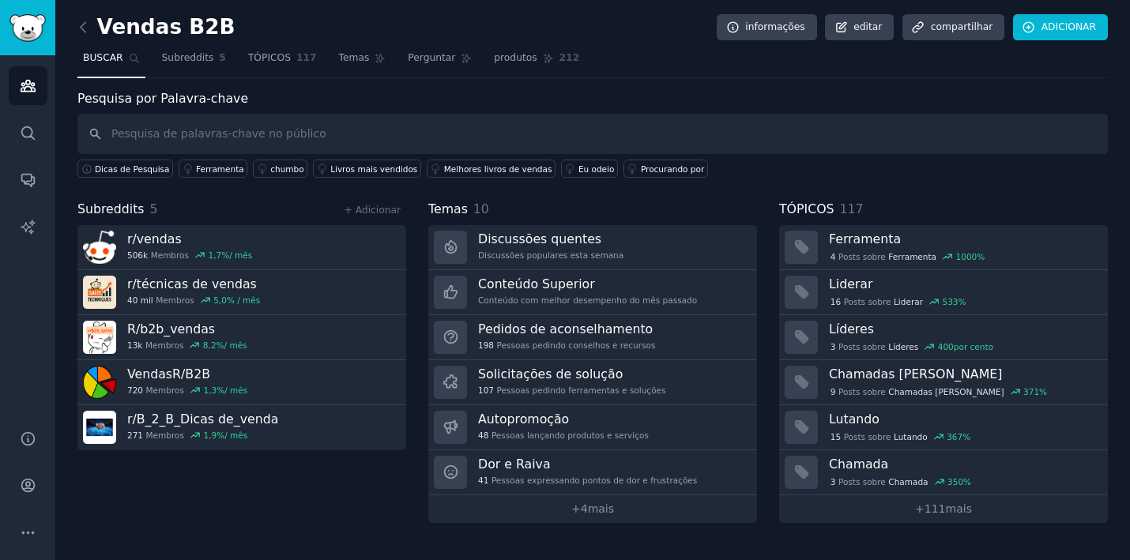
click at [173, 123] on input "text" at bounding box center [592, 134] width 1030 height 40
type input "advogados"
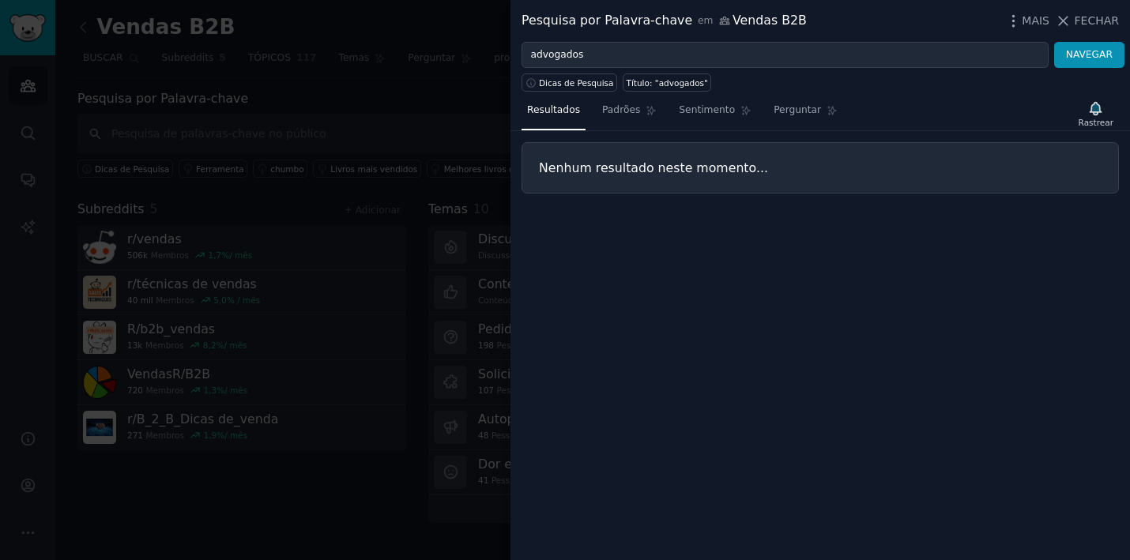
click at [348, 118] on div at bounding box center [565, 280] width 1130 height 560
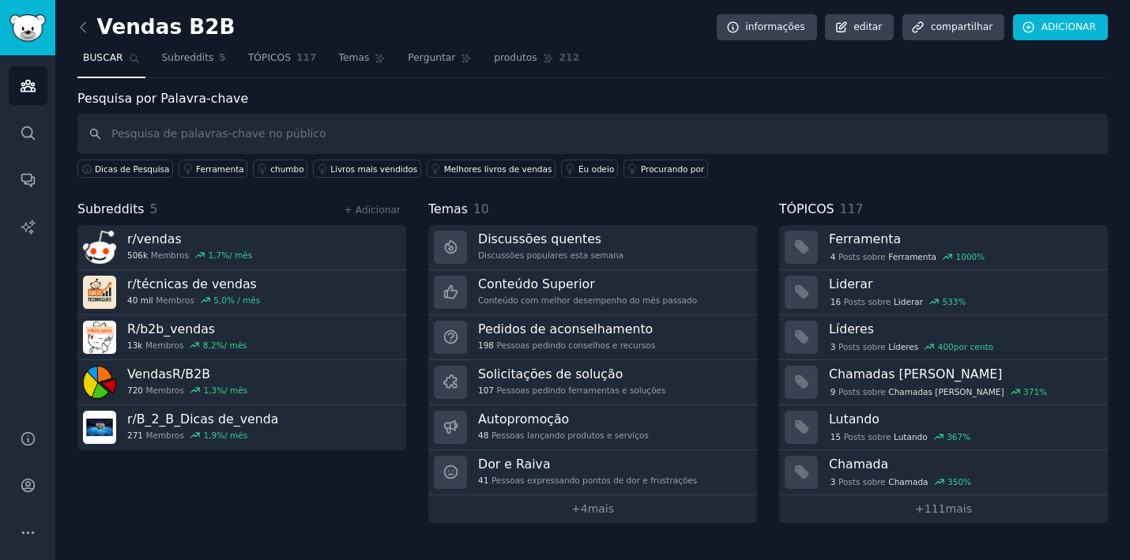
click at [84, 15] on link at bounding box center [87, 27] width 20 height 25
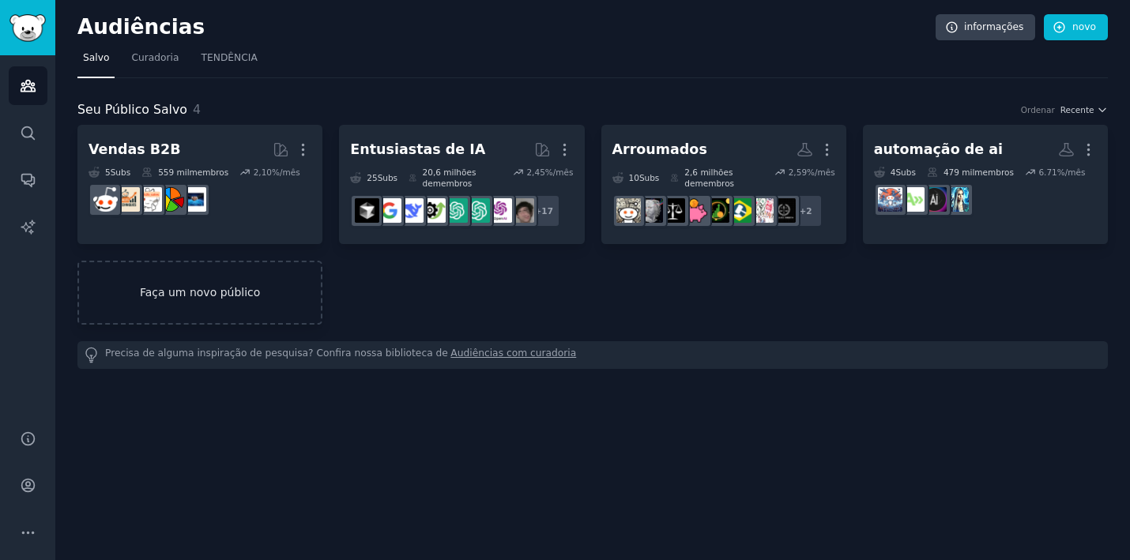
click at [209, 286] on link "Faça um novo público" at bounding box center [199, 293] width 245 height 64
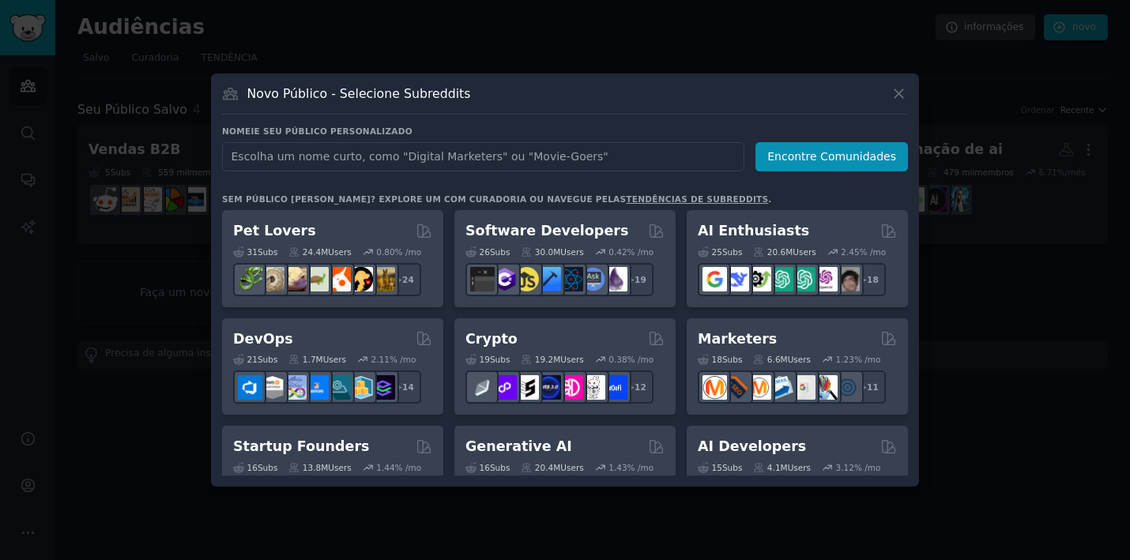
click at [371, 156] on input "text" at bounding box center [483, 156] width 522 height 29
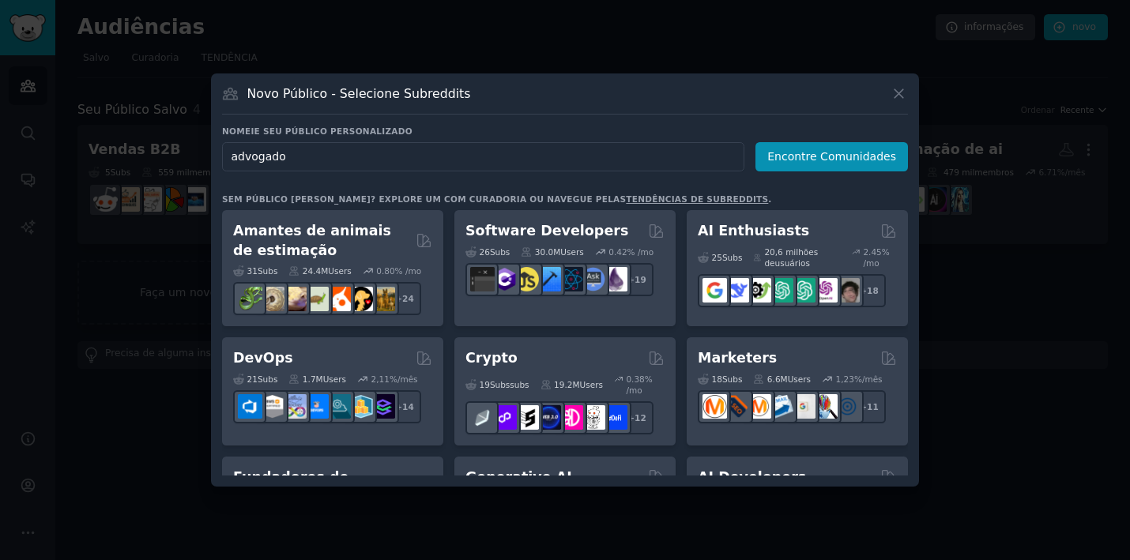
type input "advogados"
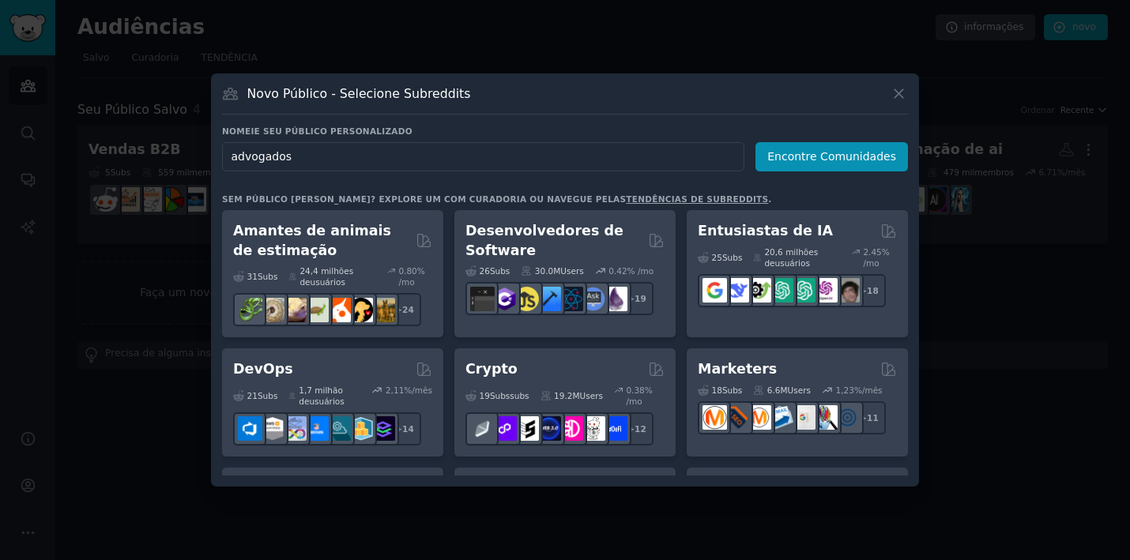
click at [835, 156] on button "Encontre Comunidades" at bounding box center [831, 156] width 152 height 29
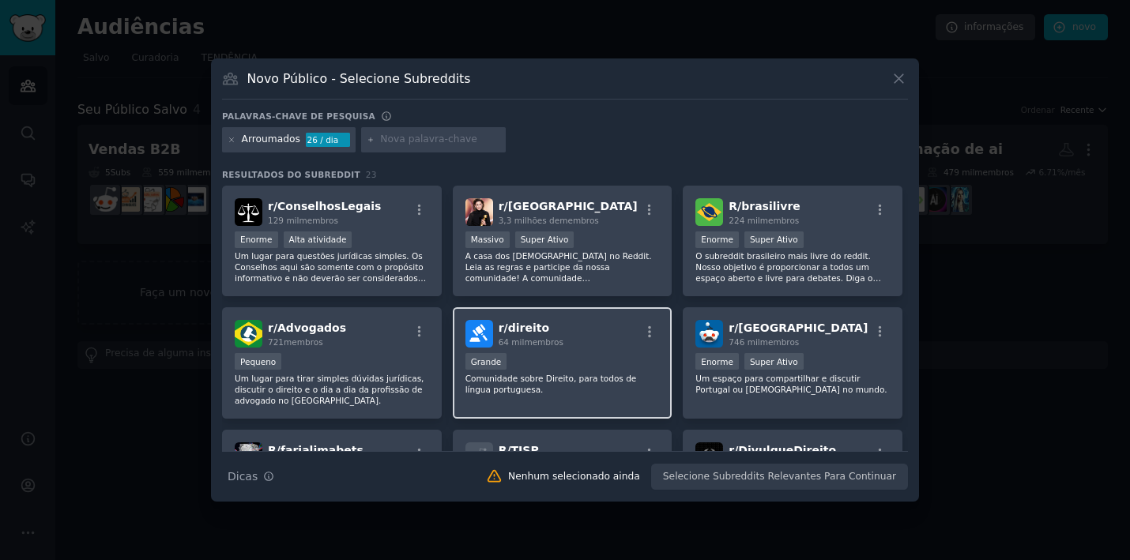
click at [592, 384] on p "Comunidade sobre Direito, para todos de língua portuguesa." at bounding box center [562, 384] width 194 height 22
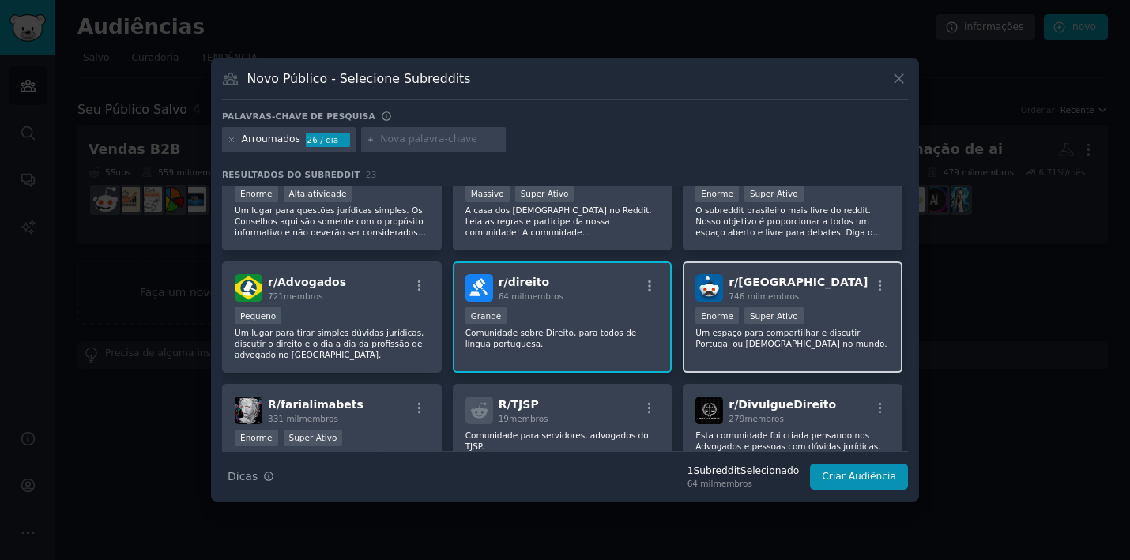
scroll to position [51, 0]
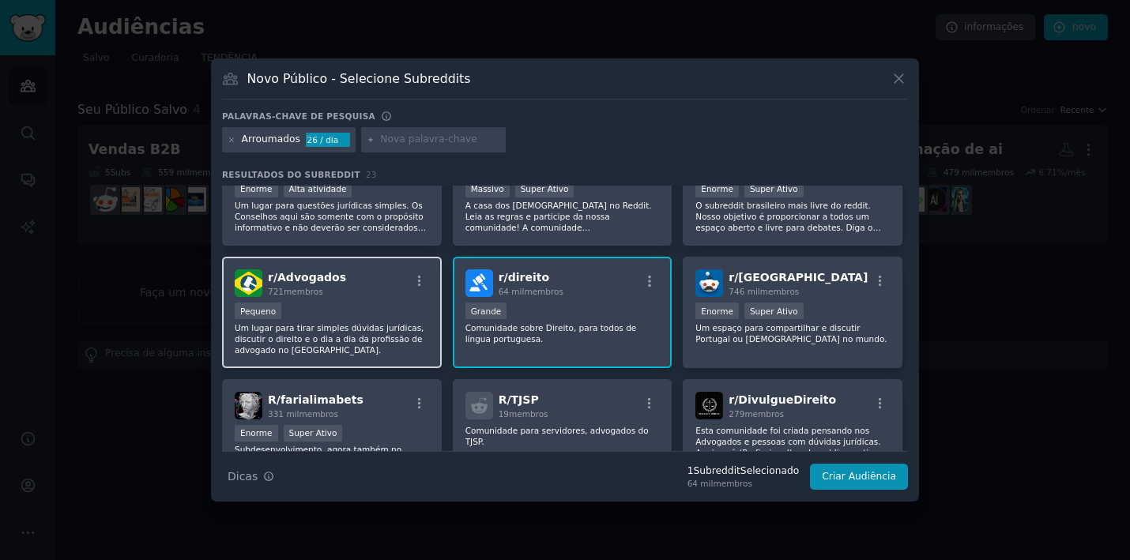
click at [374, 316] on div "Pequeno" at bounding box center [332, 313] width 194 height 20
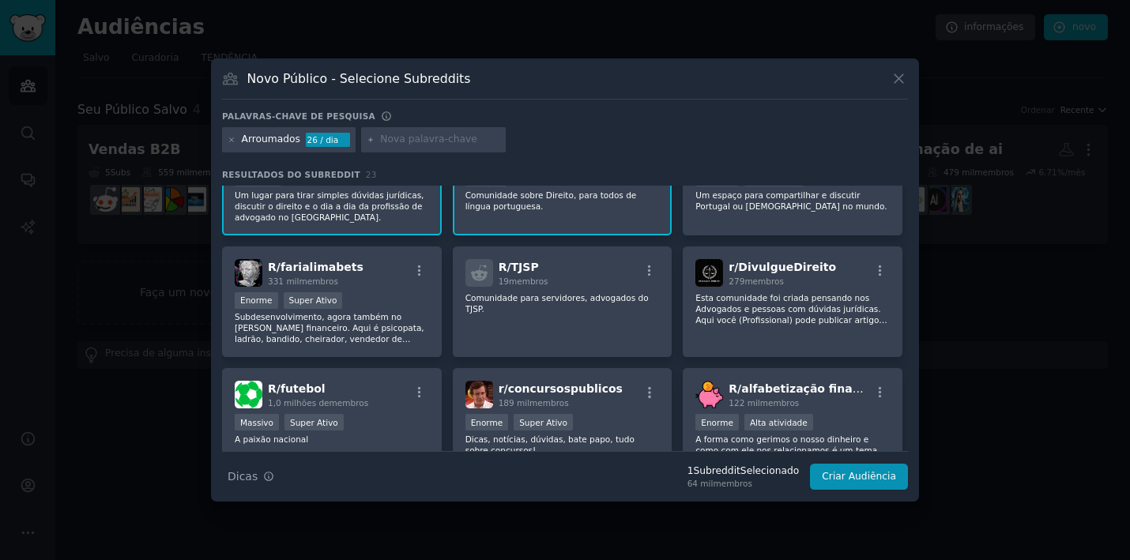
scroll to position [186, 0]
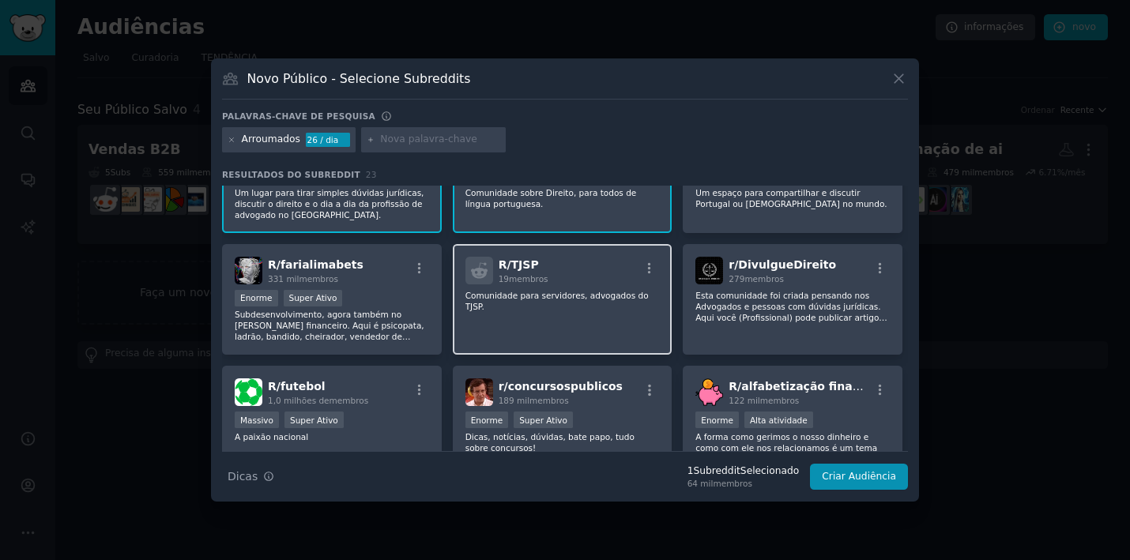
click at [552, 326] on div "R/ TJSP 19 membros Comunidade para servidores, advogados do TJSP." at bounding box center [563, 299] width 220 height 111
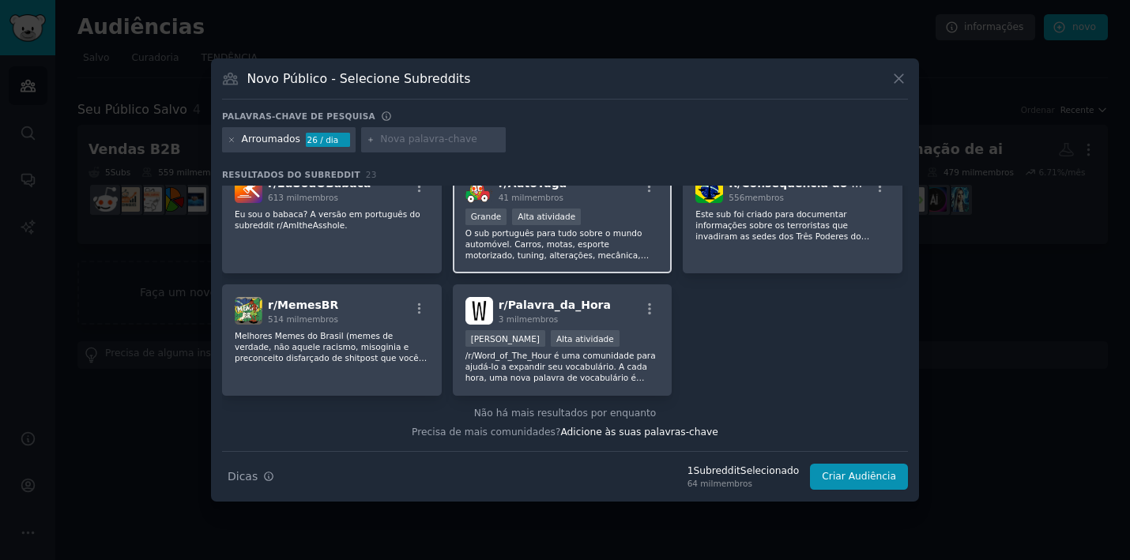
scroll to position [755, 0]
click at [862, 473] on button "Criar Audiência" at bounding box center [859, 477] width 98 height 27
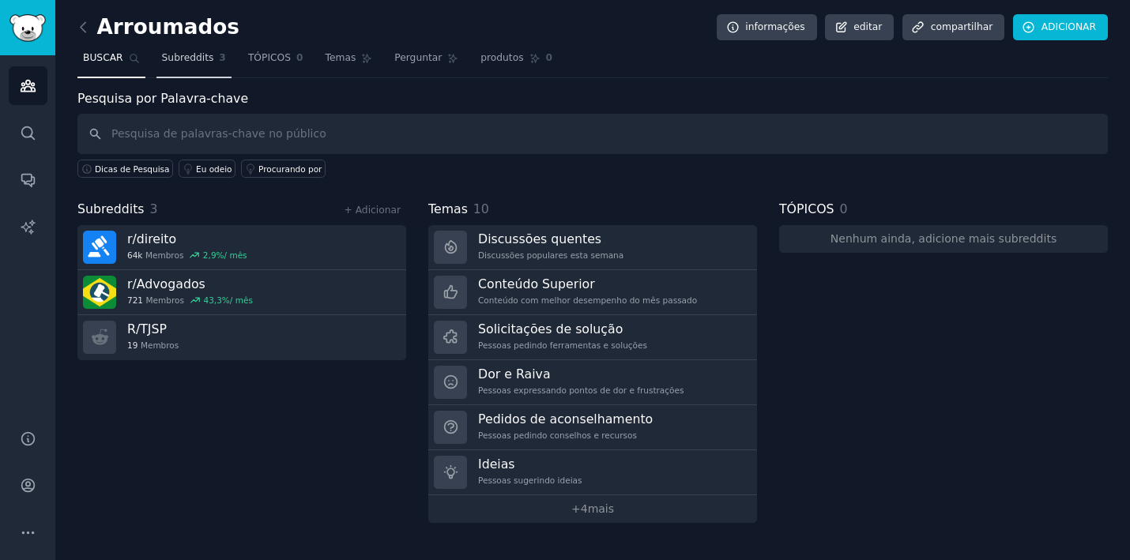
click at [185, 66] on link "Subreddits 3" at bounding box center [193, 62] width 75 height 32
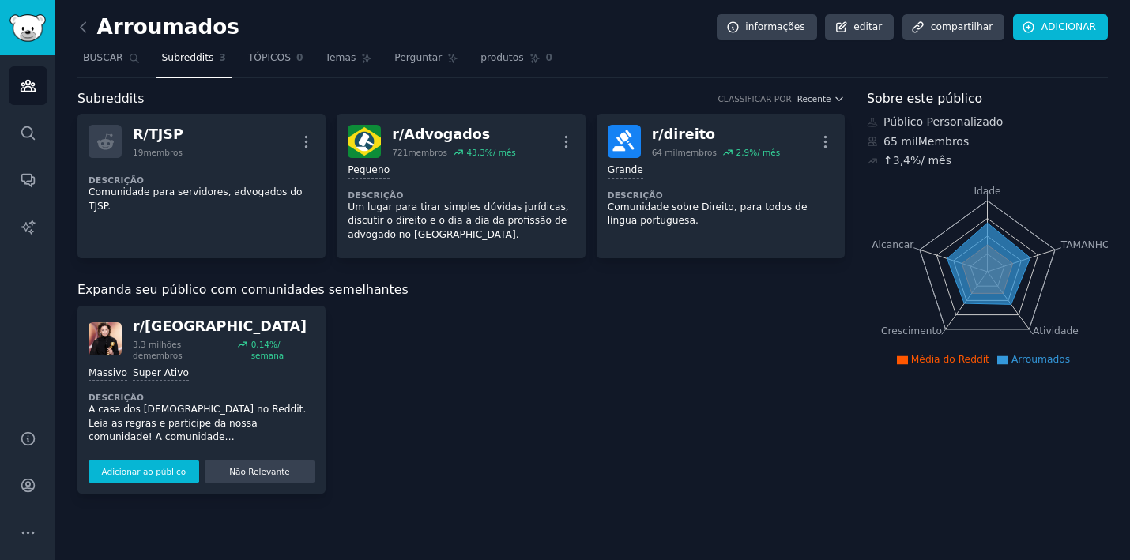
click at [186, 469] on button "Adicionar ao público" at bounding box center [143, 472] width 111 height 22
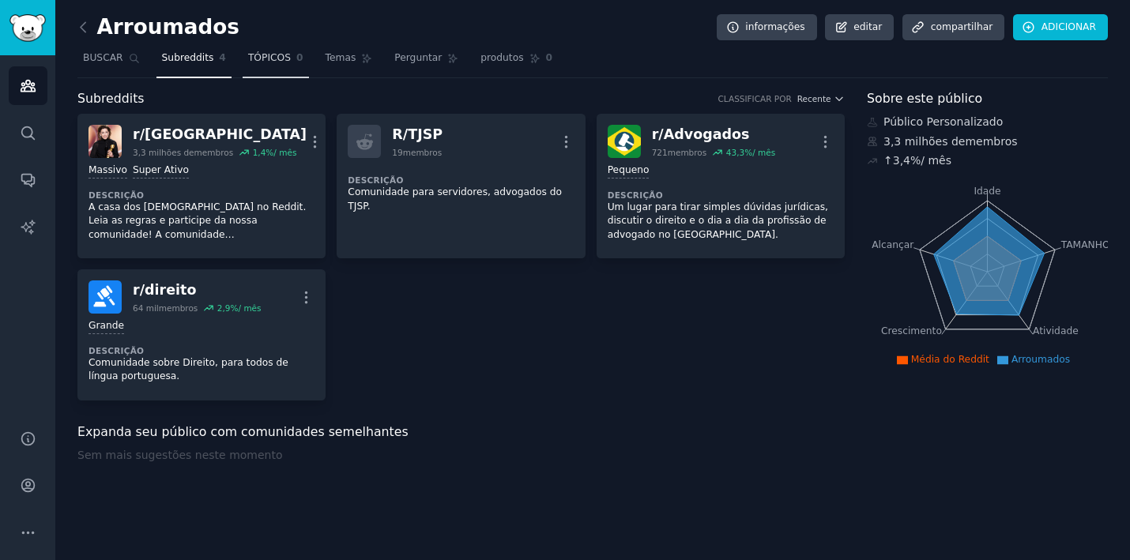
click at [279, 70] on link "TÓPICOS 0" at bounding box center [276, 62] width 66 height 32
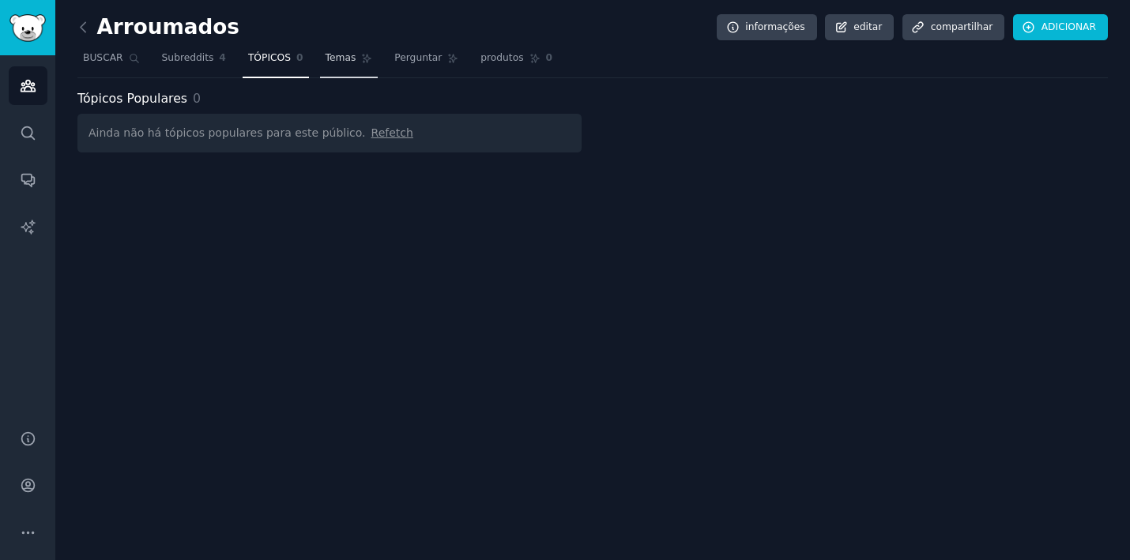
click at [335, 51] on span "Temas" at bounding box center [341, 58] width 31 height 14
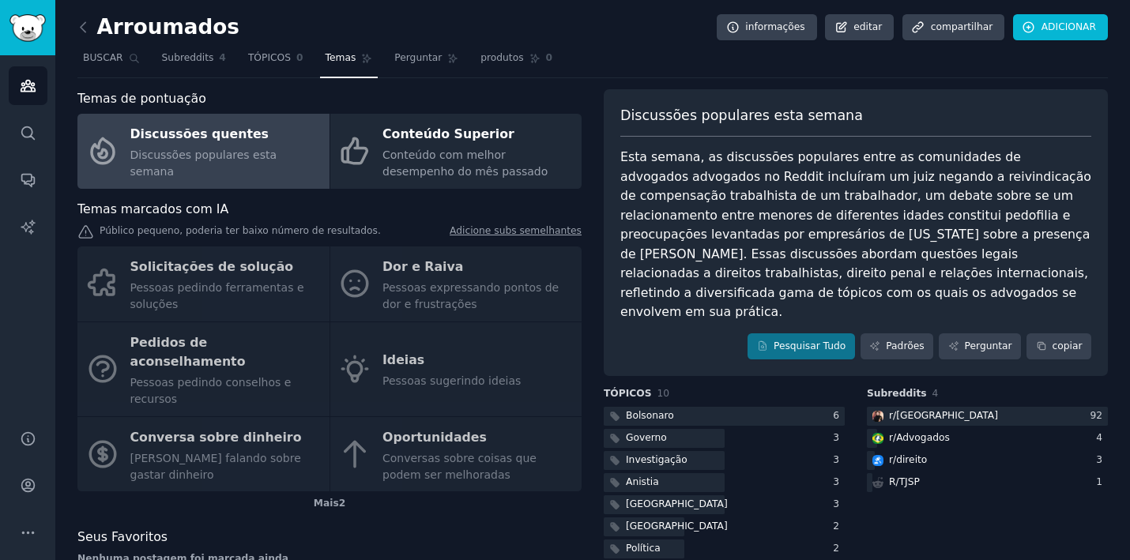
click at [420, 41] on div "Arroumados informações editar compartilhar ADICIONAR" at bounding box center [592, 30] width 1030 height 32
click at [435, 71] on link "Perguntar" at bounding box center [426, 62] width 75 height 32
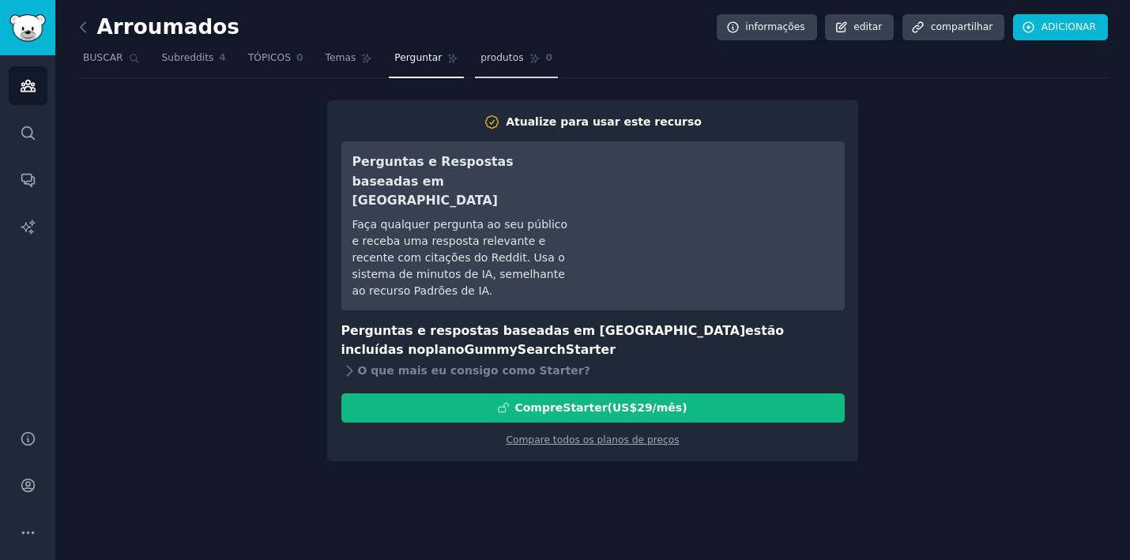
click at [504, 58] on span "produtos" at bounding box center [501, 58] width 43 height 14
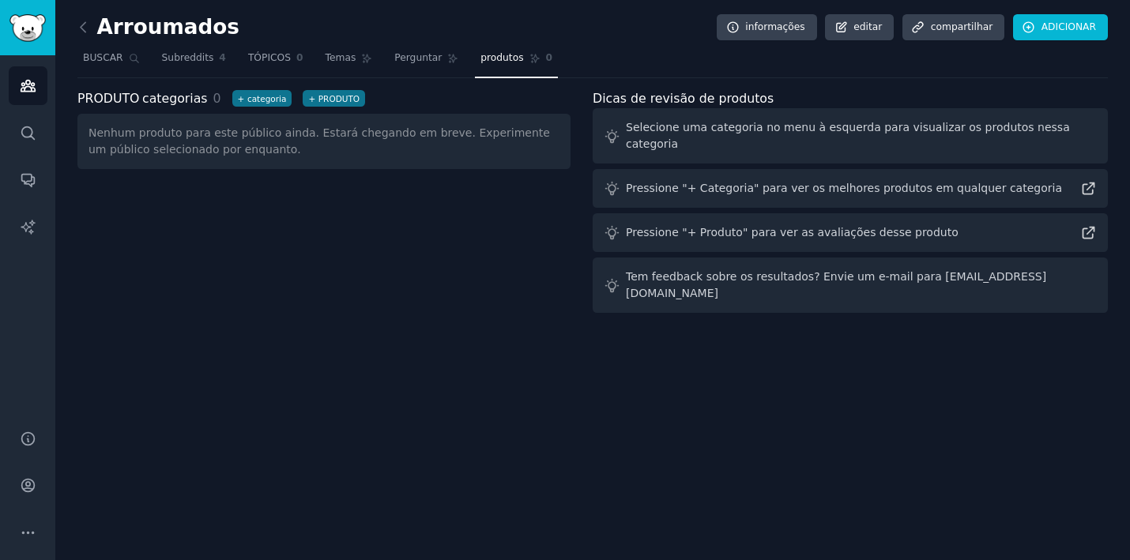
click at [317, 86] on div "Arroumados informações editar compartilhar ADICIONAR BUSCAR Subreddits 4 TÓPICO…" at bounding box center [592, 170] width 1030 height 296
click at [317, 94] on button "+ PRODUTO" at bounding box center [334, 98] width 62 height 17
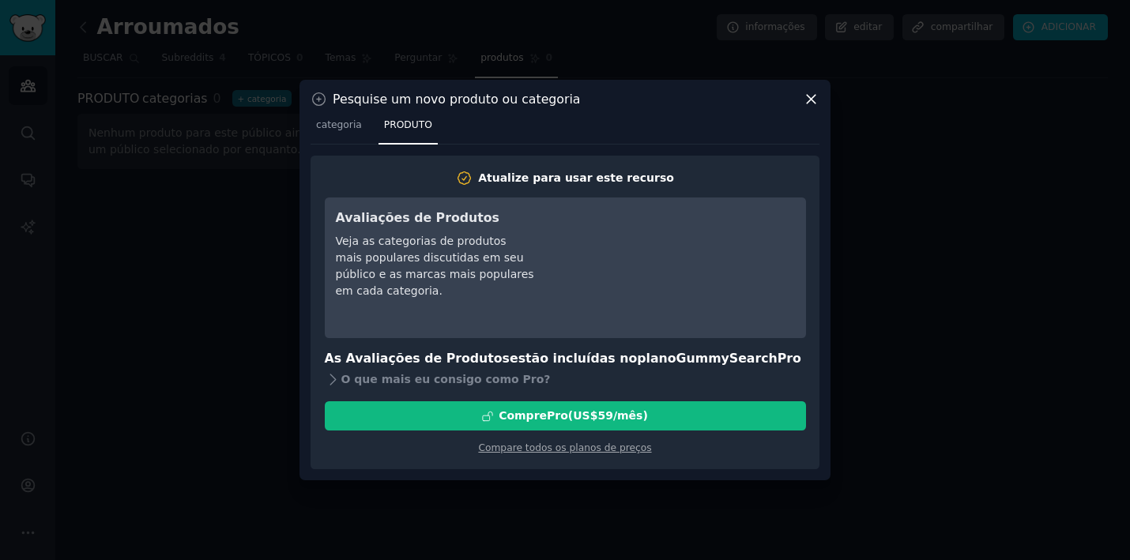
click at [183, 58] on div at bounding box center [565, 280] width 1130 height 560
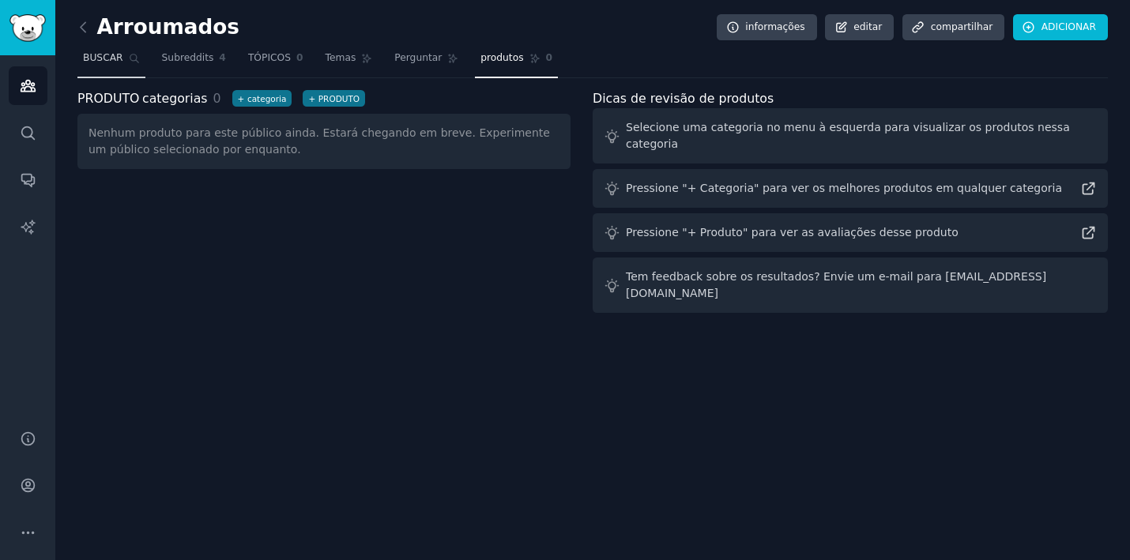
click at [100, 66] on link "BUSCAR" at bounding box center [111, 62] width 68 height 32
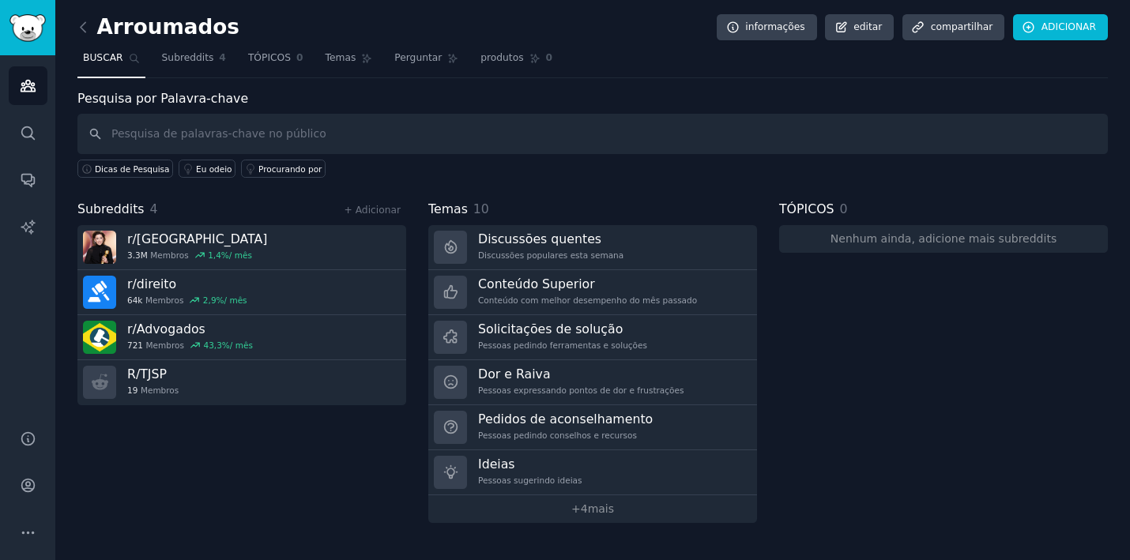
click at [34, 52] on link "Barra Lateral" at bounding box center [27, 27] width 55 height 55
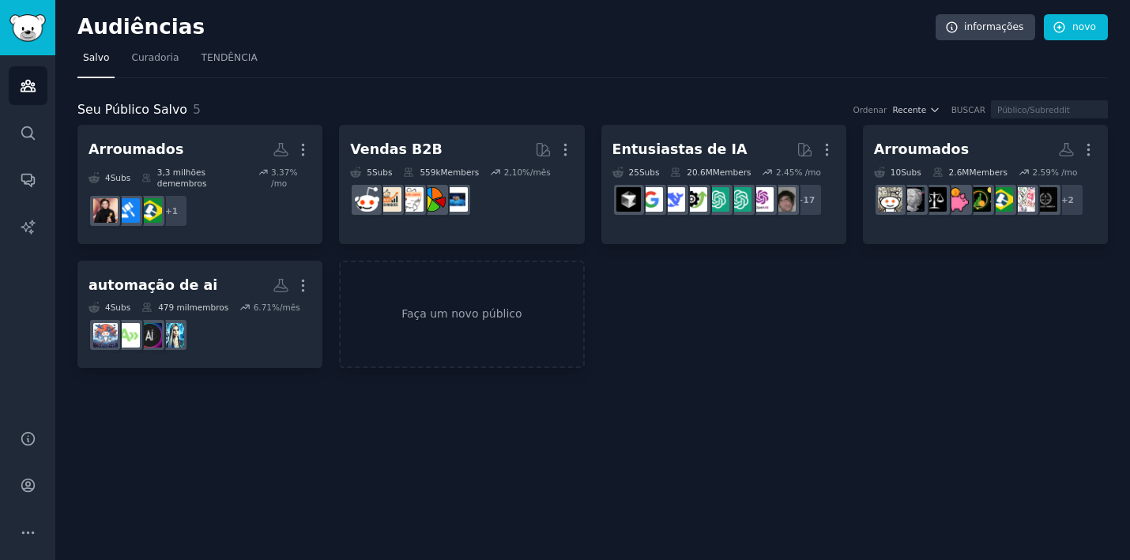
click at [34, 33] on img "Barra Lateral" at bounding box center [27, 28] width 36 height 28
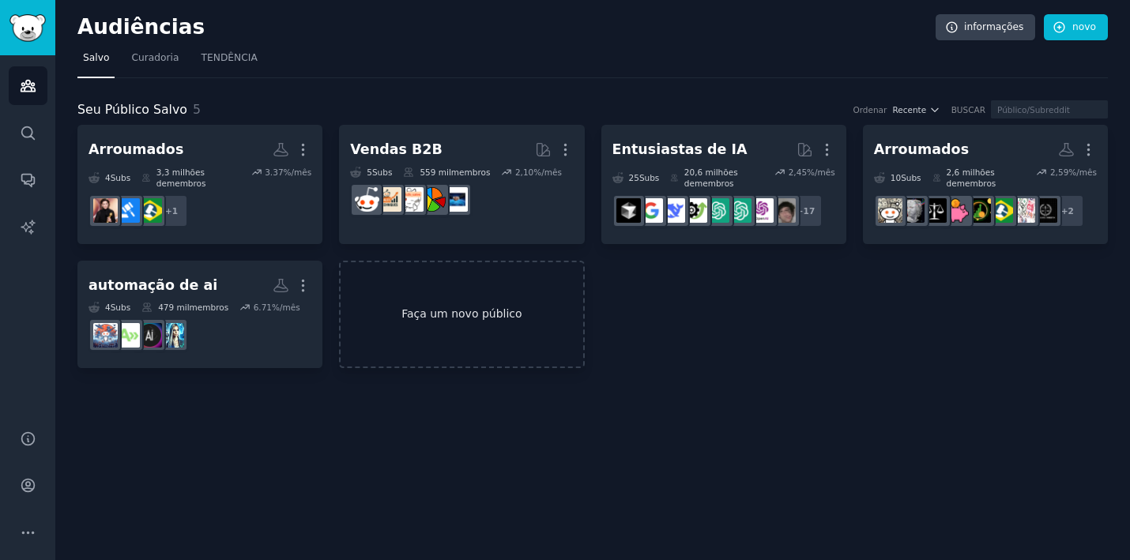
click at [436, 306] on link "Faça um novo público" at bounding box center [461, 315] width 245 height 108
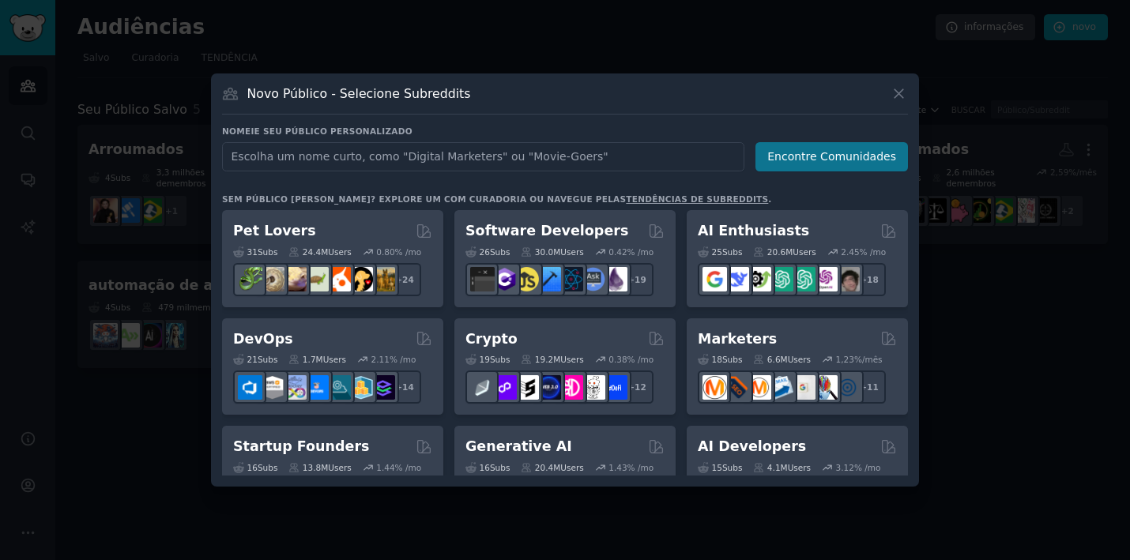
click at [801, 150] on button "Encontre Comunidades" at bounding box center [831, 156] width 152 height 29
click at [813, 161] on button "Encontre Comunidades" at bounding box center [831, 156] width 152 height 29
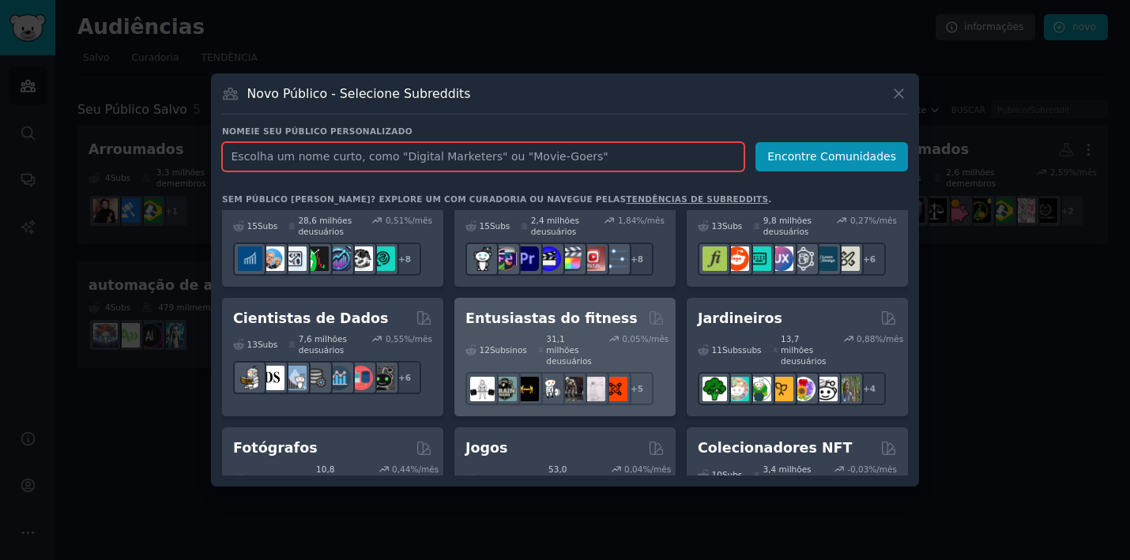
scroll to position [455, 0]
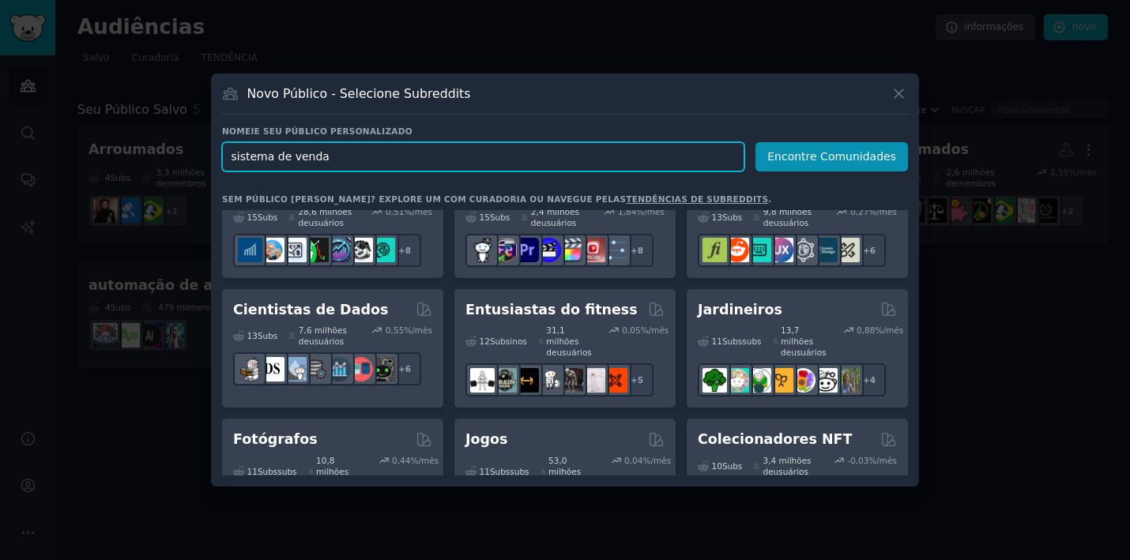
type input "sistema de vendas"
click at [835, 156] on button "Encontre Comunidades" at bounding box center [831, 156] width 152 height 29
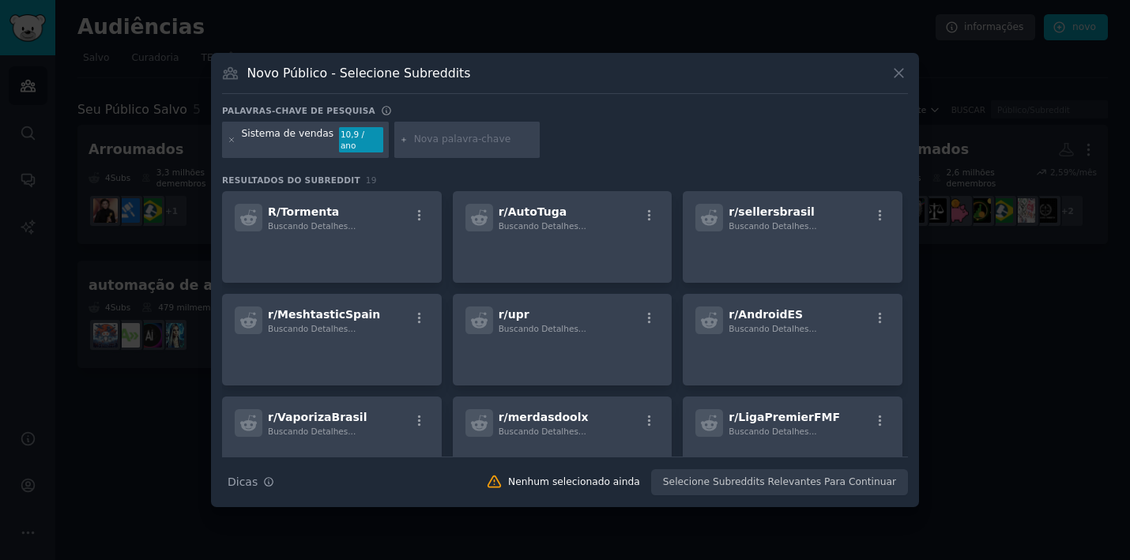
click at [924, 73] on div at bounding box center [565, 280] width 1130 height 560
